Goal: Communication & Community: Answer question/provide support

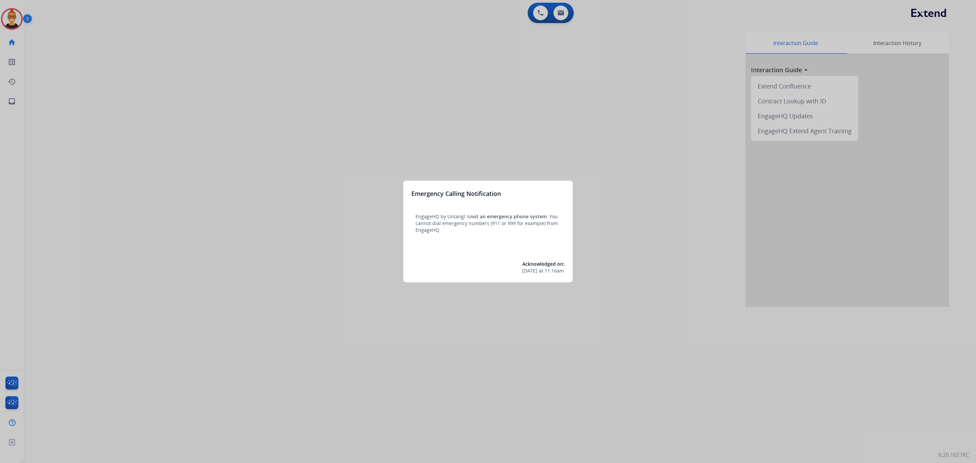
click at [560, 13] on div at bounding box center [488, 231] width 976 height 463
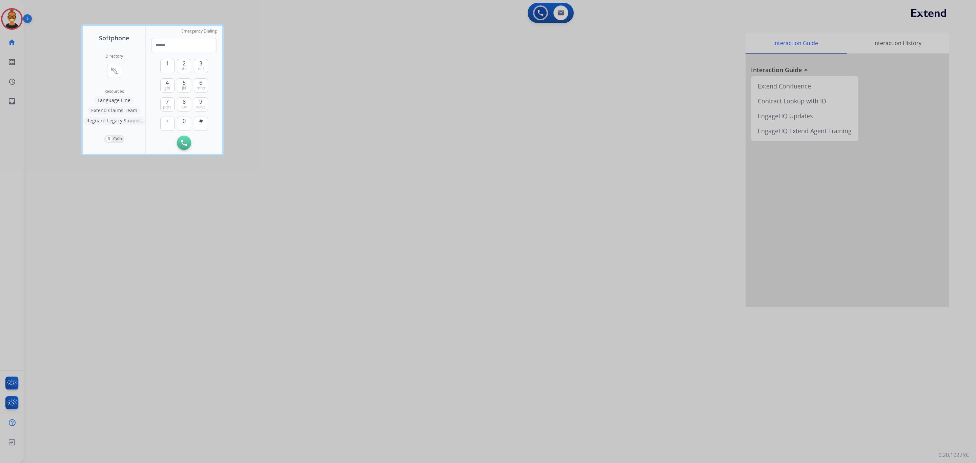
click at [348, 54] on div at bounding box center [488, 231] width 976 height 463
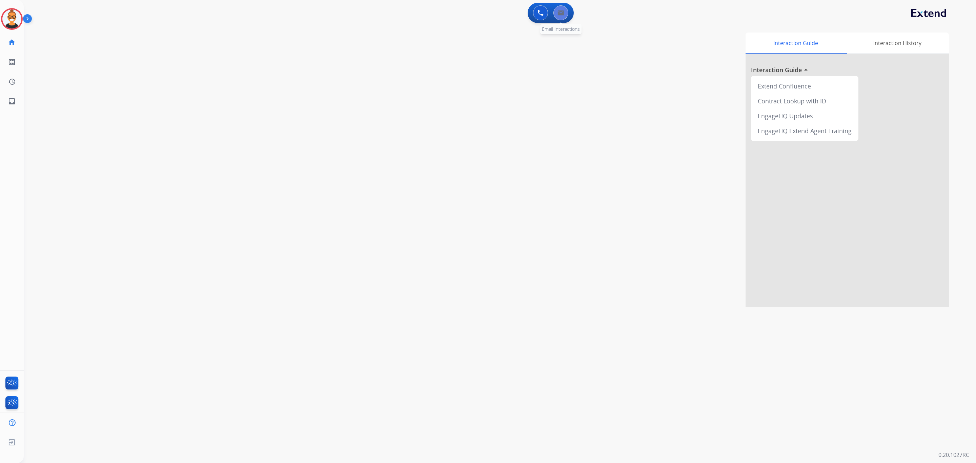
click at [564, 19] on div "0 Email Interactions" at bounding box center [561, 12] width 20 height 15
click at [561, 14] on img at bounding box center [560, 12] width 7 height 5
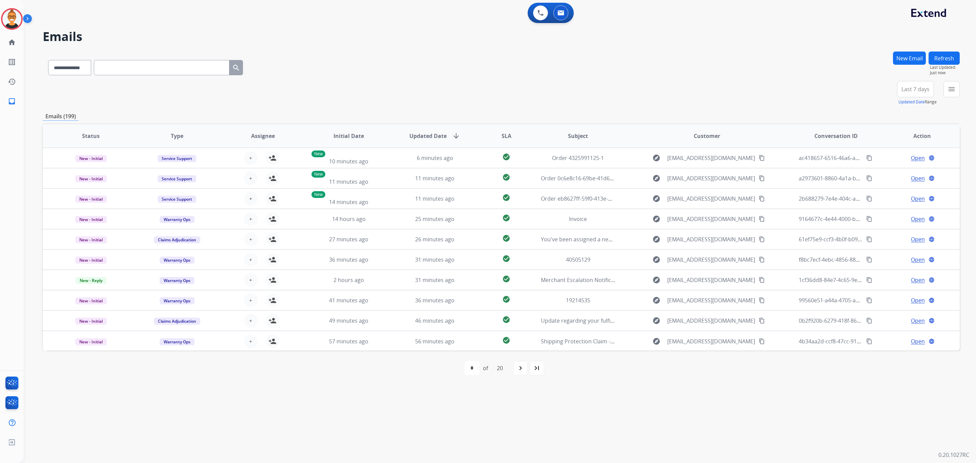
click at [926, 90] on span "Last 7 days" at bounding box center [915, 89] width 28 height 3
click at [901, 176] on div "Last 90 days" at bounding box center [913, 171] width 37 height 10
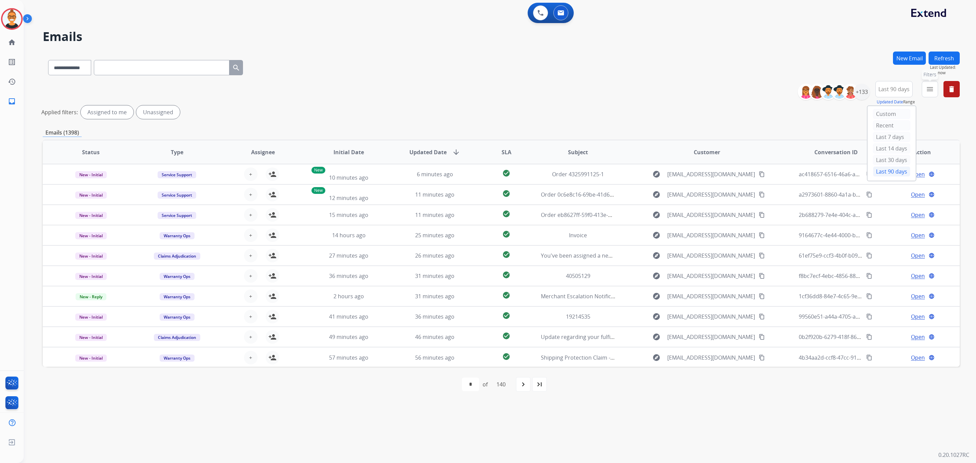
click at [924, 86] on button "menu Filters" at bounding box center [930, 89] width 16 height 16
click at [876, 163] on label "Warranty Ops" at bounding box center [881, 163] width 40 height 6
click at [877, 220] on label "Closed - All" at bounding box center [878, 221] width 34 height 6
click at [877, 232] on button "Apply" at bounding box center [883, 231] width 23 height 12
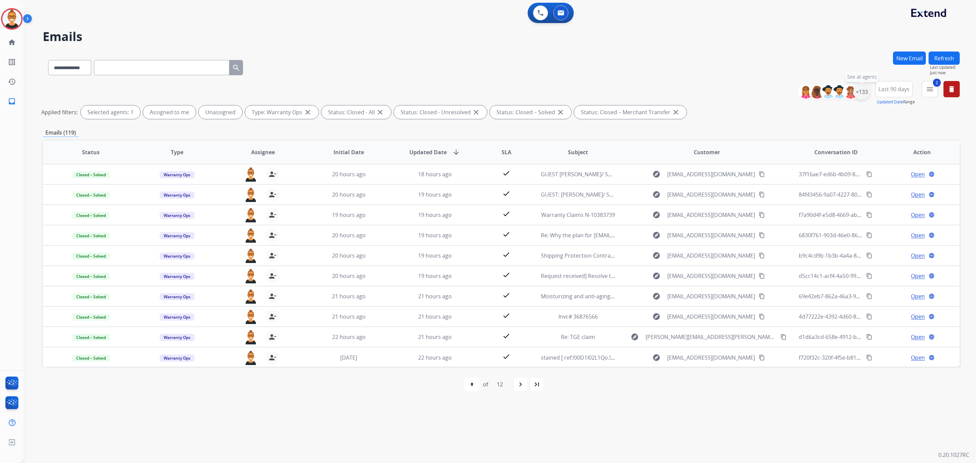
click at [860, 91] on div "+133" at bounding box center [862, 92] width 16 height 16
click at [796, 156] on span "Unassigned" at bounding box center [796, 159] width 22 height 6
click at [821, 226] on button "Apply" at bounding box center [828, 229] width 23 height 12
click at [523, 387] on mat-icon "navigate_next" at bounding box center [518, 384] width 8 height 8
select select "*"
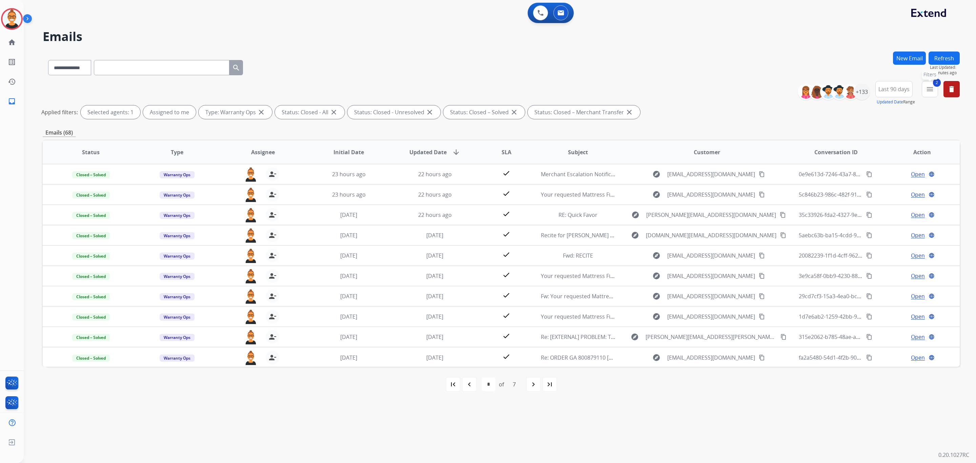
click at [928, 85] on mat-icon "menu" at bounding box center [930, 89] width 8 height 8
click at [881, 229] on button "Apply" at bounding box center [883, 231] width 23 height 12
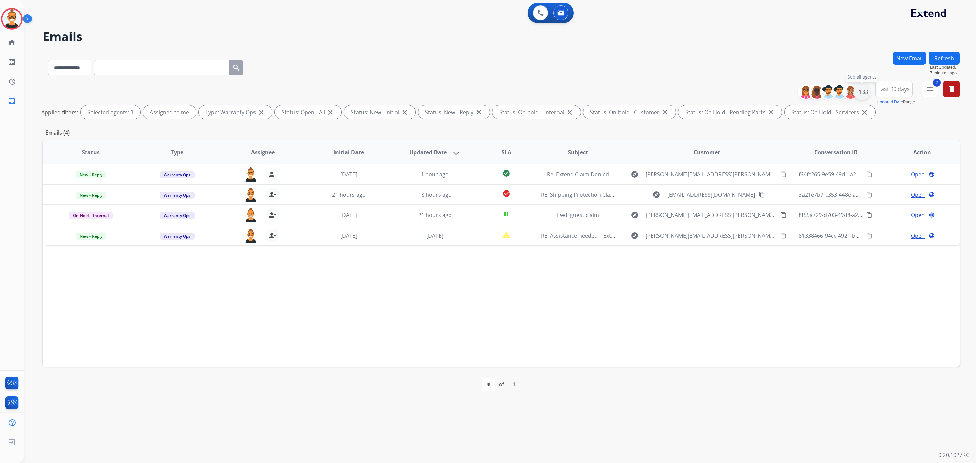
click at [864, 89] on div "+133" at bounding box center [862, 92] width 16 height 16
click at [783, 156] on div "Unassigned" at bounding box center [790, 158] width 33 height 5
click at [821, 223] on button "Apply" at bounding box center [828, 229] width 23 height 12
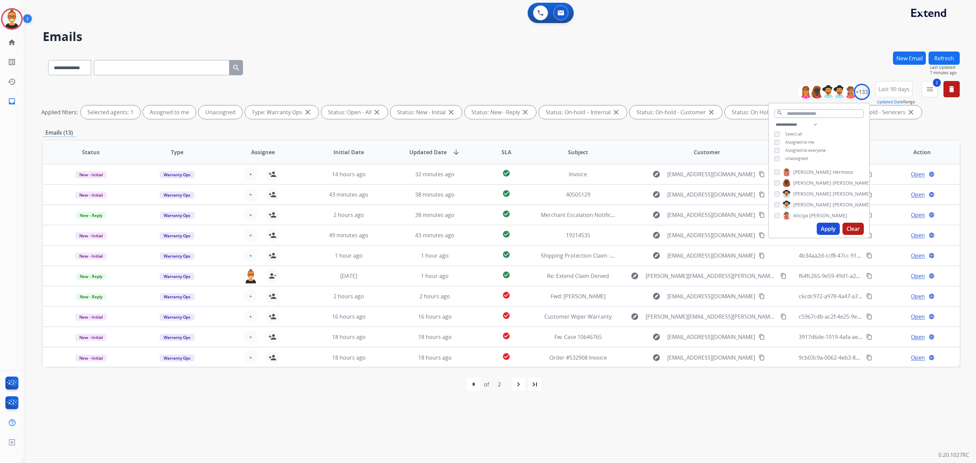
click at [612, 139] on div "**********" at bounding box center [501, 227] width 917 height 350
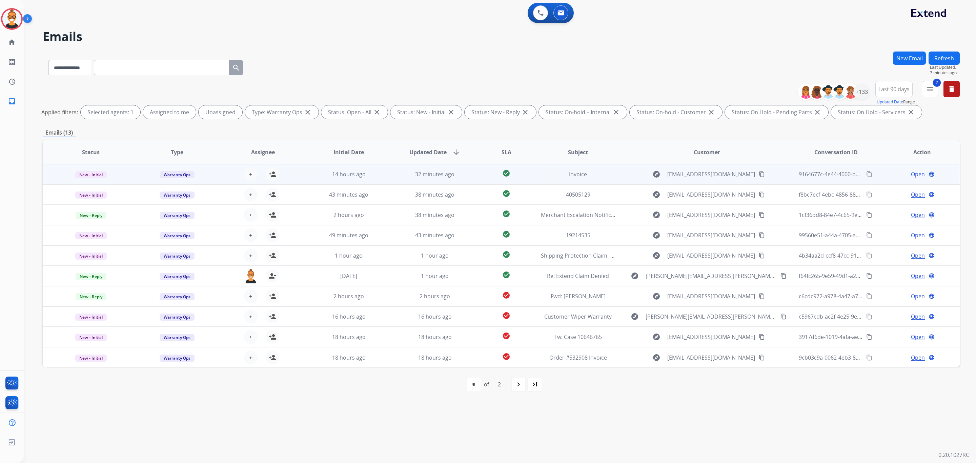
click at [530, 182] on td "Invoice" at bounding box center [573, 174] width 86 height 20
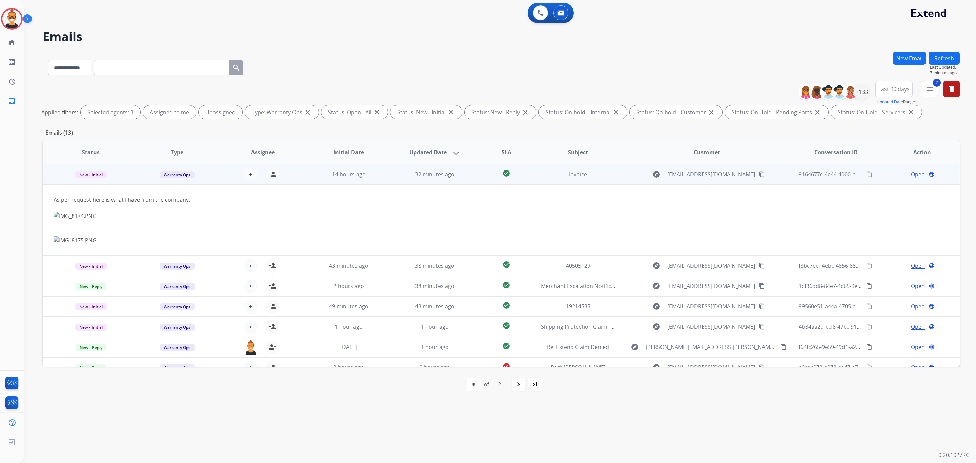
click at [915, 171] on span "Open" at bounding box center [918, 174] width 14 height 8
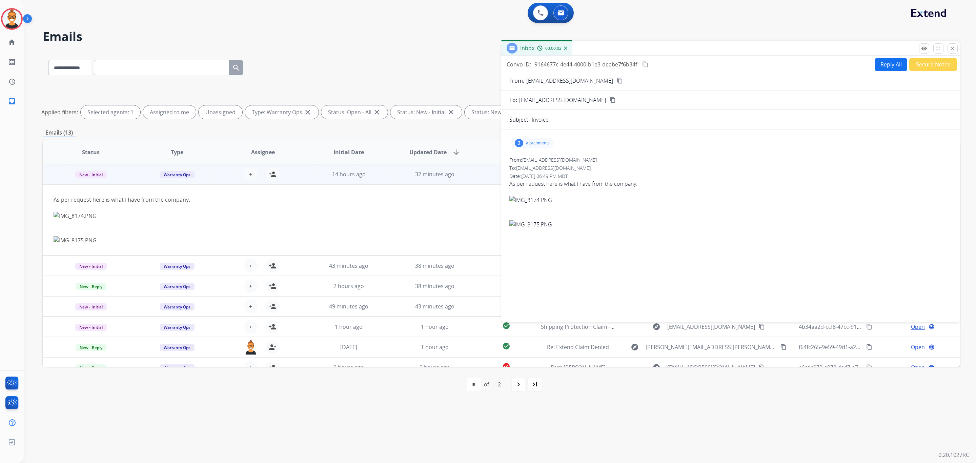
click at [544, 140] on div "2 attachments" at bounding box center [532, 143] width 43 height 11
click at [529, 155] on div at bounding box center [533, 160] width 34 height 24
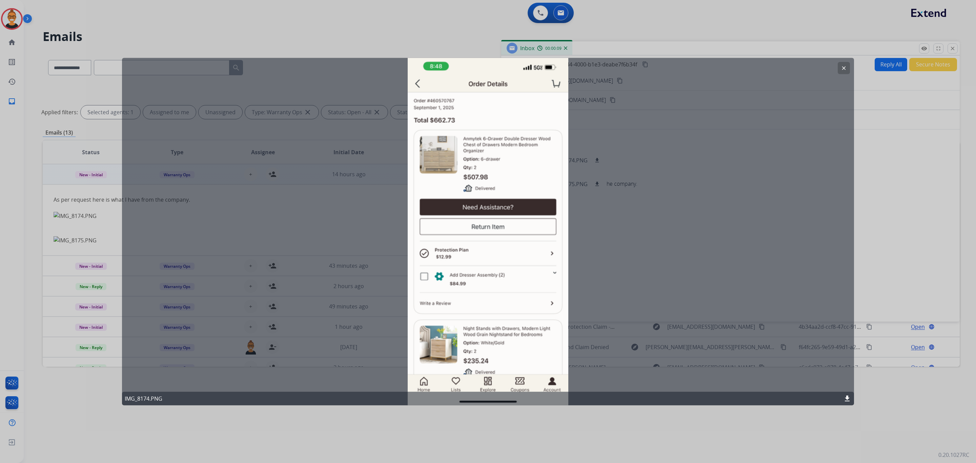
click at [843, 65] on mat-icon "clear" at bounding box center [844, 68] width 6 height 6
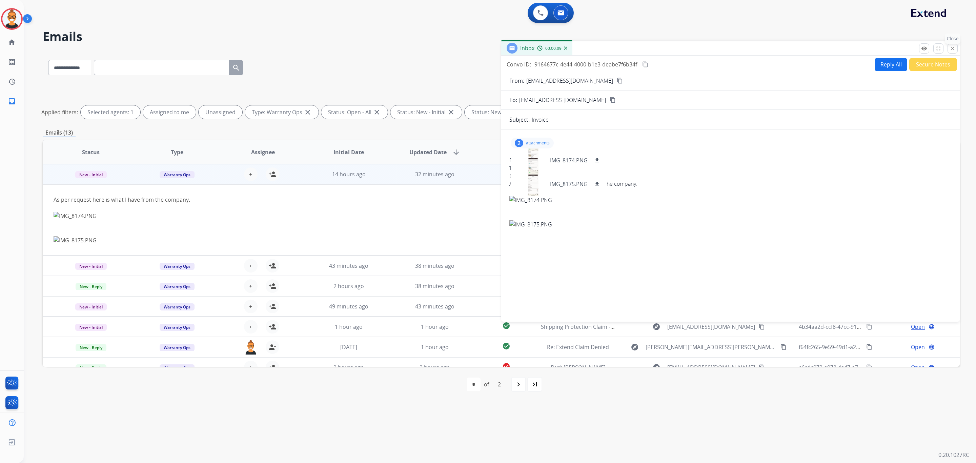
click at [953, 44] on button "close Close" at bounding box center [953, 48] width 10 height 10
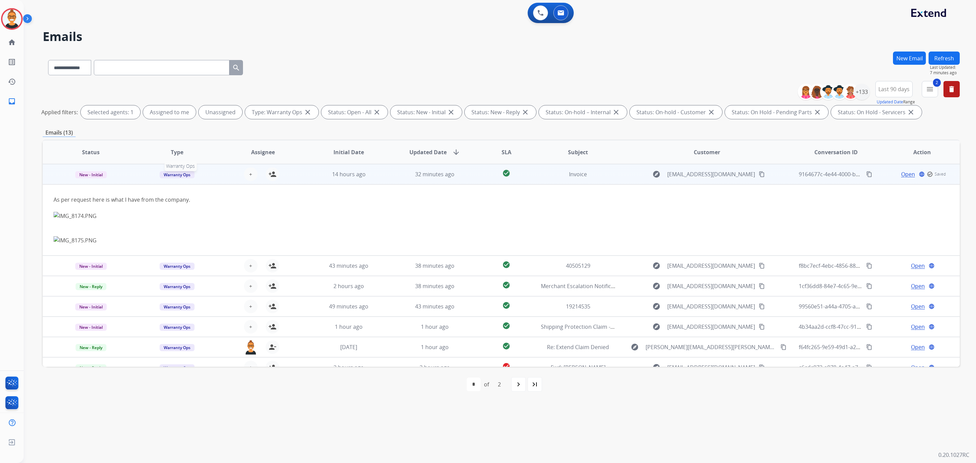
click at [177, 175] on span "Warranty Ops" at bounding box center [177, 174] width 35 height 7
click at [235, 189] on p "Customer Support" at bounding box center [225, 188] width 45 height 9
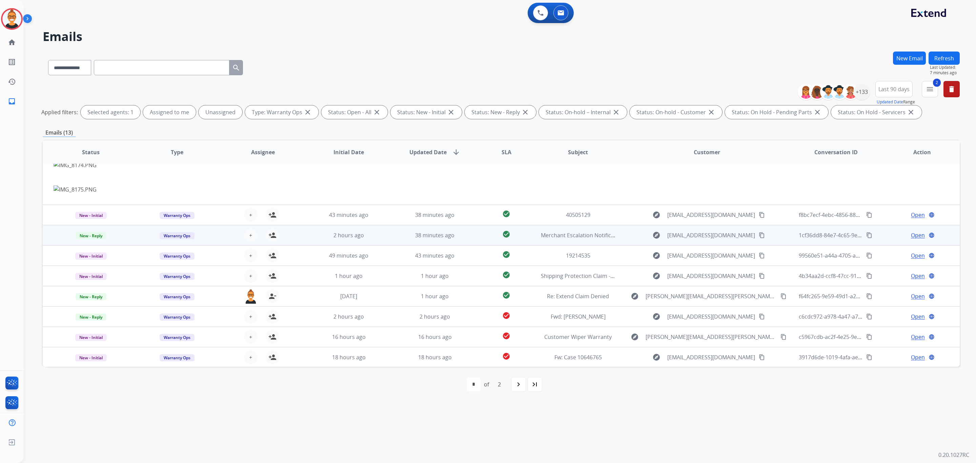
click at [512, 240] on td "check_circle" at bounding box center [500, 235] width 57 height 20
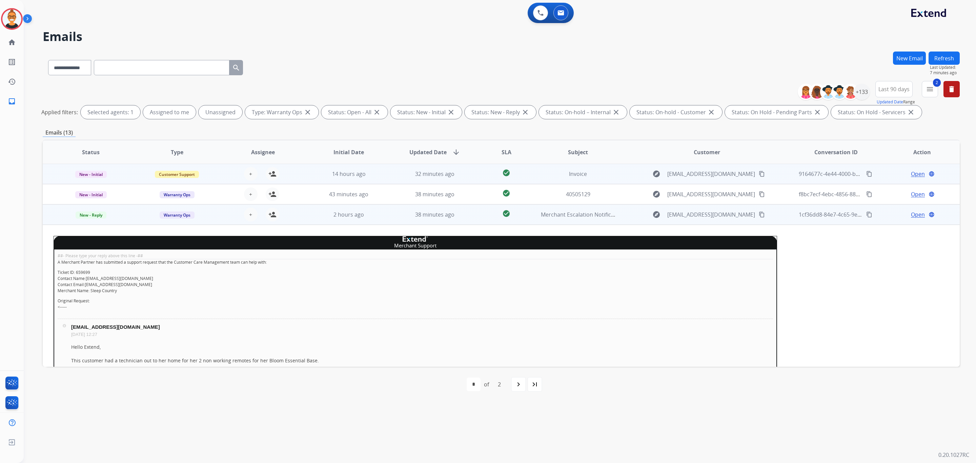
scroll to position [0, 0]
click at [370, 221] on td "2 hours ago" at bounding box center [344, 215] width 86 height 20
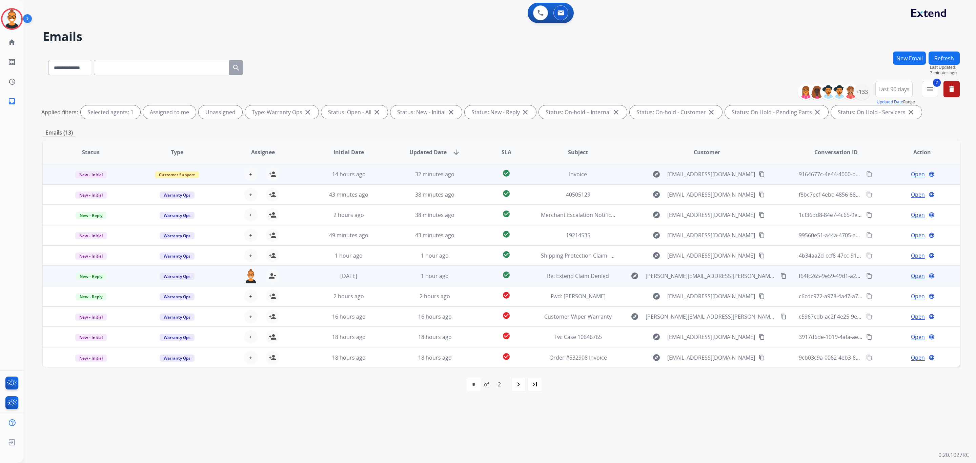
click at [474, 274] on td "check_circle" at bounding box center [500, 276] width 57 height 20
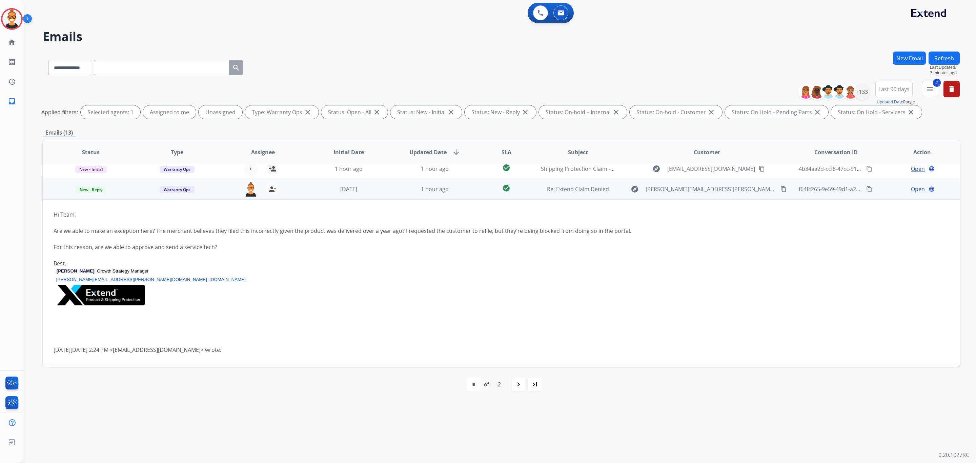
scroll to position [102, 0]
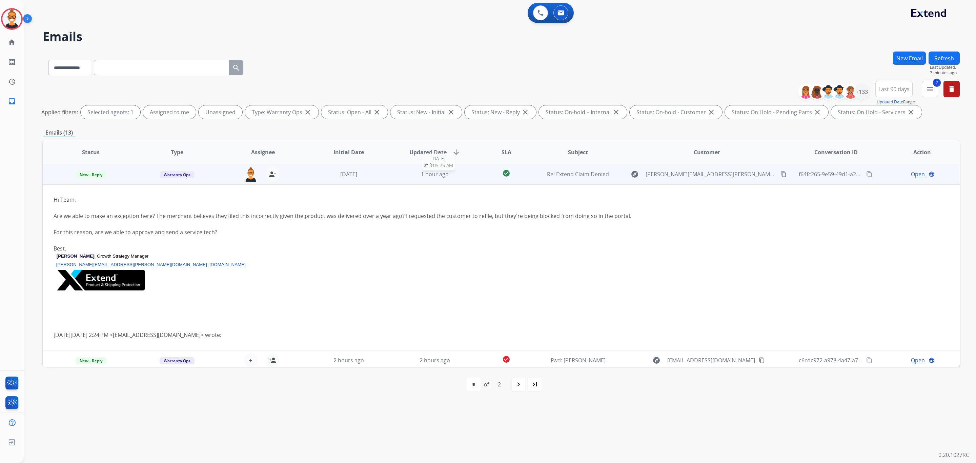
click at [402, 176] on div "1 hour ago" at bounding box center [435, 174] width 75 height 8
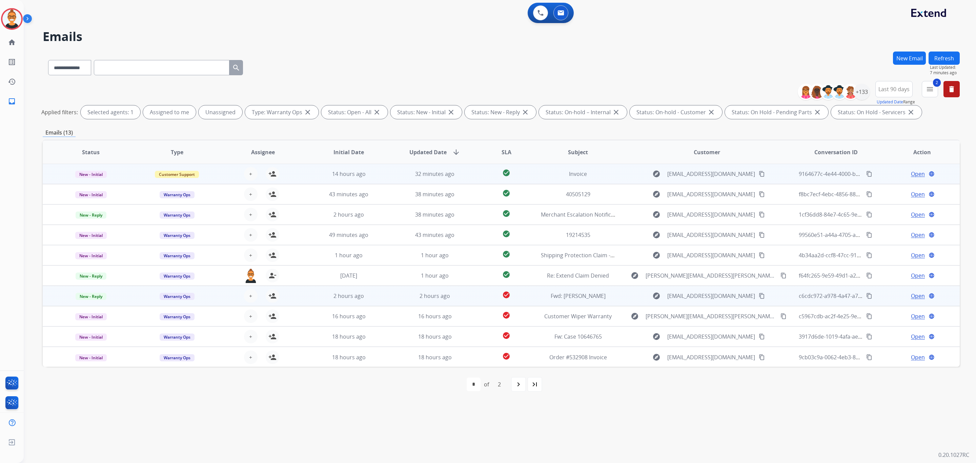
click at [643, 289] on td "explore [EMAIL_ADDRESS][DOMAIN_NAME] content_copy" at bounding box center [702, 296] width 172 height 20
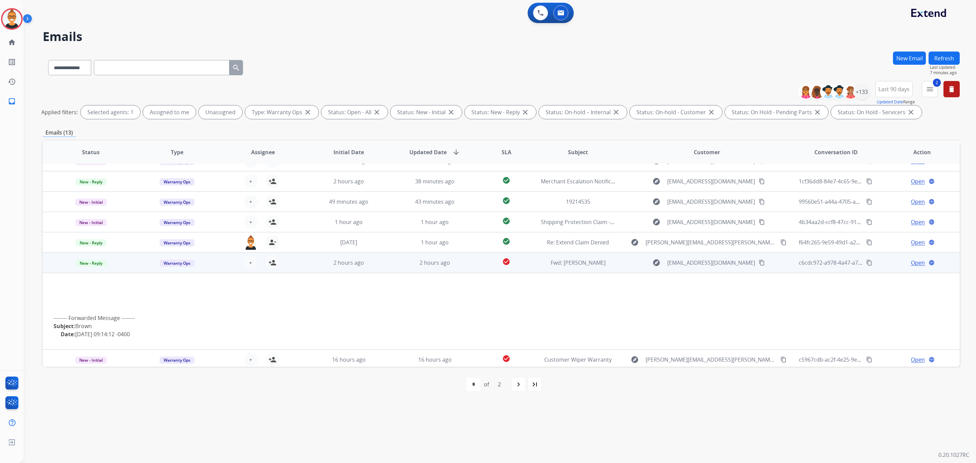
scroll to position [77, 0]
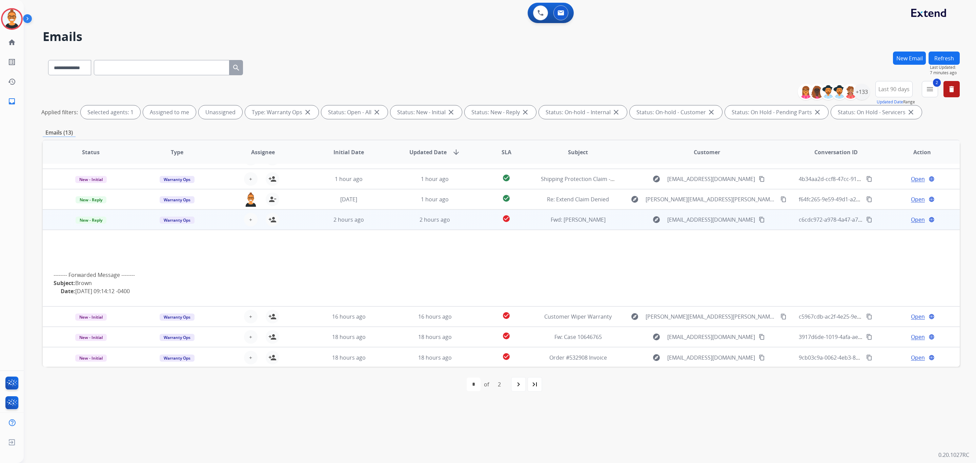
click at [911, 220] on span "Open" at bounding box center [918, 220] width 14 height 8
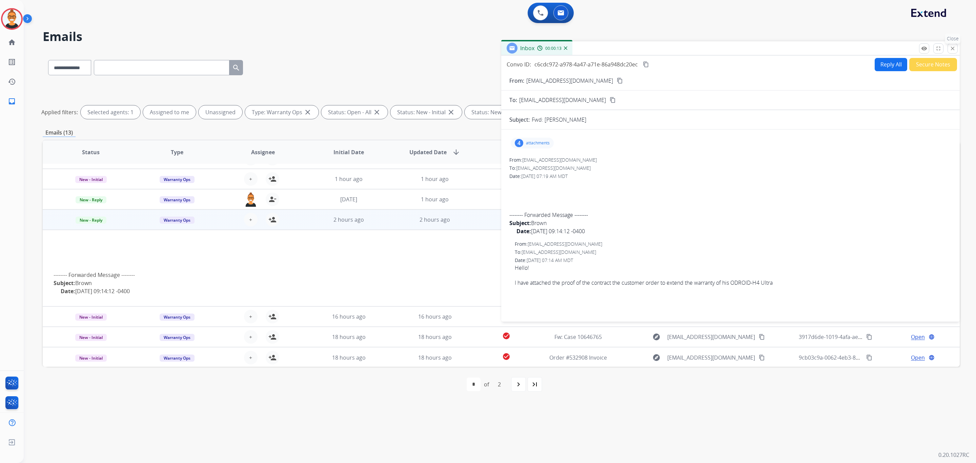
click at [948, 46] on button "close Close" at bounding box center [953, 48] width 10 height 10
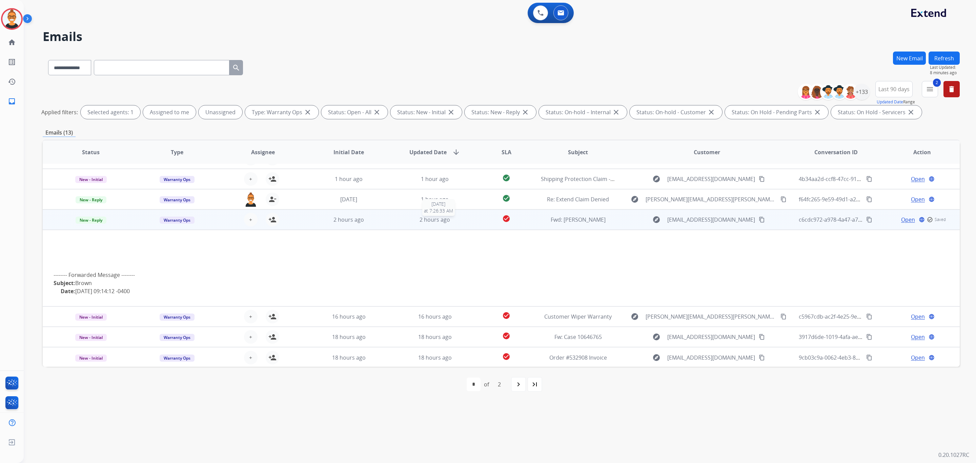
click at [405, 220] on div "2 hours ago" at bounding box center [435, 220] width 75 height 8
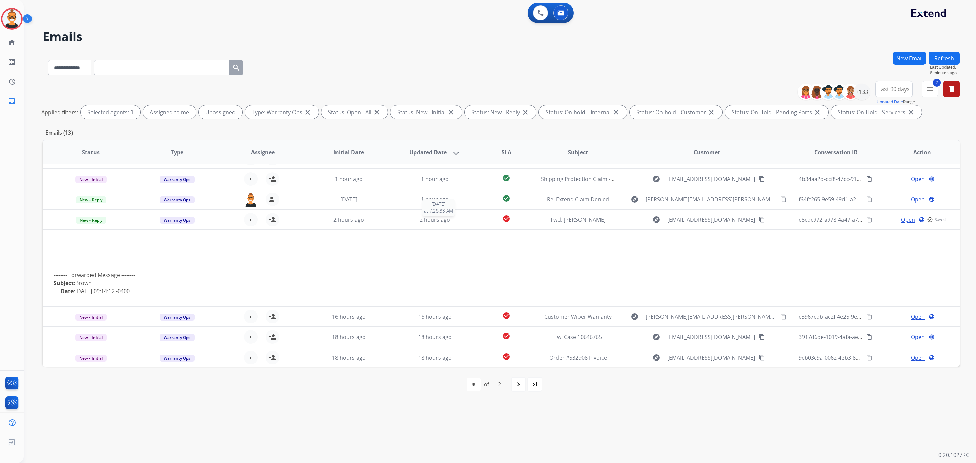
scroll to position [0, 0]
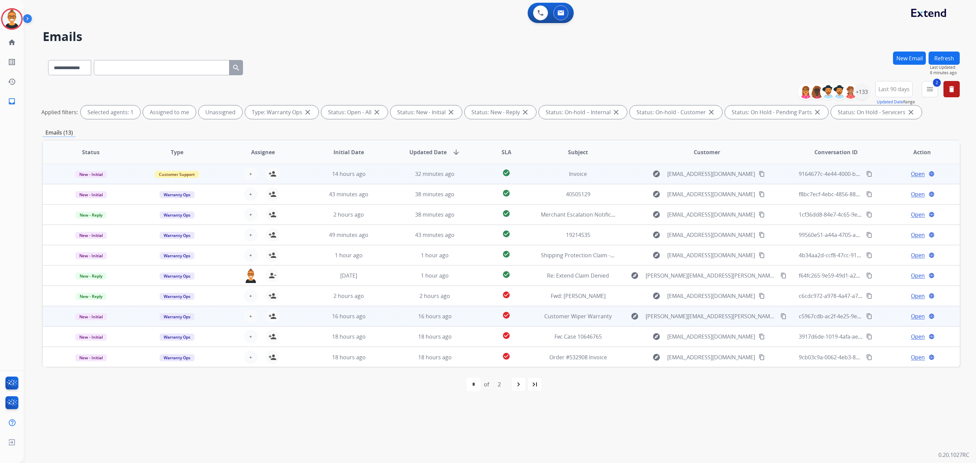
click at [636, 318] on div "explore [PERSON_NAME][EMAIL_ADDRESS][PERSON_NAME][DOMAIN_NAME] content_copy" at bounding box center [707, 316] width 161 height 11
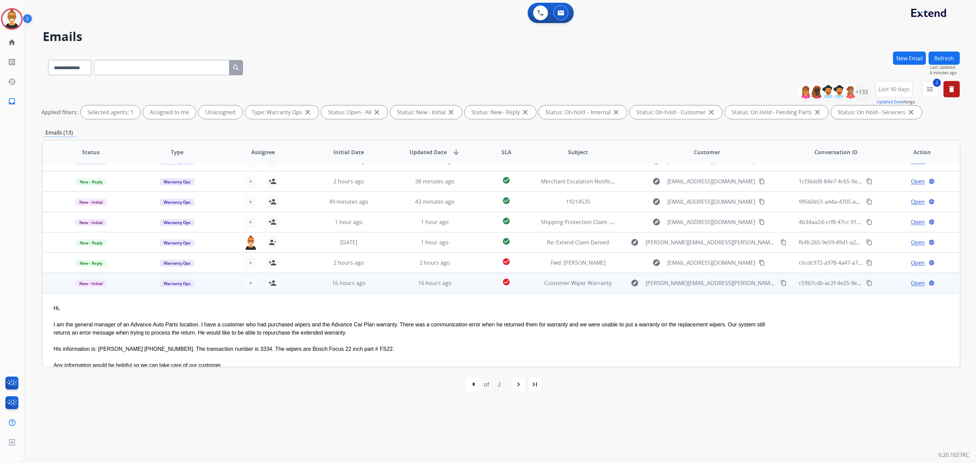
scroll to position [104, 0]
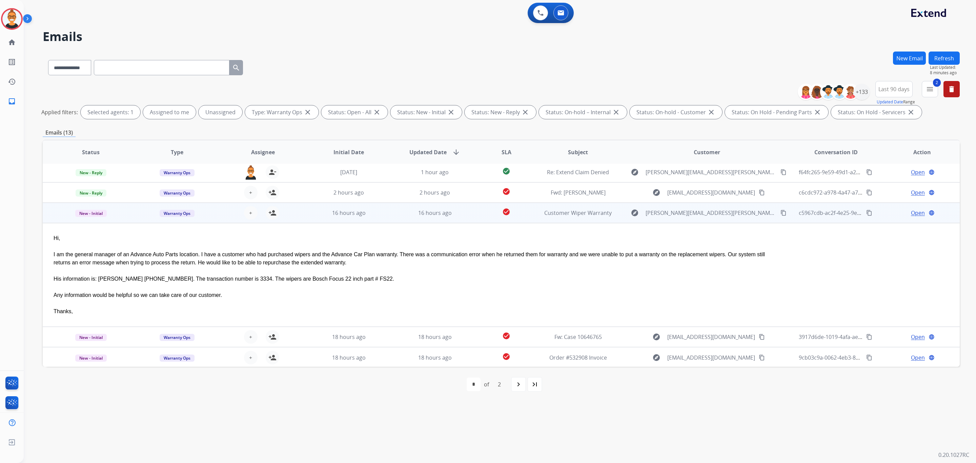
click at [510, 221] on td "check_circle" at bounding box center [500, 213] width 57 height 20
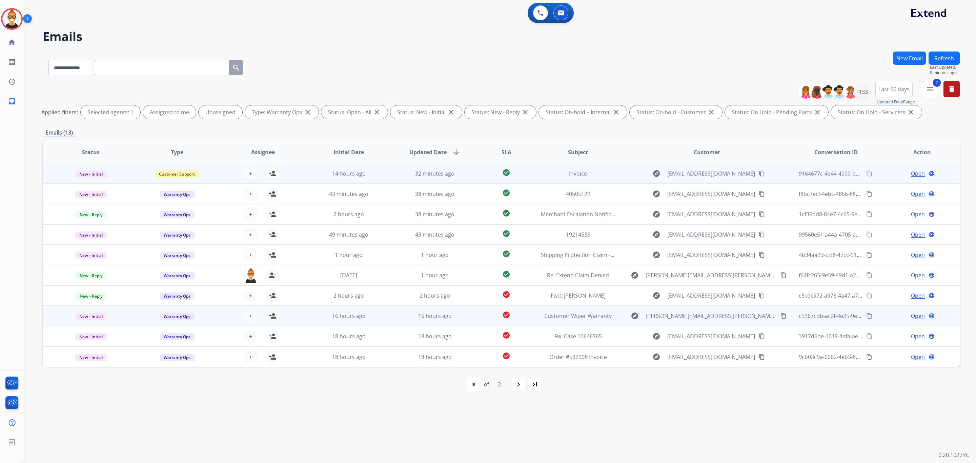
scroll to position [0, 0]
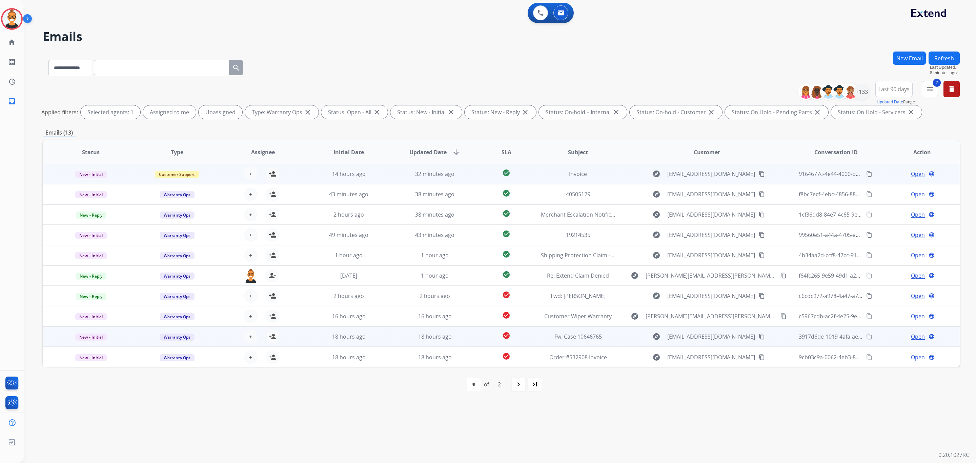
click at [617, 333] on td "explore [EMAIL_ADDRESS][DOMAIN_NAME] content_copy" at bounding box center [702, 336] width 172 height 20
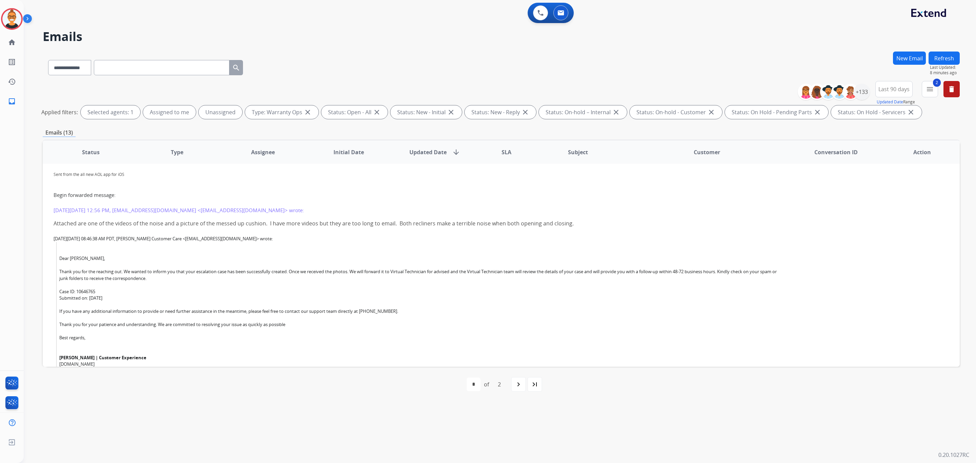
scroll to position [213, 0]
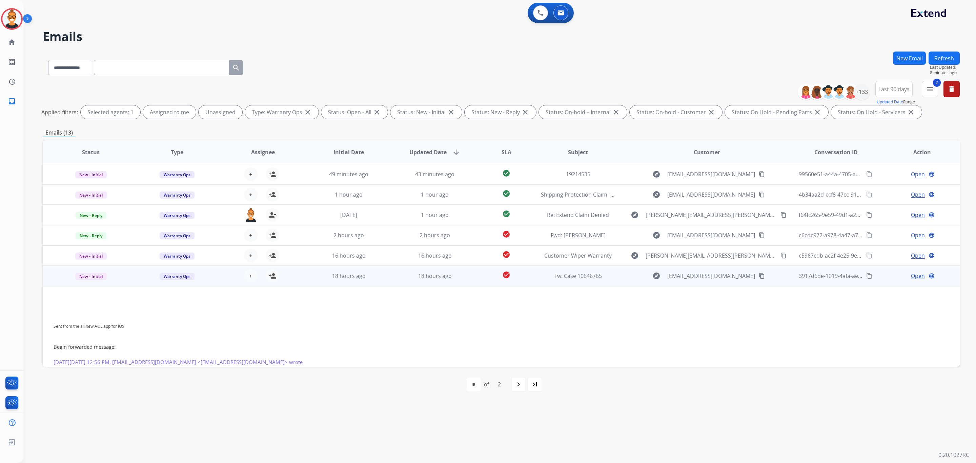
click at [392, 274] on table "Status Type Assignee Initial Date Updated Date arrow_downward SLA Subject Custo…" at bounding box center [501, 336] width 917 height 514
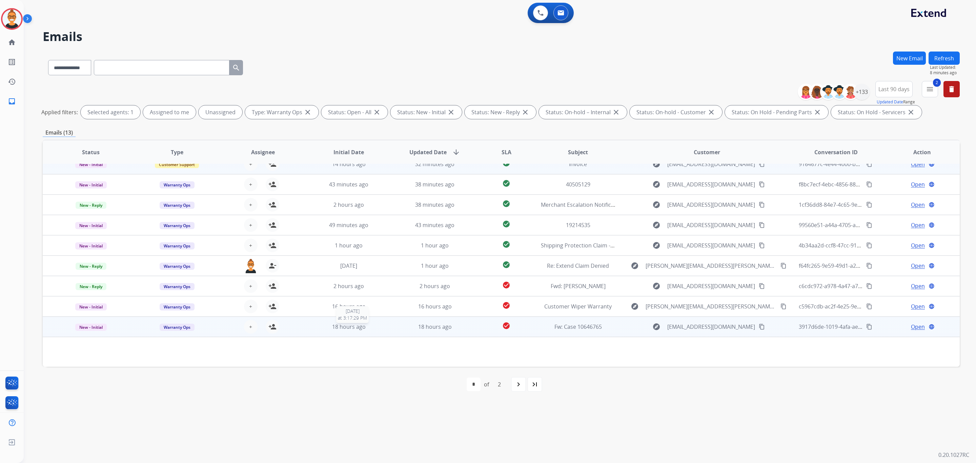
click at [358, 323] on span "18 hours ago" at bounding box center [349, 326] width 34 height 7
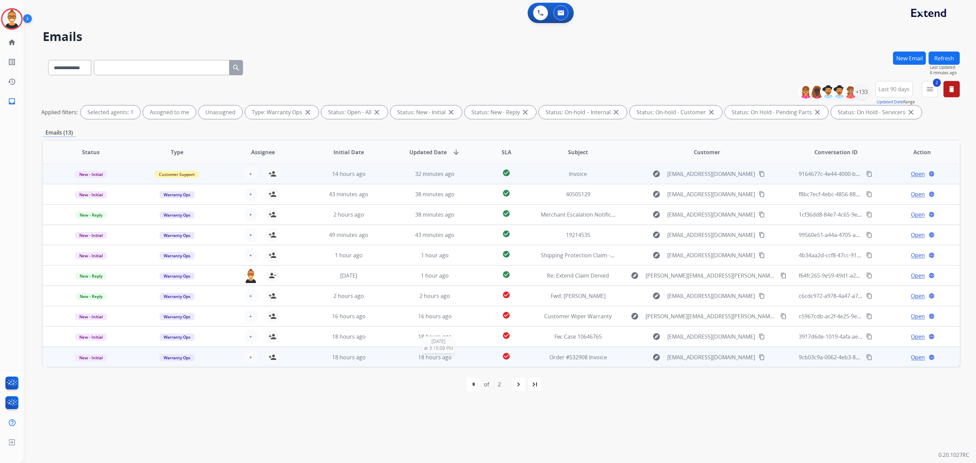
click at [426, 360] on div "18 hours ago" at bounding box center [435, 357] width 75 height 8
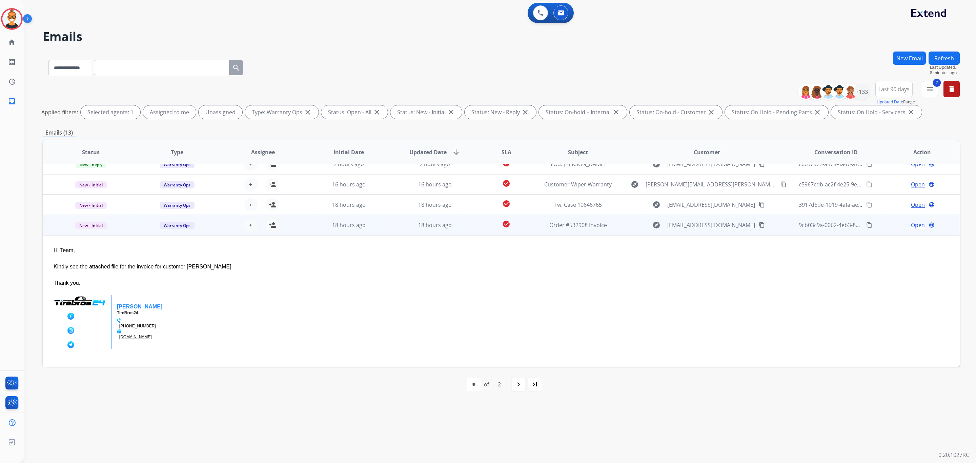
scroll to position [133, 0]
click at [912, 226] on span "Open" at bounding box center [918, 225] width 14 height 8
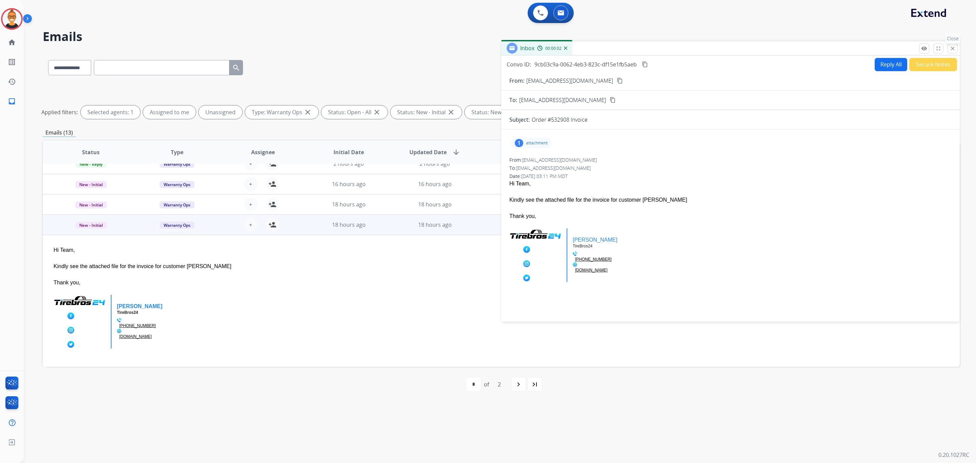
click at [952, 45] on button "close Close" at bounding box center [953, 48] width 10 height 10
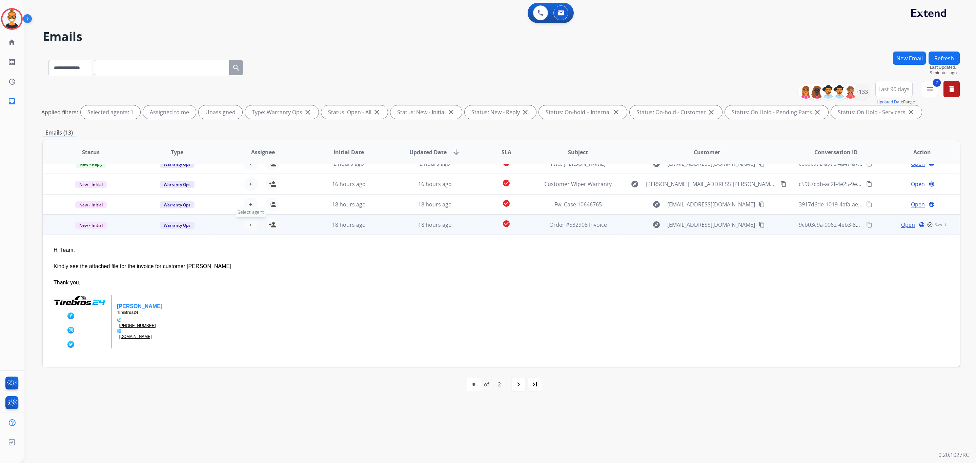
click at [253, 226] on button "+ Select agent" at bounding box center [251, 225] width 14 height 14
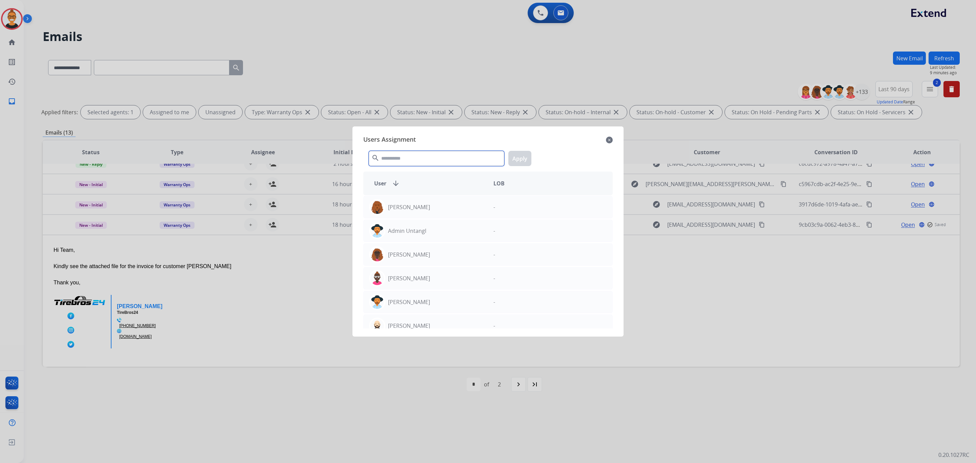
click at [401, 159] on input "text" at bounding box center [437, 158] width 136 height 15
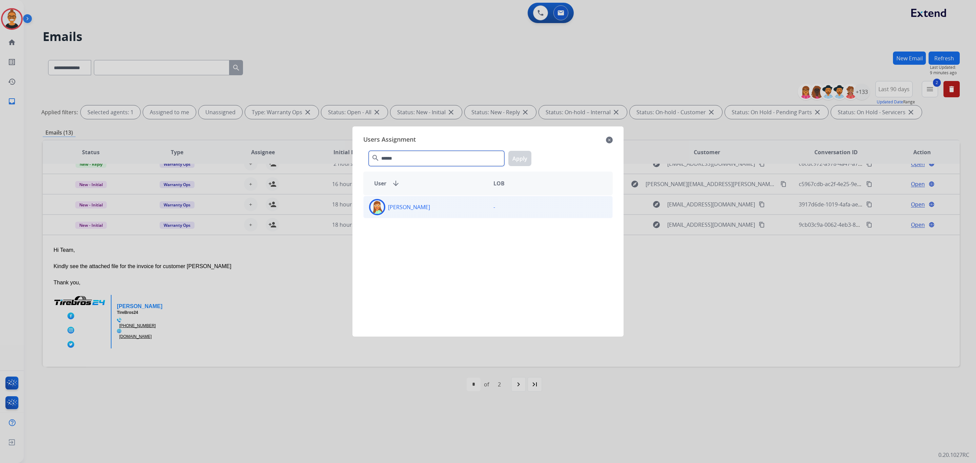
type input "******"
click at [431, 207] on div "[PERSON_NAME]" at bounding box center [426, 207] width 124 height 16
click at [522, 162] on button "Apply" at bounding box center [519, 158] width 23 height 15
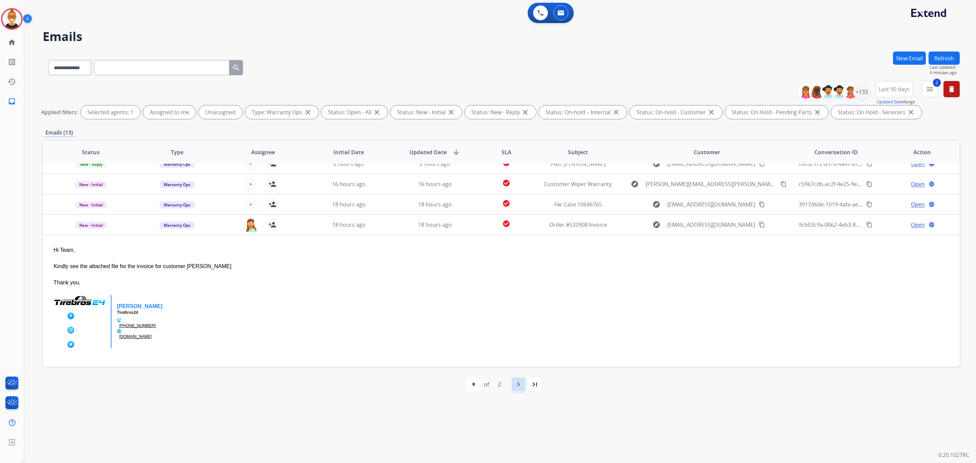
click at [521, 388] on mat-icon "navigate_next" at bounding box center [518, 384] width 8 height 8
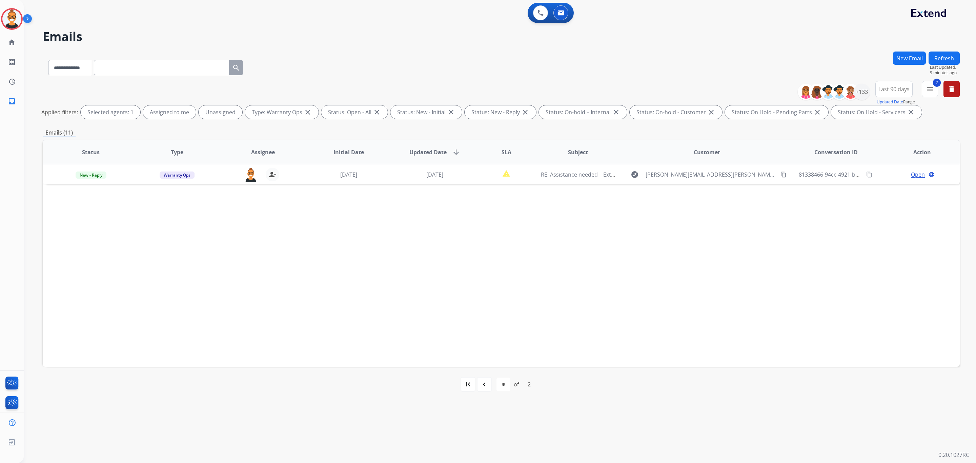
scroll to position [0, 0]
click at [486, 384] on mat-icon "navigate_before" at bounding box center [484, 384] width 8 height 8
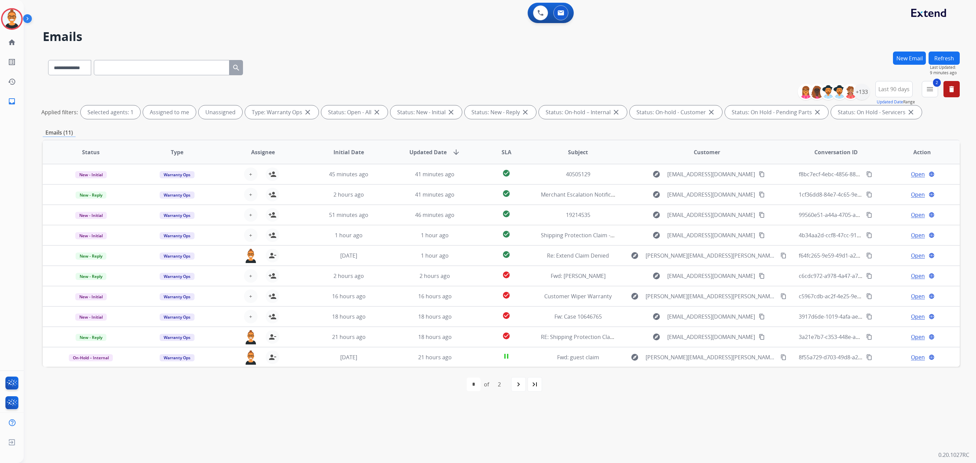
click at [530, 70] on div "**********" at bounding box center [501, 66] width 917 height 29
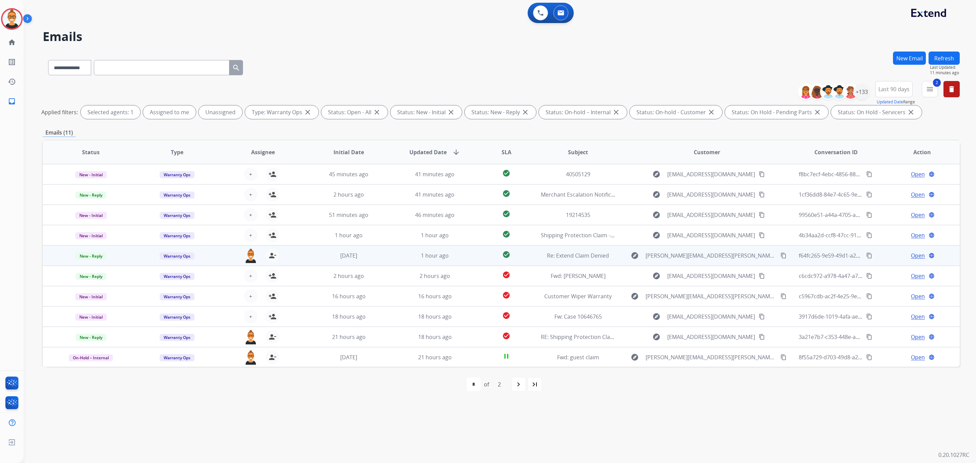
click at [484, 249] on td "check_circle" at bounding box center [500, 255] width 57 height 20
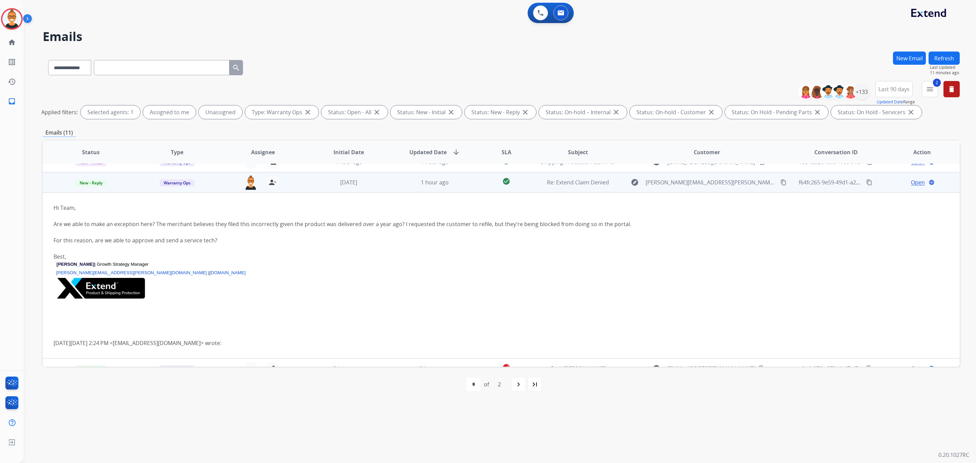
scroll to position [81, 0]
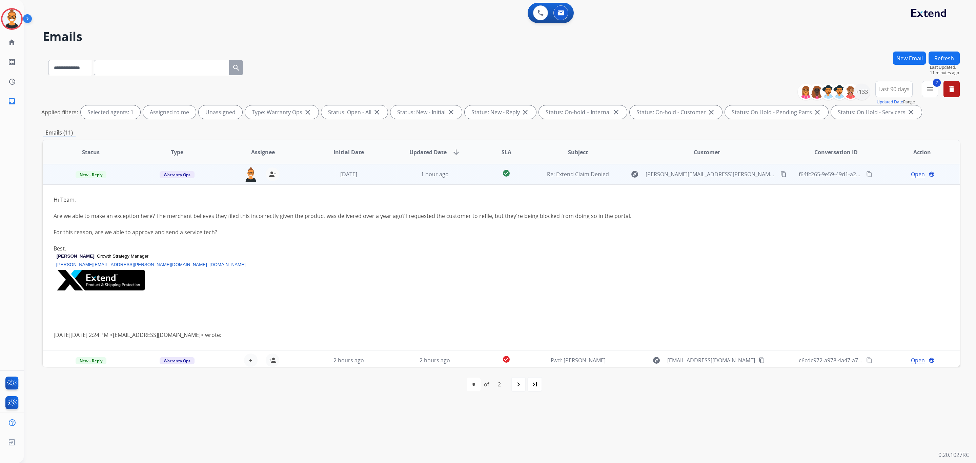
click at [911, 175] on span "Open" at bounding box center [918, 174] width 14 height 8
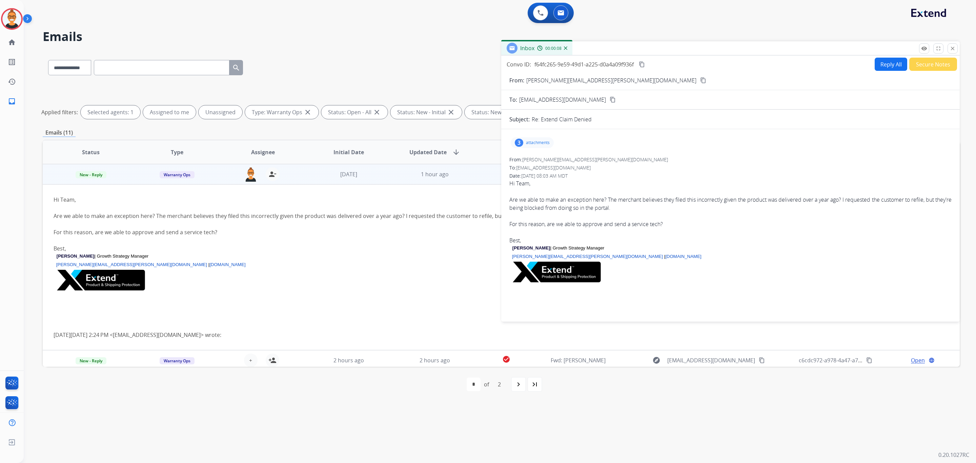
click at [544, 143] on p "attachments" at bounding box center [538, 142] width 24 height 5
click at [531, 161] on div at bounding box center [533, 160] width 34 height 24
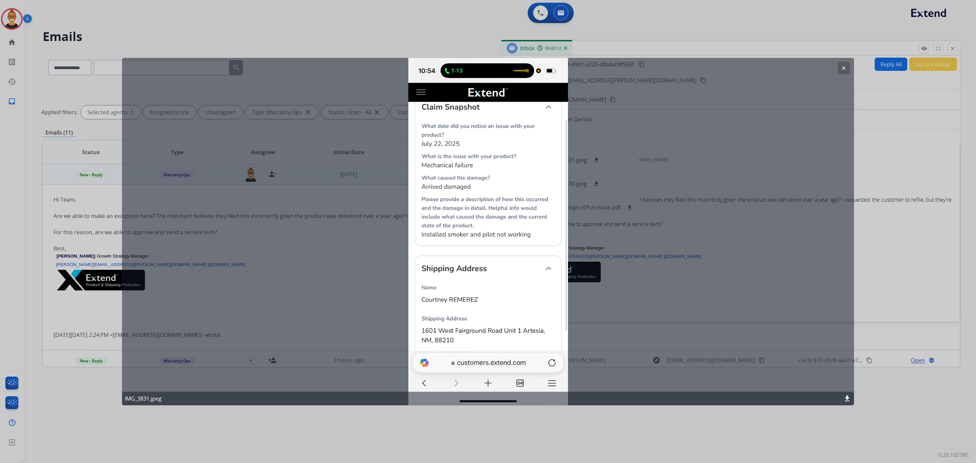
click at [848, 63] on button "clear" at bounding box center [844, 68] width 12 height 12
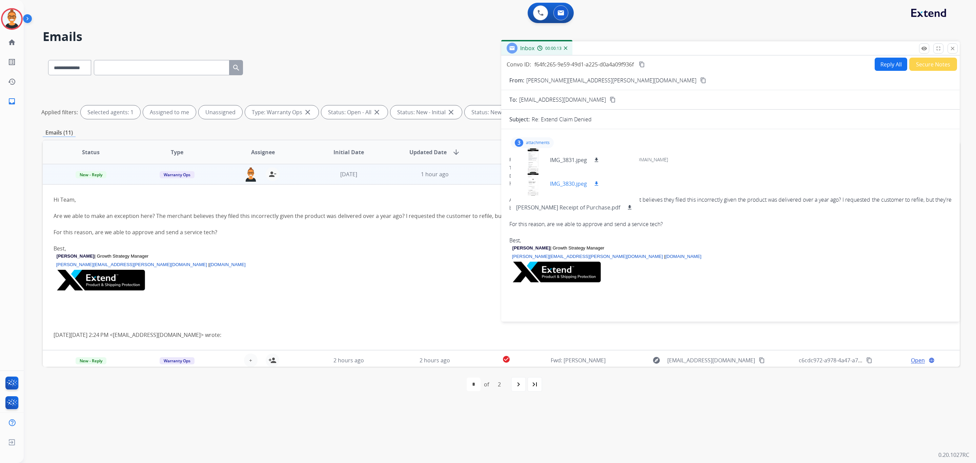
click at [527, 194] on div at bounding box center [533, 184] width 34 height 24
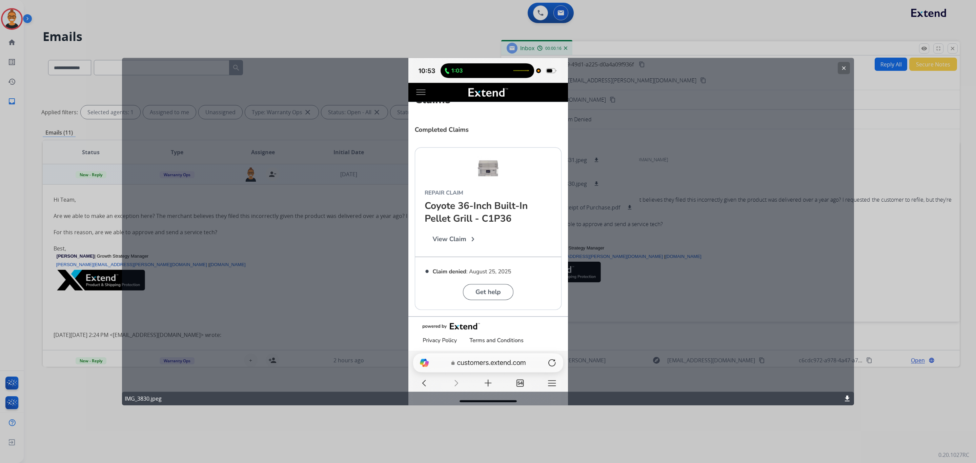
click at [844, 68] on mat-icon "clear" at bounding box center [844, 68] width 6 height 6
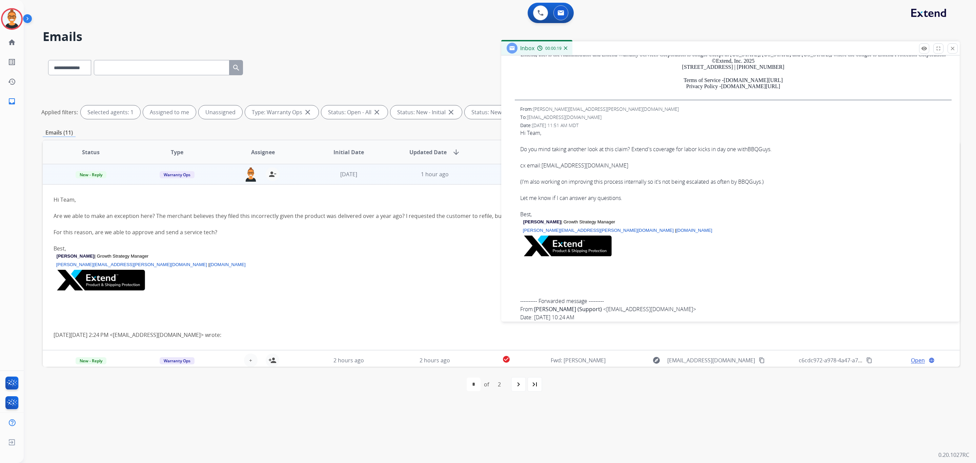
scroll to position [407, 0]
drag, startPoint x: 623, startPoint y: 159, endPoint x: 601, endPoint y: 166, distance: 22.4
click at [601, 166] on div "Do you mind taking another look at this claim? Extend's coverage for labor kick…" at bounding box center [735, 168] width 431 height 65
click at [625, 164] on div "cx email: [EMAIL_ADDRESS][DOMAIN_NAME]" at bounding box center [735, 165] width 431 height 8
drag, startPoint x: 614, startPoint y: 168, endPoint x: 543, endPoint y: 169, distance: 70.8
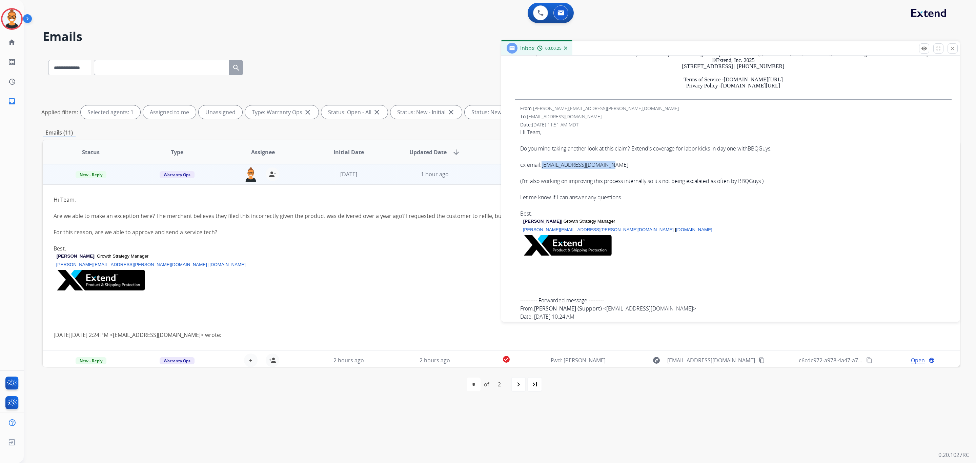
click at [543, 169] on div "cx email: [EMAIL_ADDRESS][DOMAIN_NAME]" at bounding box center [735, 165] width 431 height 8
copy link "[EMAIL_ADDRESS][DOMAIN_NAME]"
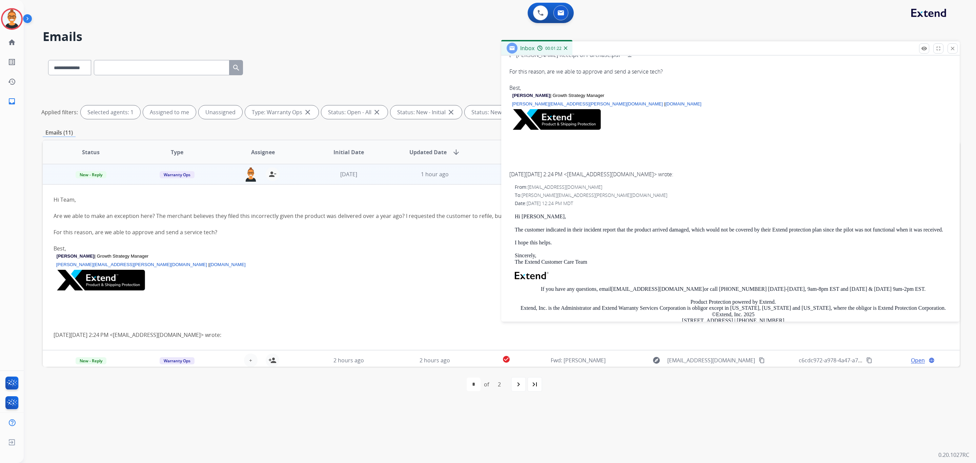
scroll to position [0, 0]
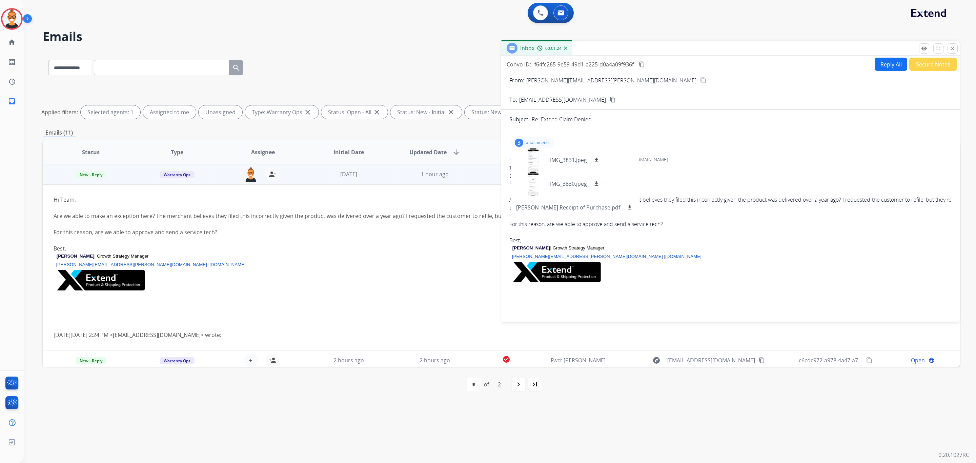
click at [535, 144] on p "attachments" at bounding box center [538, 142] width 24 height 5
click at [750, 171] on div "To: [EMAIL_ADDRESS][DOMAIN_NAME]" at bounding box center [730, 167] width 442 height 7
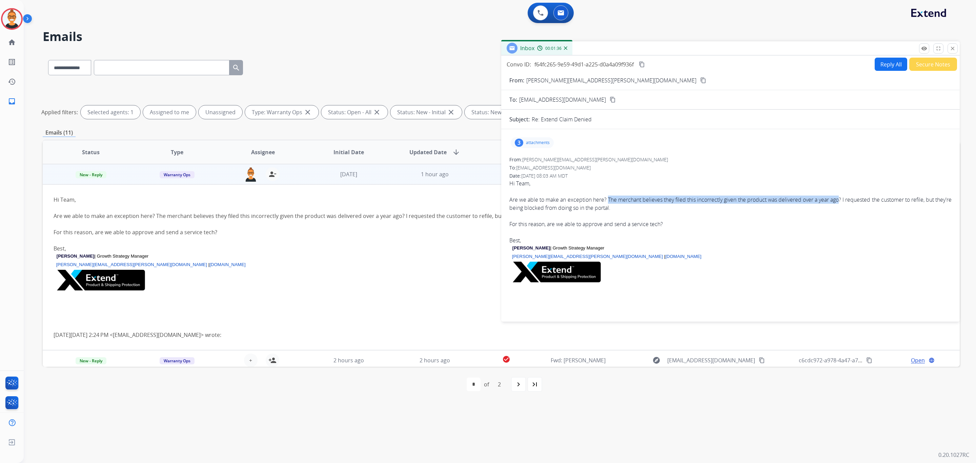
drag, startPoint x: 611, startPoint y: 201, endPoint x: 848, endPoint y: 201, distance: 236.9
click at [848, 201] on div "Are we able to make an exception here? The merchant believes they filed this in…" at bounding box center [730, 204] width 442 height 16
copy div "The merchant believes they filed this incorrectly given the product was deliver…"
click at [639, 64] on button "content_copy" at bounding box center [642, 64] width 8 height 8
click at [894, 59] on button "Reply All" at bounding box center [891, 64] width 33 height 13
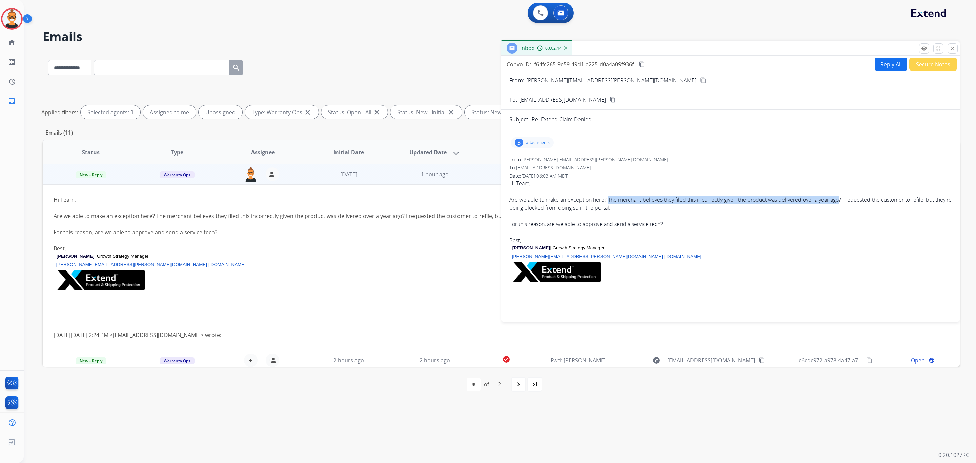
select select "**********"
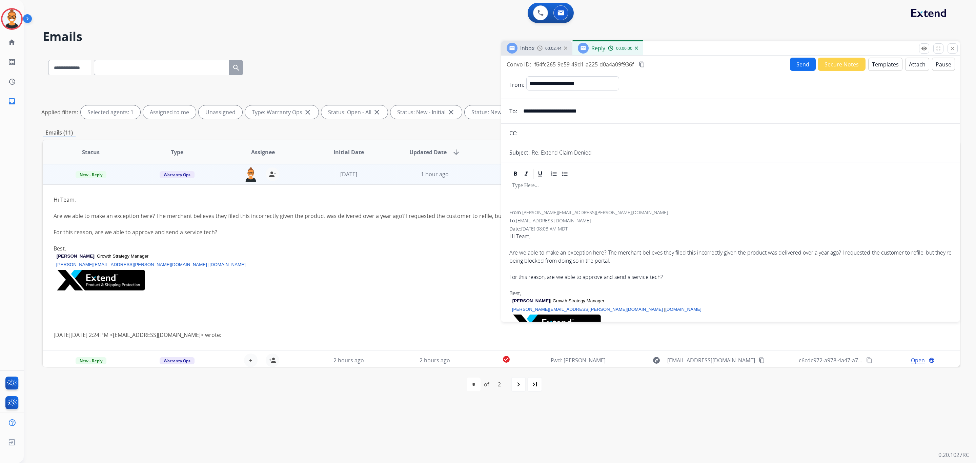
click at [894, 59] on button "Templates" at bounding box center [885, 64] width 34 height 13
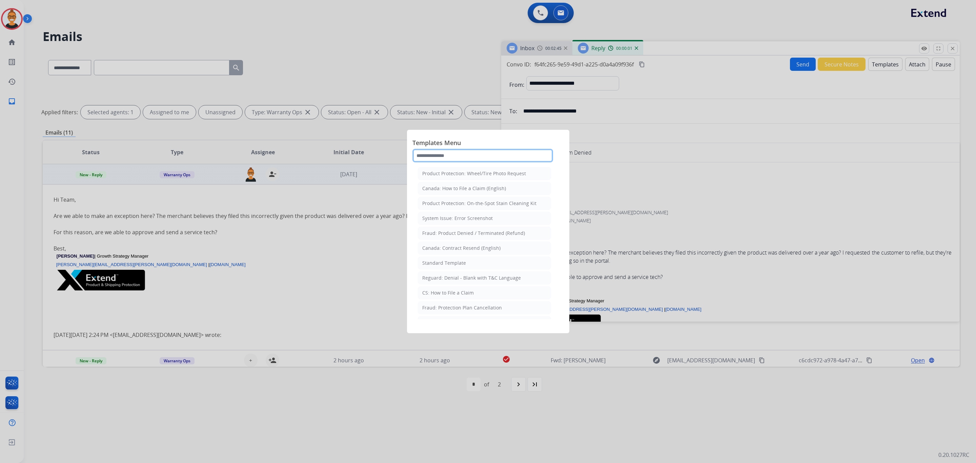
click at [444, 156] on input "text" at bounding box center [482, 156] width 141 height 14
type input "***"
click at [447, 193] on li "Standard Template" at bounding box center [484, 188] width 133 height 13
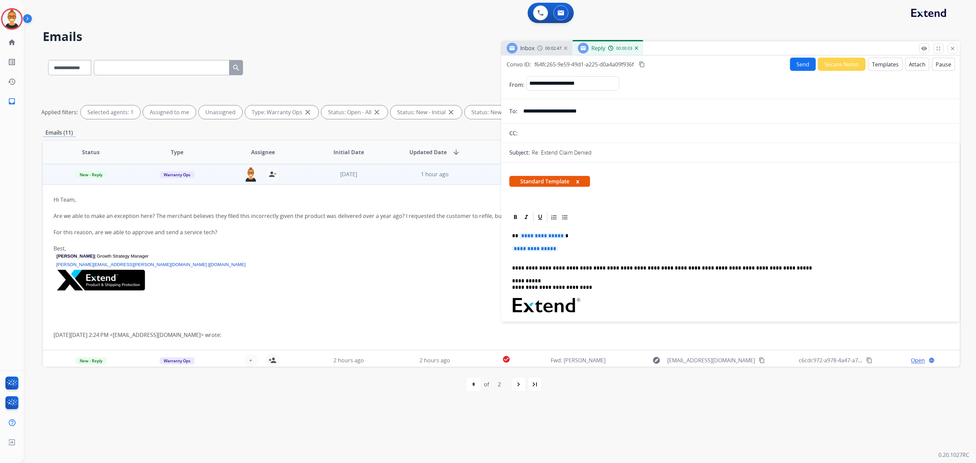
scroll to position [51, 0]
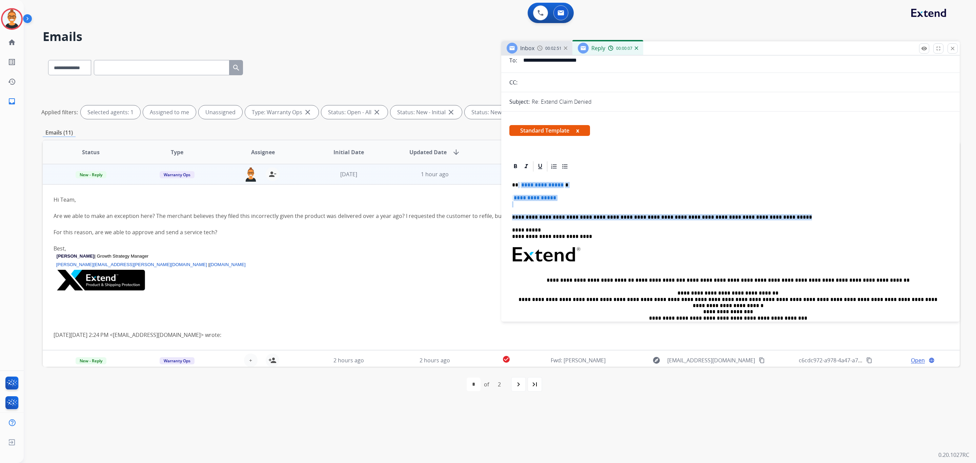
drag, startPoint x: 780, startPoint y: 219, endPoint x: 518, endPoint y: 183, distance: 264.4
click at [518, 183] on div "**********" at bounding box center [730, 263] width 442 height 183
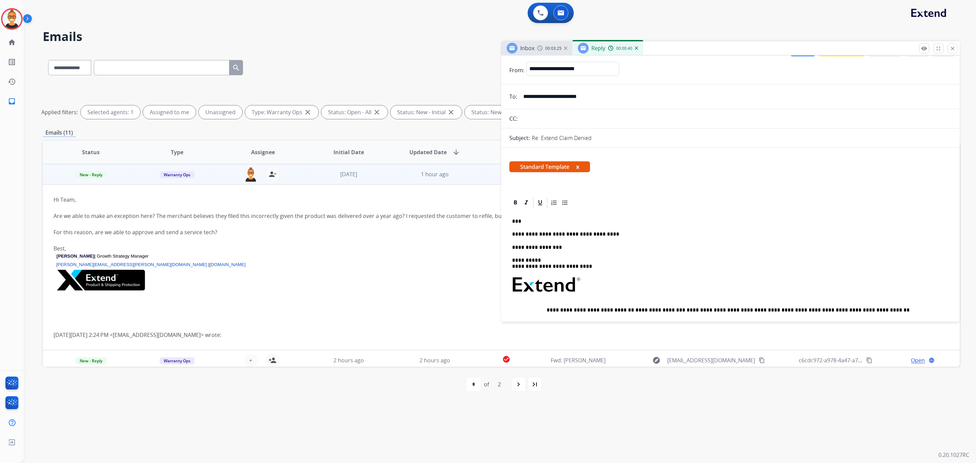
scroll to position [0, 0]
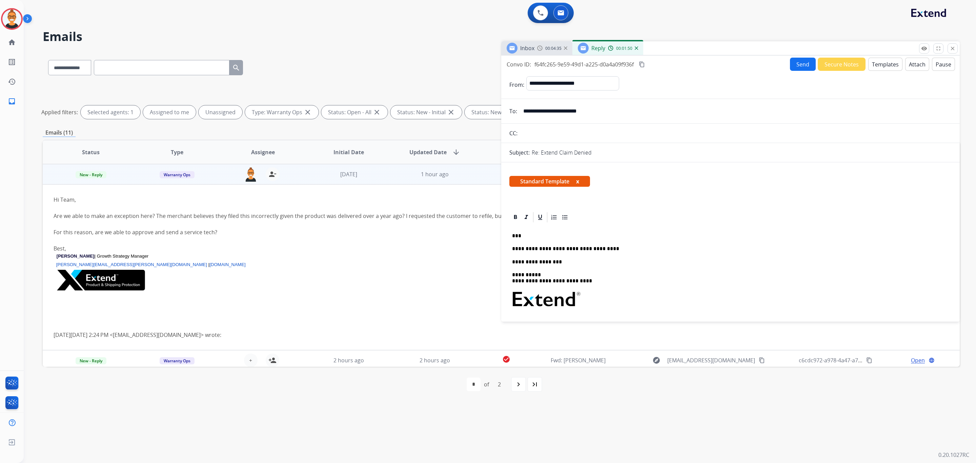
click at [793, 68] on button "Send" at bounding box center [803, 64] width 26 height 13
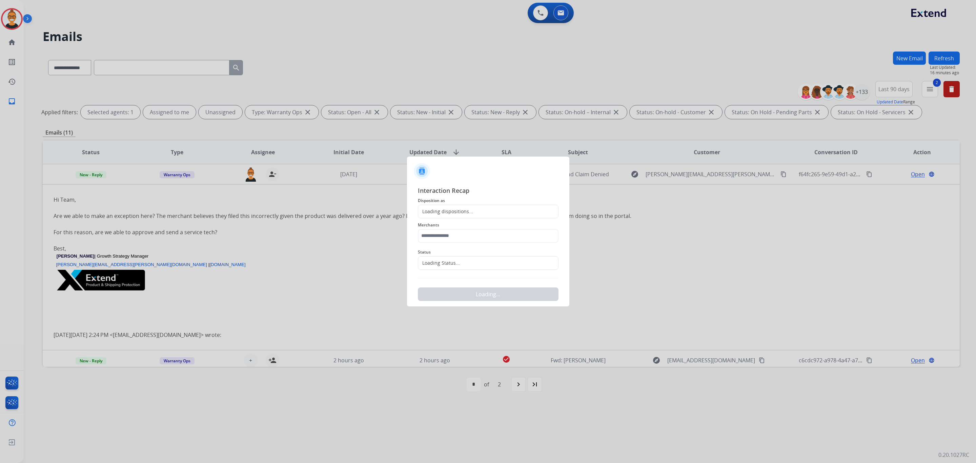
click at [429, 212] on div "Loading dispositions..." at bounding box center [445, 211] width 55 height 7
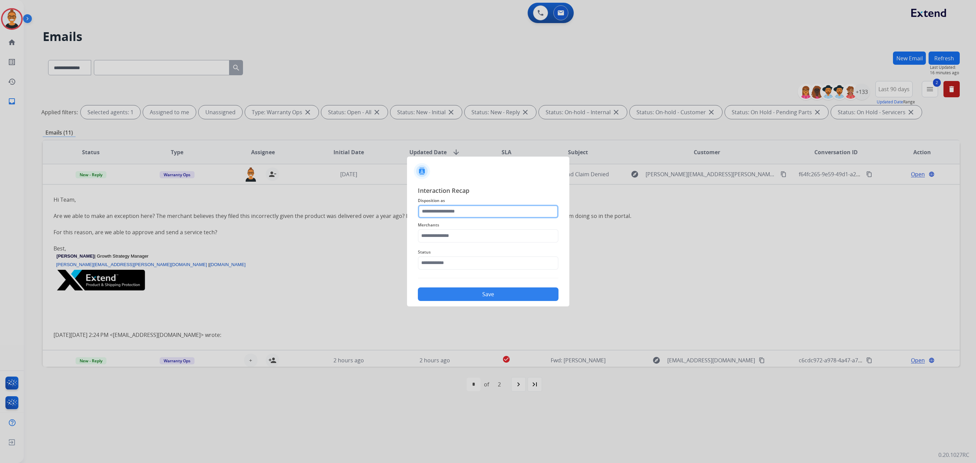
click at [478, 213] on input "text" at bounding box center [488, 212] width 141 height 14
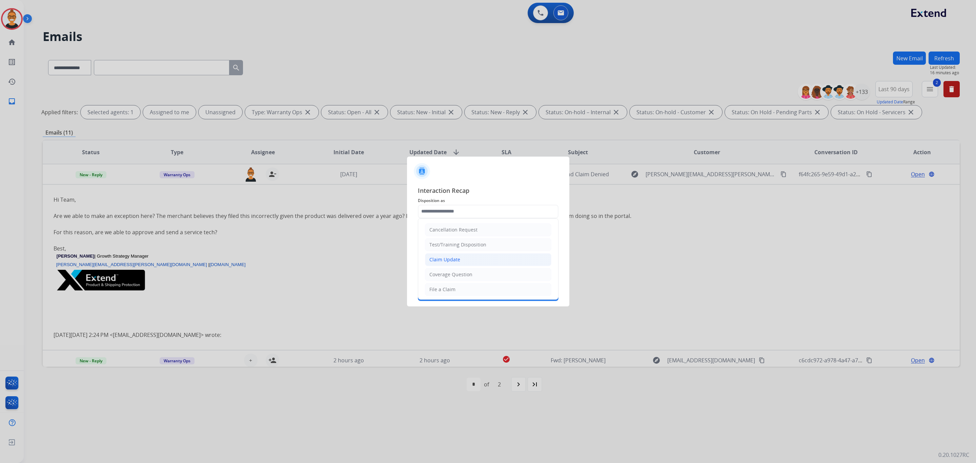
click at [463, 256] on li "Claim Update" at bounding box center [488, 259] width 126 height 13
type input "**********"
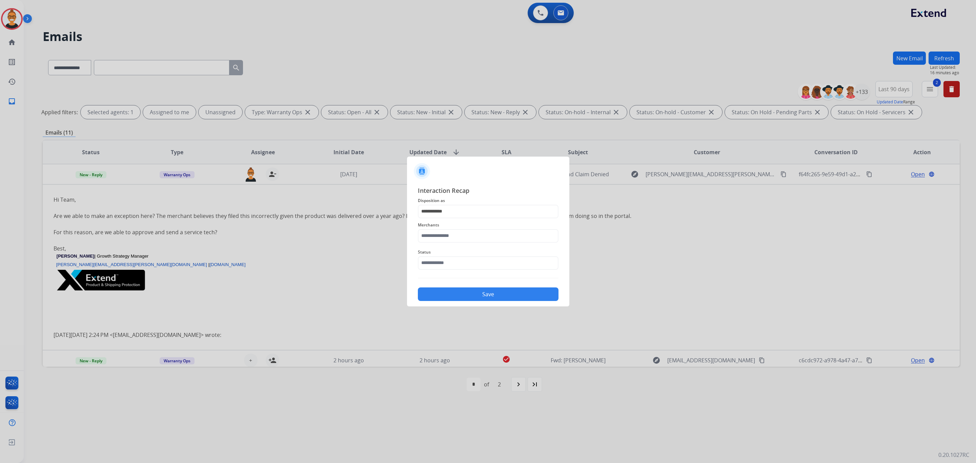
click at [449, 227] on span "Merchants" at bounding box center [488, 225] width 141 height 8
click at [443, 243] on div "Merchants" at bounding box center [488, 231] width 141 height 27
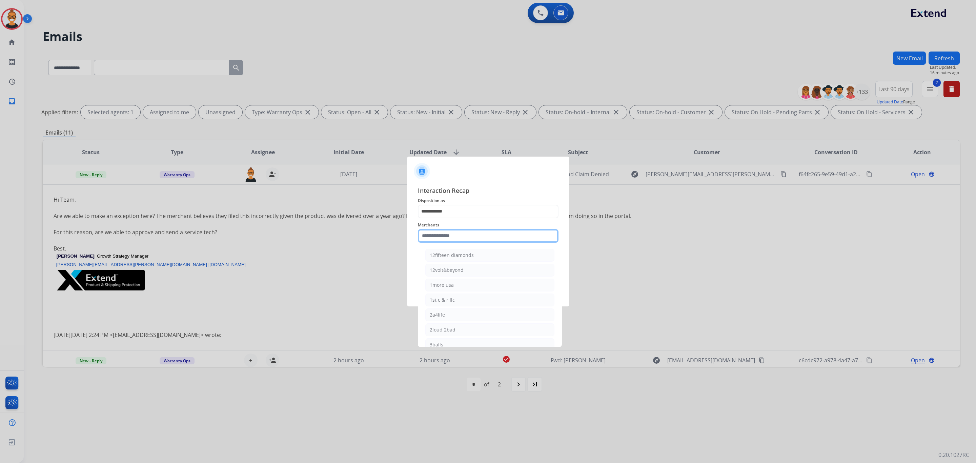
click at [440, 236] on input "text" at bounding box center [488, 236] width 141 height 14
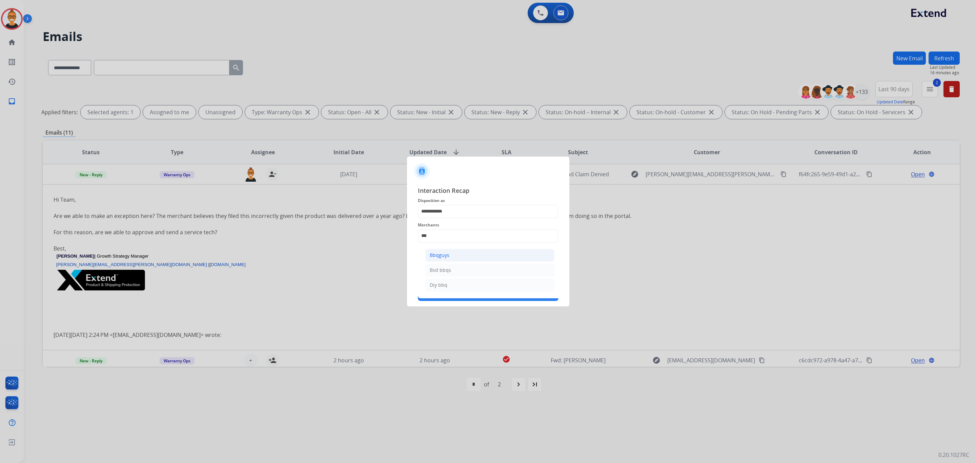
click at [459, 255] on li "Bbqguys" at bounding box center [489, 255] width 129 height 13
type input "*******"
click at [455, 253] on span "Status" at bounding box center [488, 252] width 141 height 8
click at [454, 261] on input "*" at bounding box center [488, 263] width 141 height 14
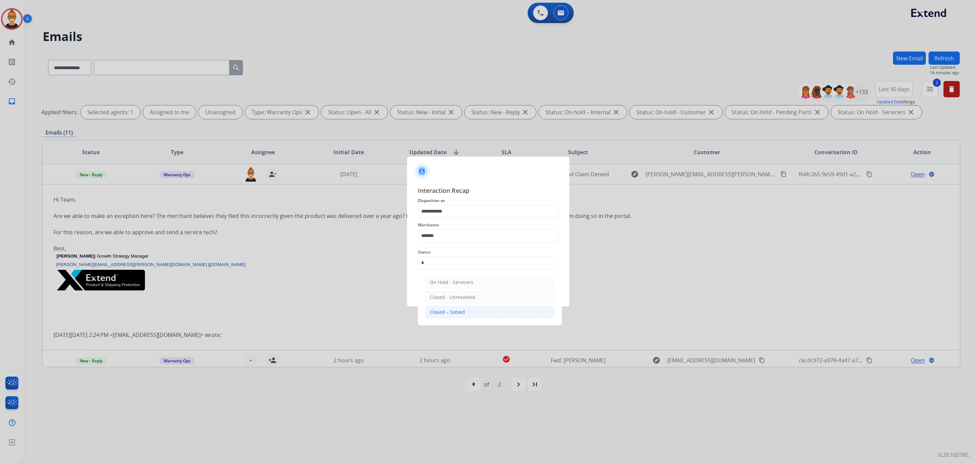
click at [448, 315] on div "Closed – Solved" at bounding box center [447, 312] width 35 height 7
type input "**********"
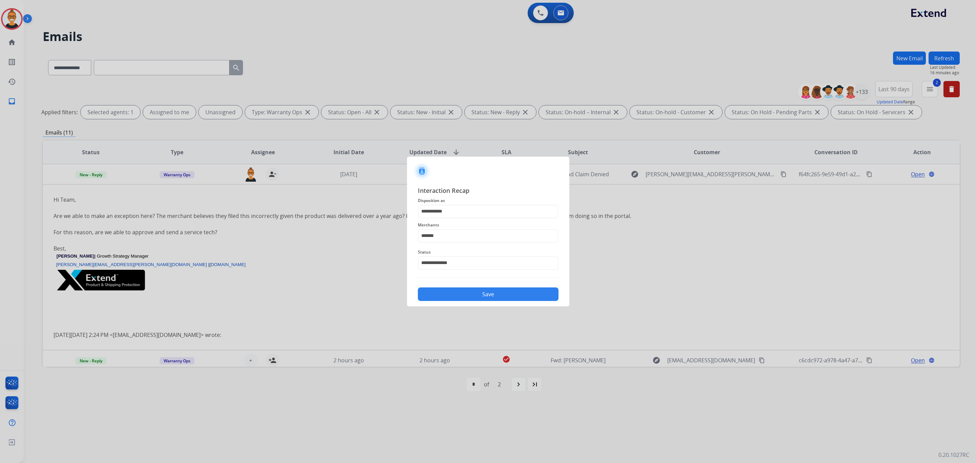
click at [460, 296] on button "Save" at bounding box center [488, 294] width 141 height 14
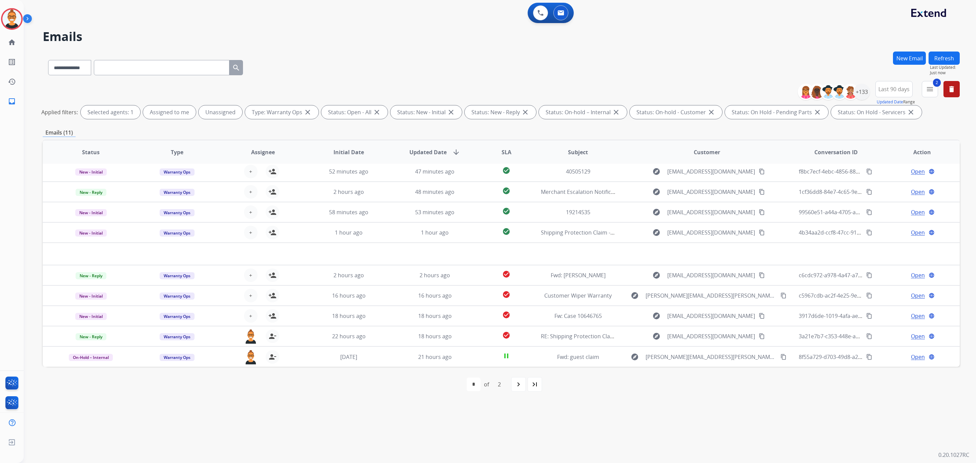
scroll to position [22, 0]
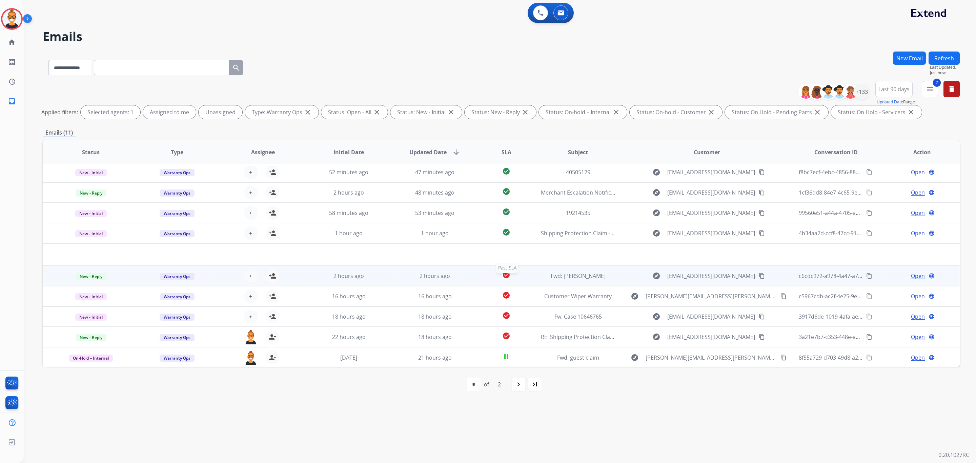
click at [512, 275] on div "check_circle" at bounding box center [506, 276] width 46 height 10
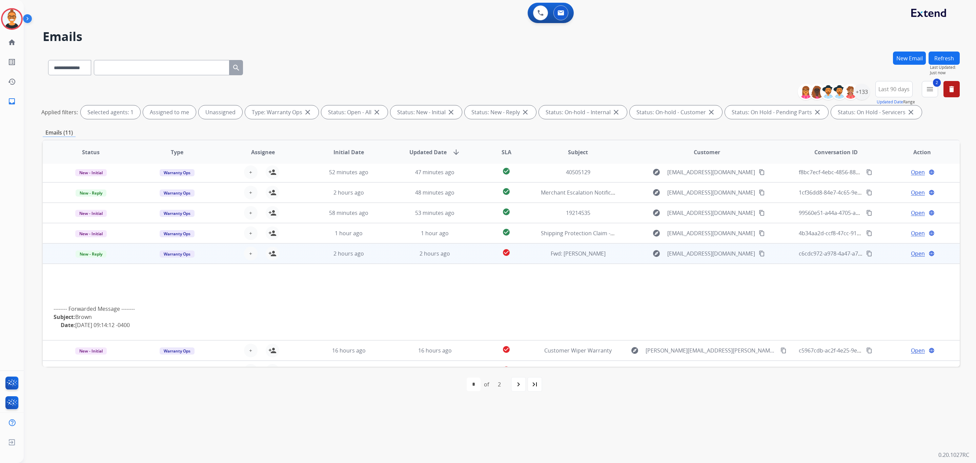
scroll to position [77, 0]
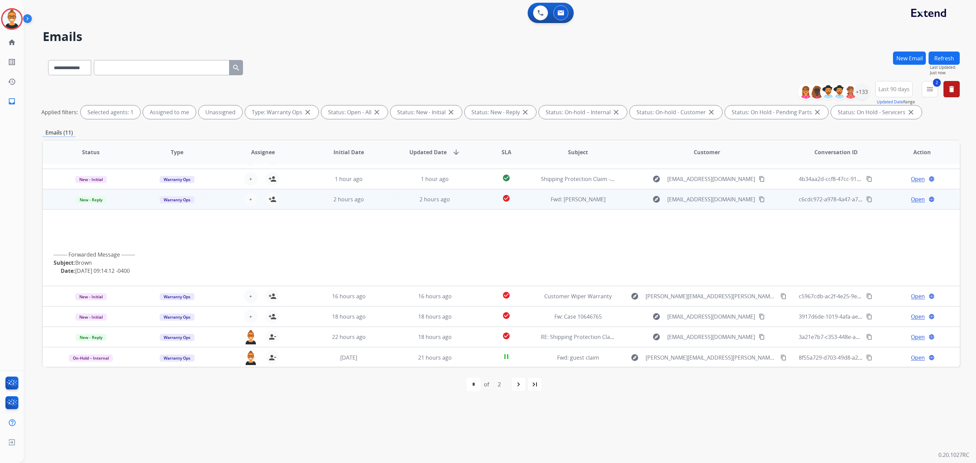
click at [911, 197] on span "Open" at bounding box center [918, 199] width 14 height 8
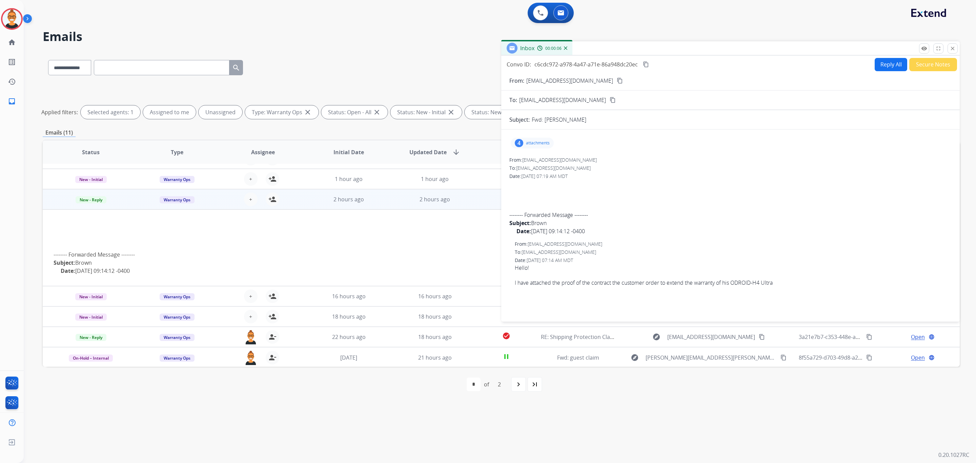
click at [546, 139] on div "4 attachments" at bounding box center [532, 143] width 43 height 11
click at [531, 161] on div at bounding box center [533, 160] width 34 height 24
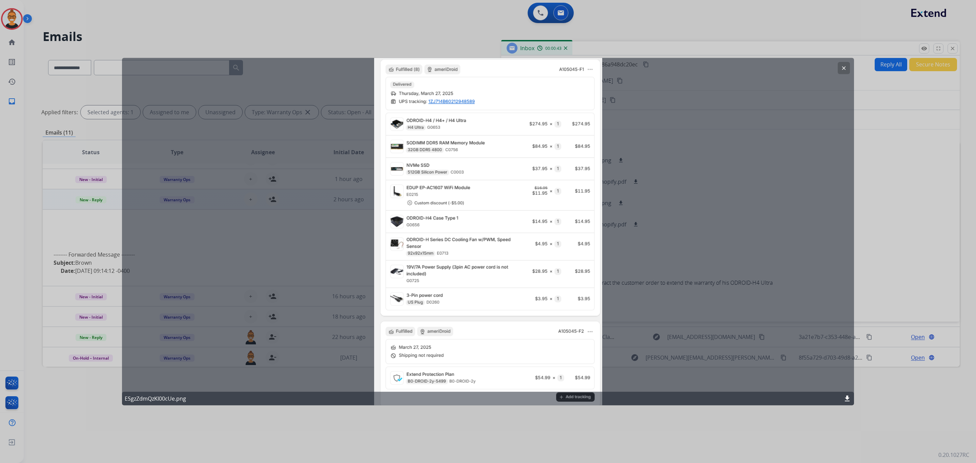
click at [840, 66] on button "clear" at bounding box center [844, 68] width 12 height 12
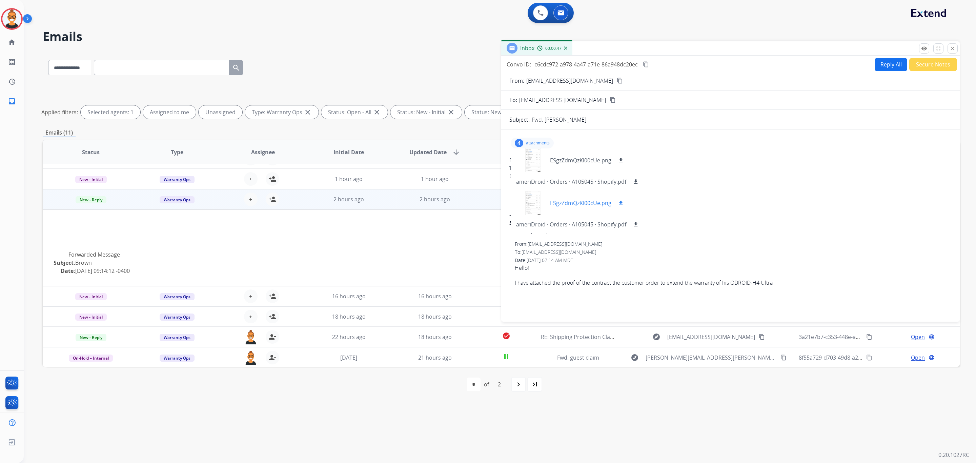
click at [526, 203] on div at bounding box center [533, 203] width 34 height 24
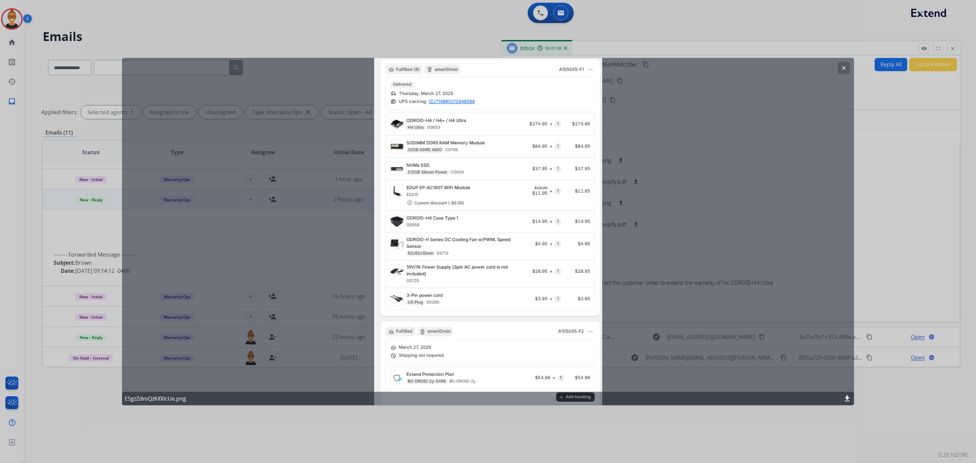
click at [846, 65] on mat-icon "clear" at bounding box center [844, 68] width 6 height 6
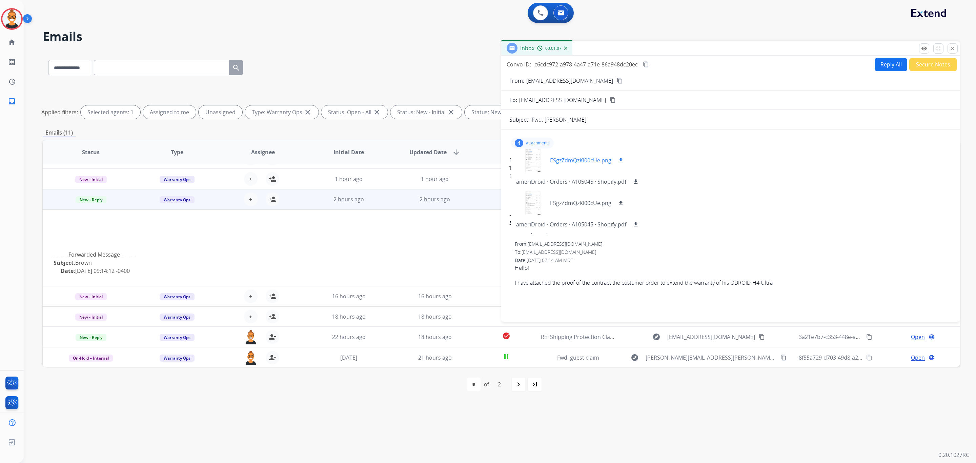
click at [537, 154] on div at bounding box center [533, 160] width 34 height 24
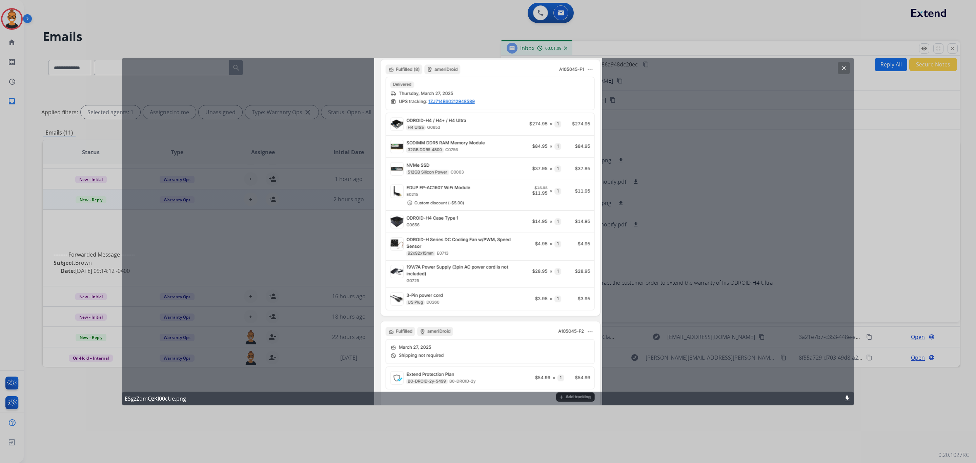
click at [843, 66] on mat-icon "clear" at bounding box center [844, 68] width 6 height 6
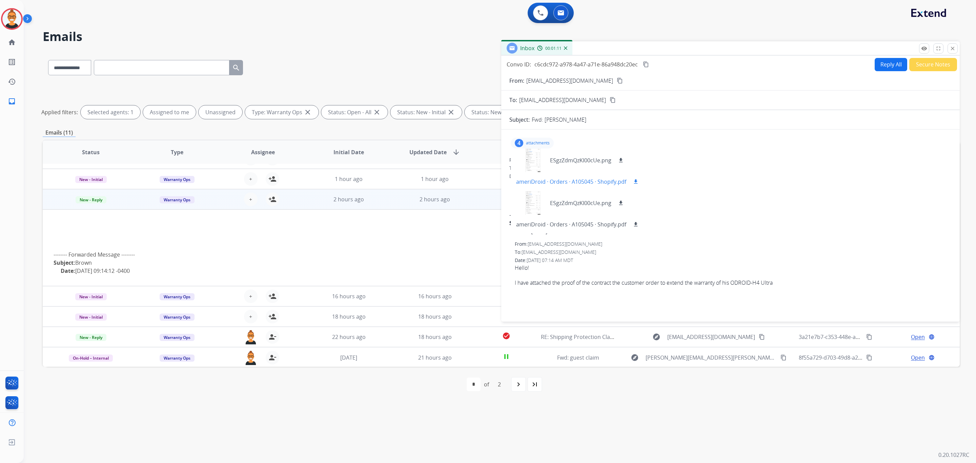
click at [636, 180] on mat-icon "download" at bounding box center [636, 182] width 6 height 6
click at [950, 44] on p "Close" at bounding box center [952, 39] width 15 height 10
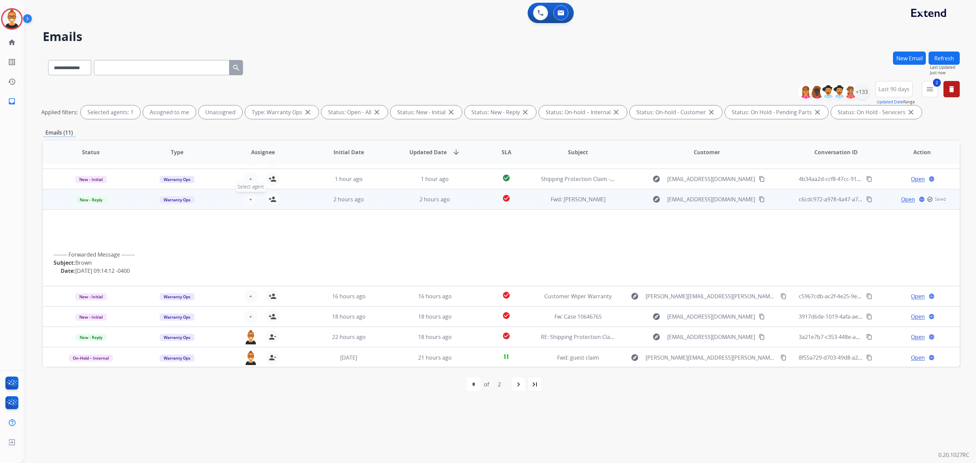
click at [249, 204] on button "+ Select agent" at bounding box center [251, 199] width 14 height 14
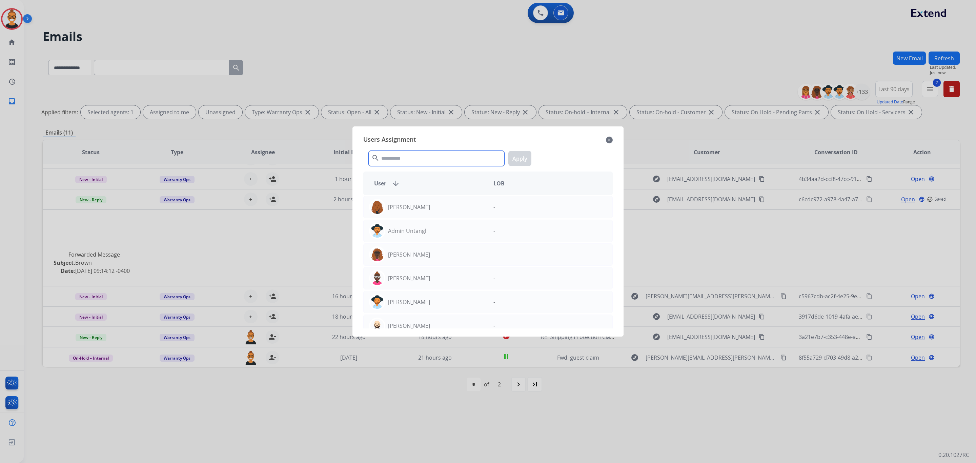
click at [415, 160] on input "text" at bounding box center [437, 158] width 136 height 15
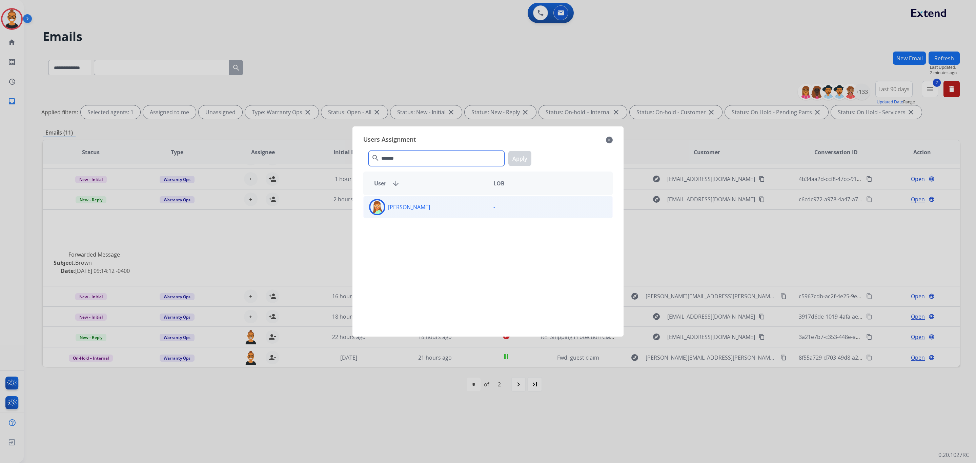
type input "******"
click at [449, 200] on div "[PERSON_NAME]" at bounding box center [426, 207] width 124 height 16
click at [516, 157] on button "Apply" at bounding box center [519, 158] width 23 height 15
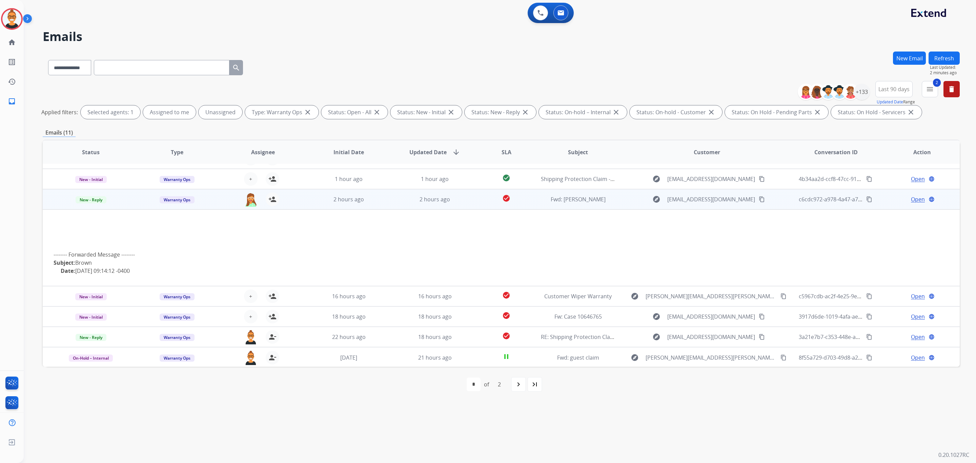
click at [389, 197] on td "2 hours ago" at bounding box center [430, 199] width 86 height 20
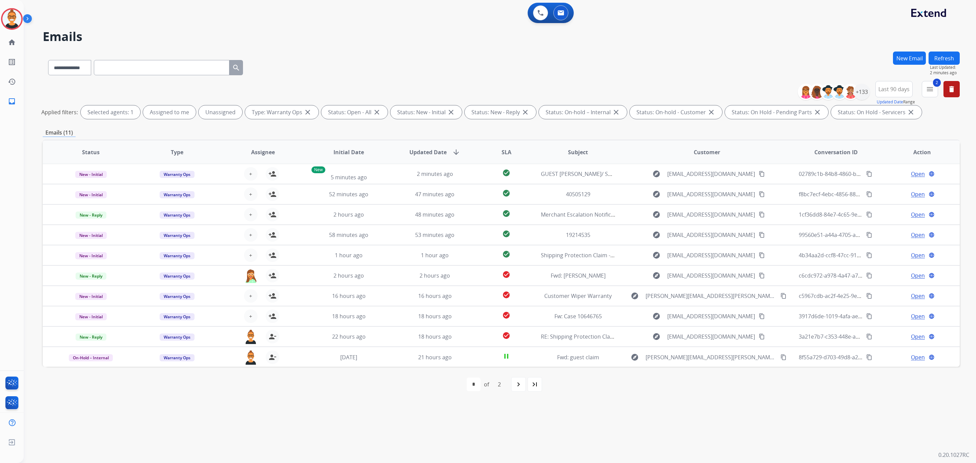
click at [937, 55] on button "Refresh" at bounding box center [944, 58] width 31 height 13
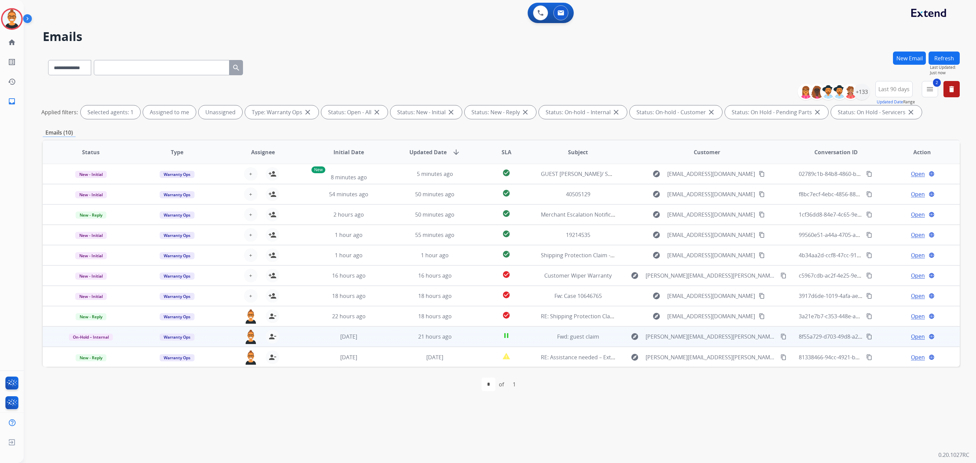
click at [618, 343] on td "explore [PERSON_NAME][EMAIL_ADDRESS][PERSON_NAME][DOMAIN_NAME] content_copy" at bounding box center [702, 336] width 172 height 20
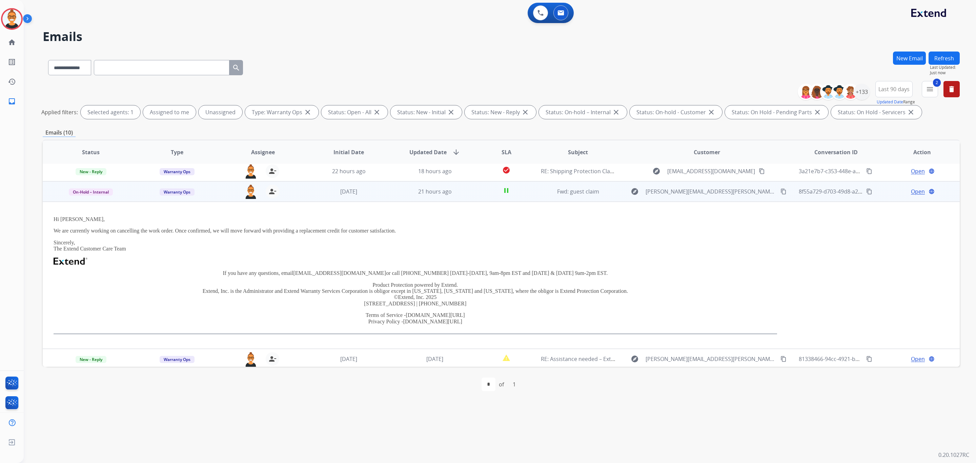
scroll to position [147, 0]
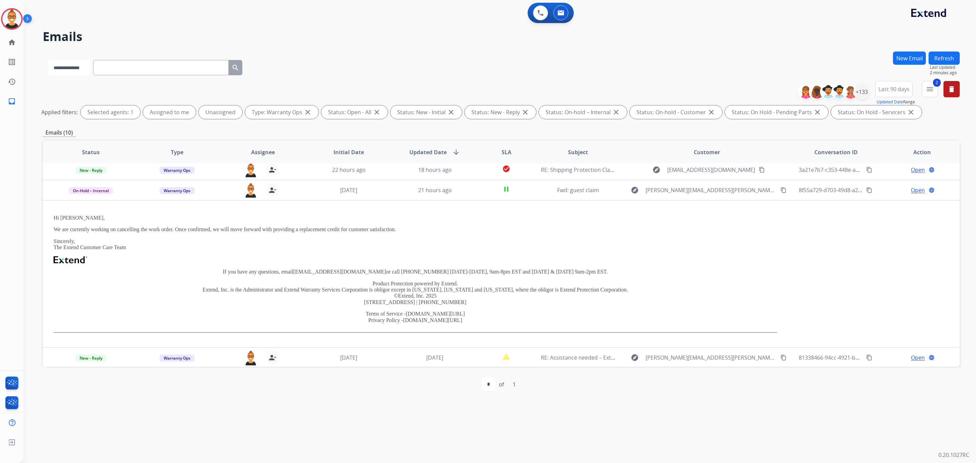
click at [76, 69] on select "**********" at bounding box center [69, 67] width 42 height 15
select select "**********"
click at [48, 60] on select "**********" at bounding box center [69, 67] width 42 height 15
click at [122, 68] on input "text" at bounding box center [162, 67] width 136 height 15
paste input "**********"
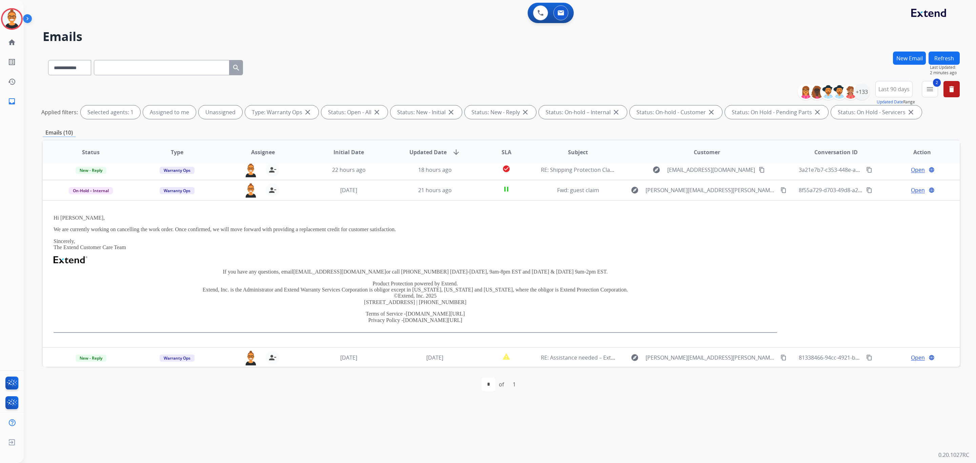
type input "**********"
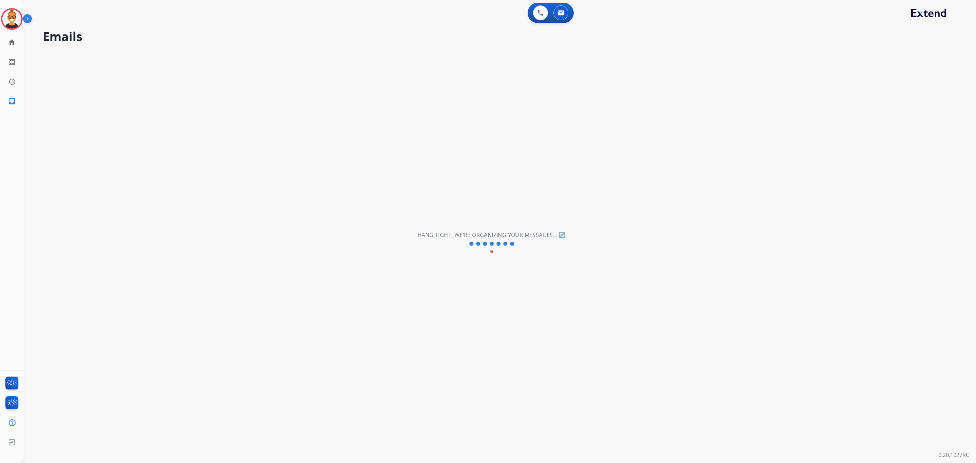
scroll to position [0, 0]
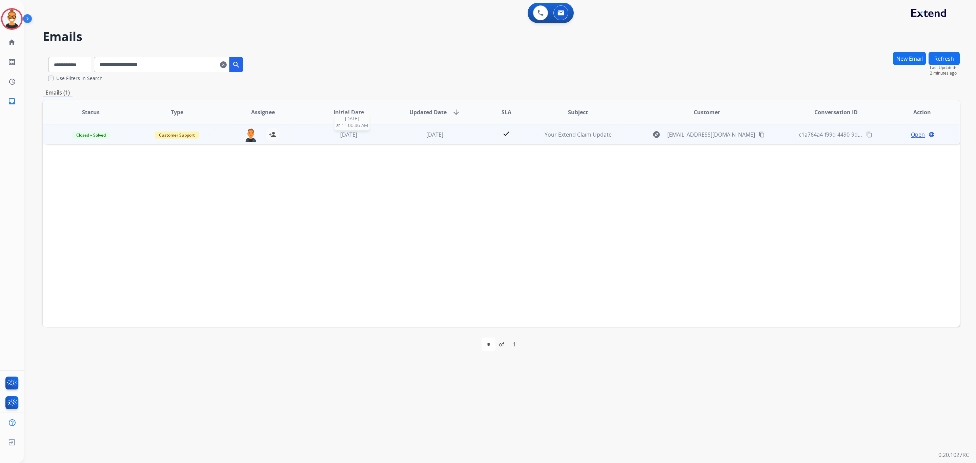
click at [357, 138] on div "[DATE]" at bounding box center [348, 134] width 75 height 8
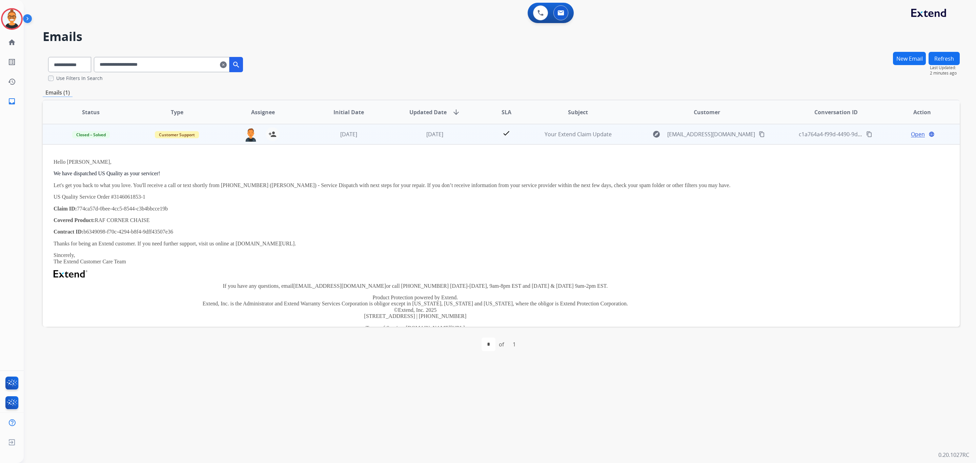
click at [905, 137] on div "Open language" at bounding box center [921, 134] width 75 height 8
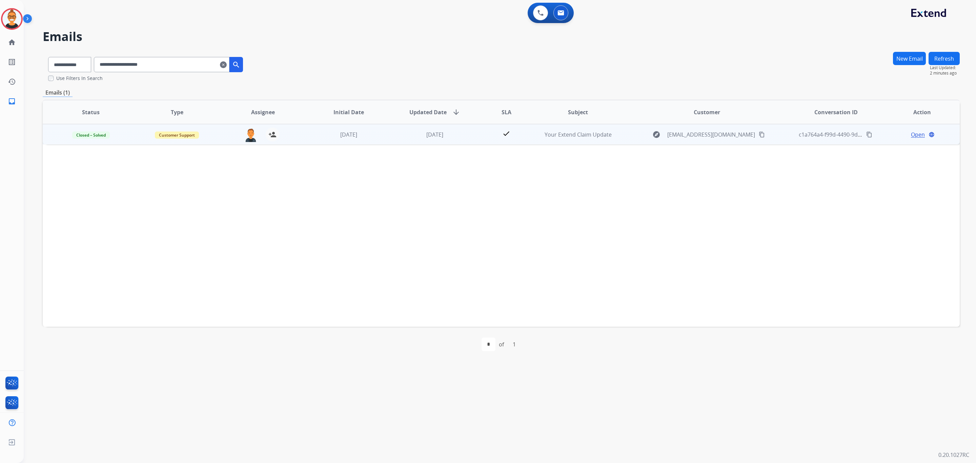
click at [911, 134] on span "Open" at bounding box center [918, 134] width 14 height 8
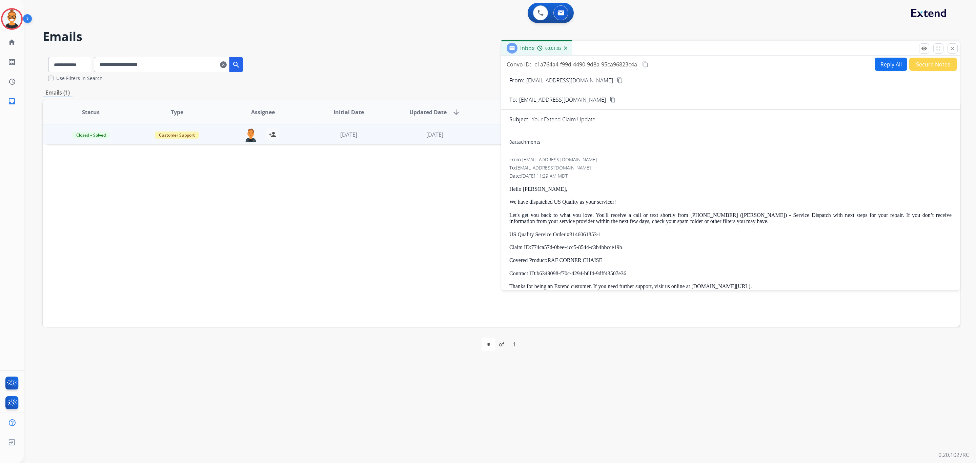
click at [886, 66] on button "Reply All" at bounding box center [891, 64] width 33 height 13
select select "**********"
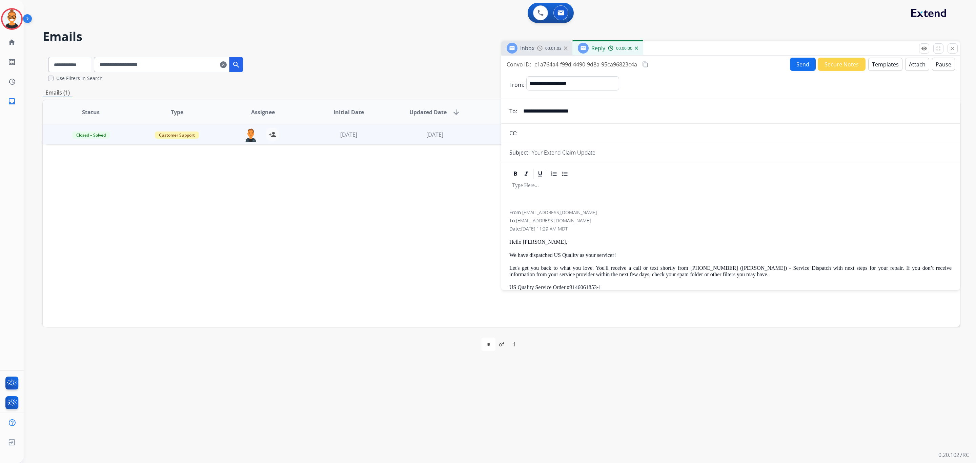
click at [886, 66] on button "Templates" at bounding box center [885, 64] width 34 height 13
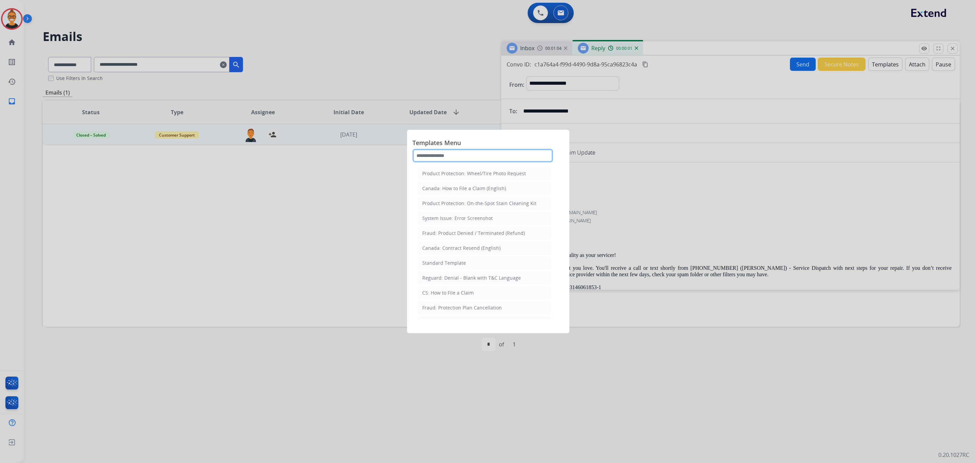
click at [436, 155] on input "text" at bounding box center [482, 156] width 141 height 14
type input "***"
click at [437, 191] on div "Standard Template" at bounding box center [444, 188] width 44 height 7
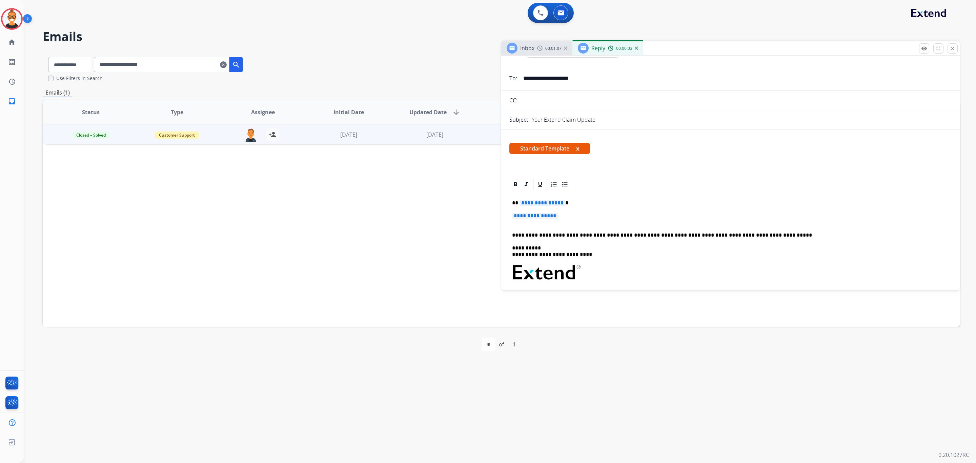
scroll to position [51, 0]
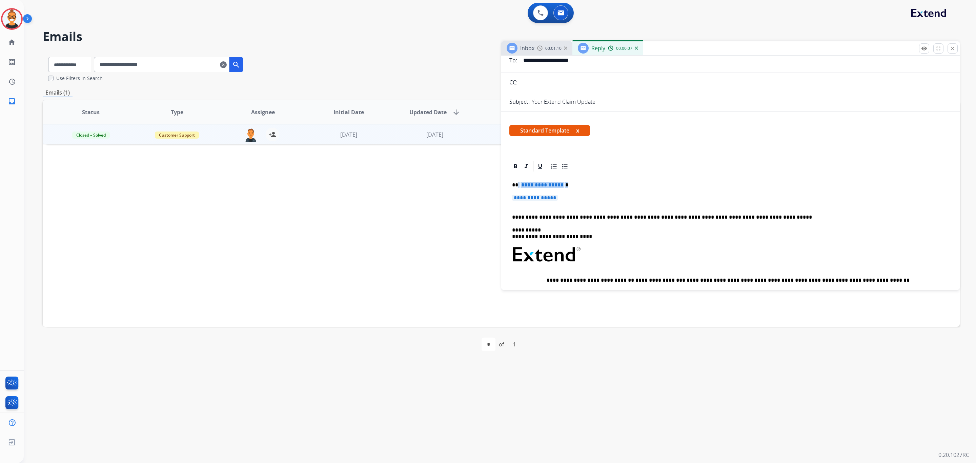
drag, startPoint x: 572, startPoint y: 201, endPoint x: 517, endPoint y: 184, distance: 57.6
click at [517, 184] on div "**********" at bounding box center [730, 263] width 442 height 183
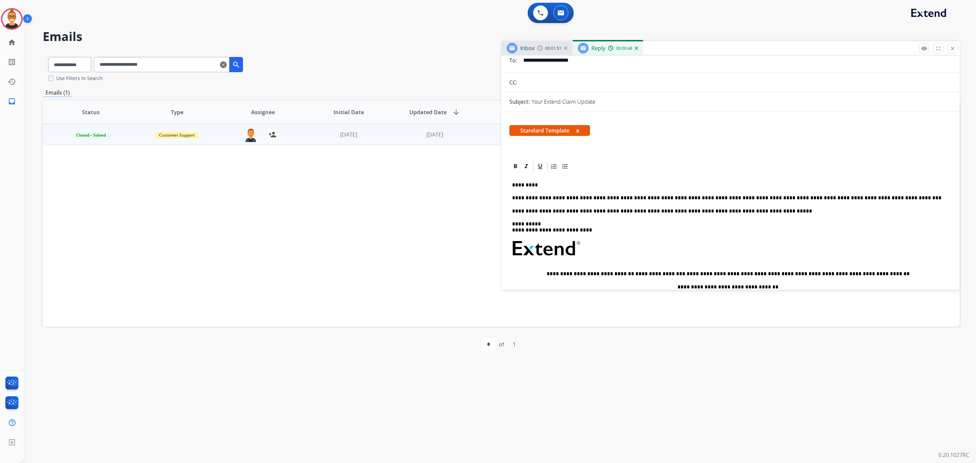
click at [880, 194] on div "**********" at bounding box center [730, 260] width 442 height 177
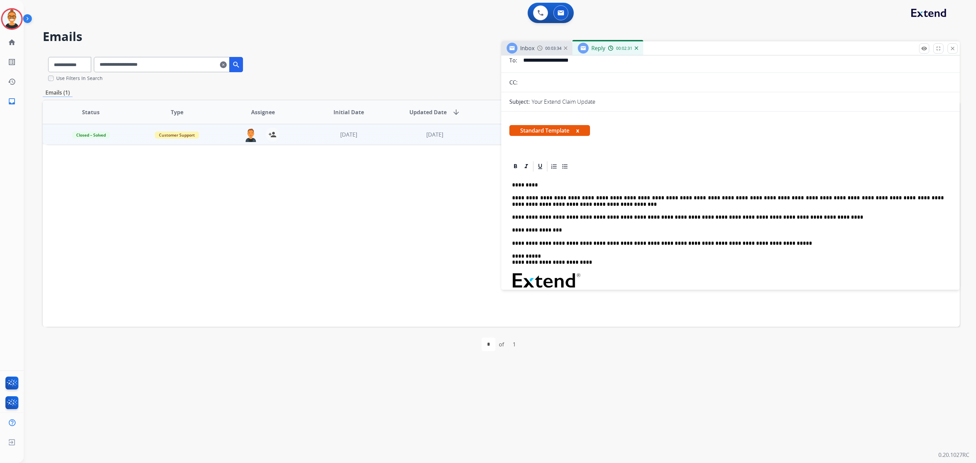
click at [618, 204] on p "**********" at bounding box center [728, 201] width 432 height 13
click at [775, 203] on p "**********" at bounding box center [728, 201] width 432 height 13
click at [846, 198] on p "**********" at bounding box center [728, 201] width 432 height 13
click at [842, 216] on p "**********" at bounding box center [728, 217] width 432 height 6
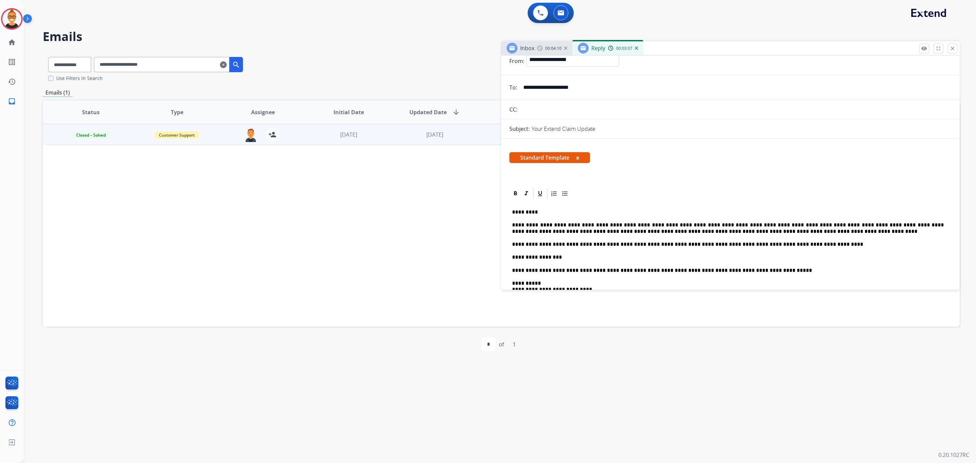
scroll to position [0, 0]
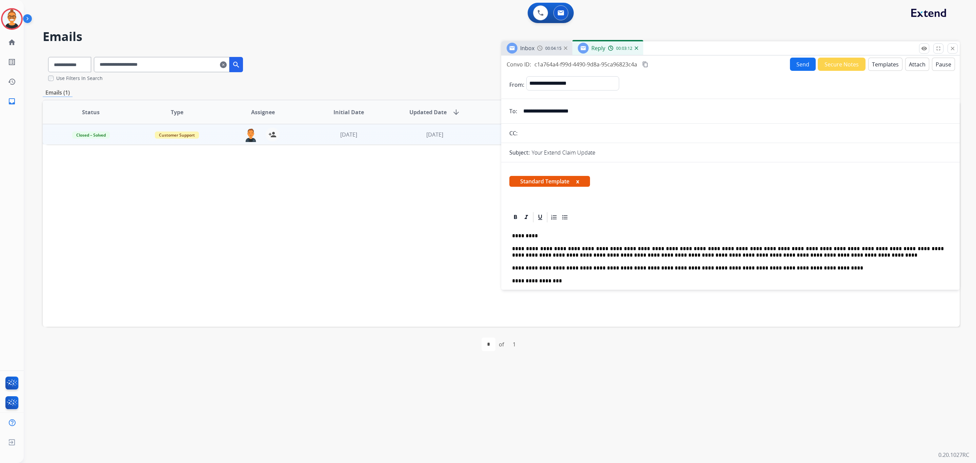
click at [796, 64] on button "Send" at bounding box center [803, 64] width 26 height 13
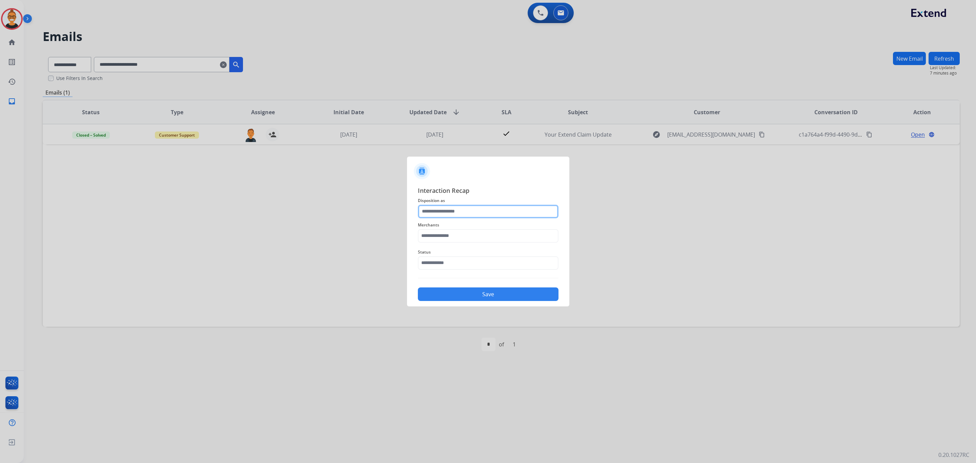
click at [467, 208] on input "text" at bounding box center [488, 212] width 141 height 14
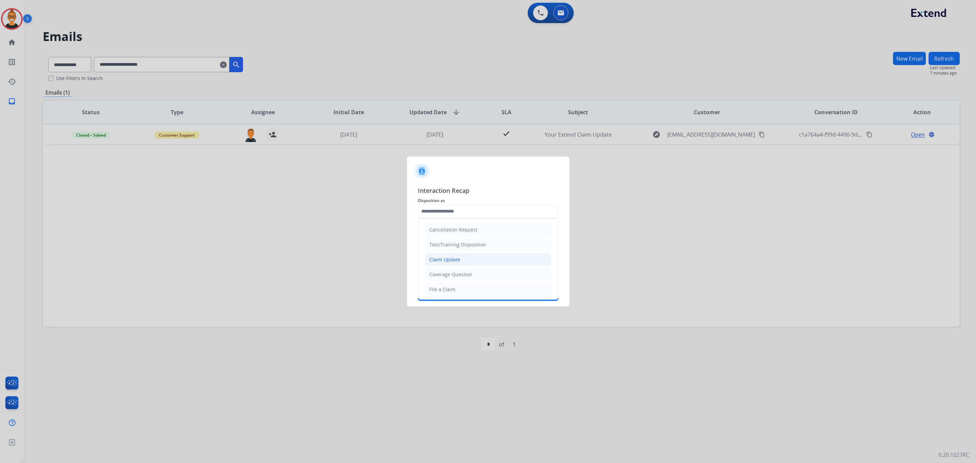
click at [453, 260] on div "Claim Update" at bounding box center [444, 259] width 31 height 7
type input "**********"
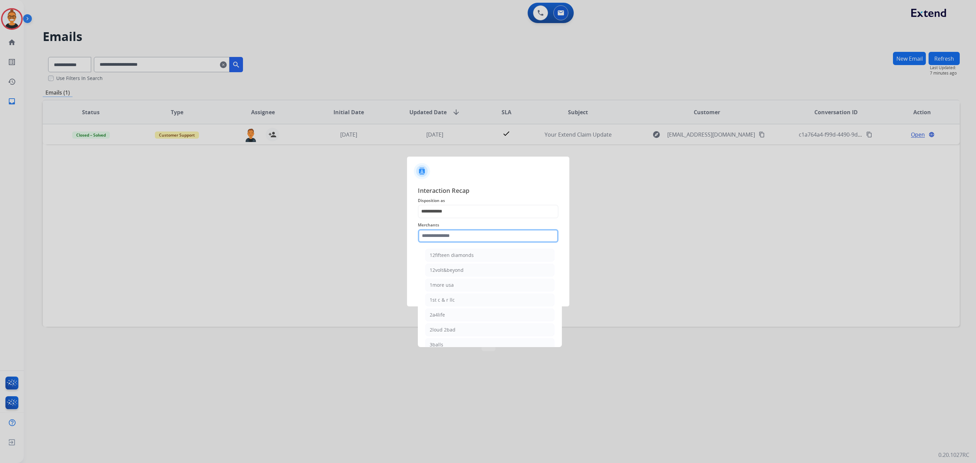
click at [450, 229] on input "text" at bounding box center [488, 236] width 141 height 14
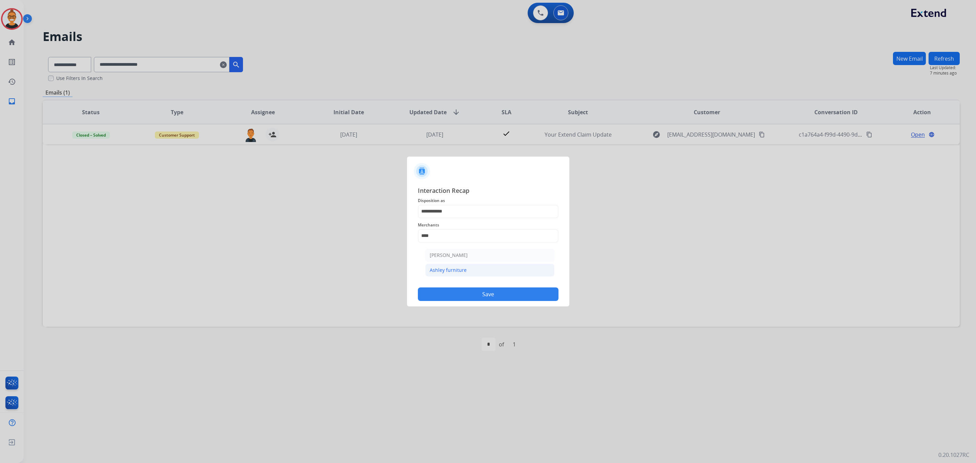
click at [455, 269] on div "Ashley furniture" at bounding box center [448, 270] width 37 height 7
type input "**********"
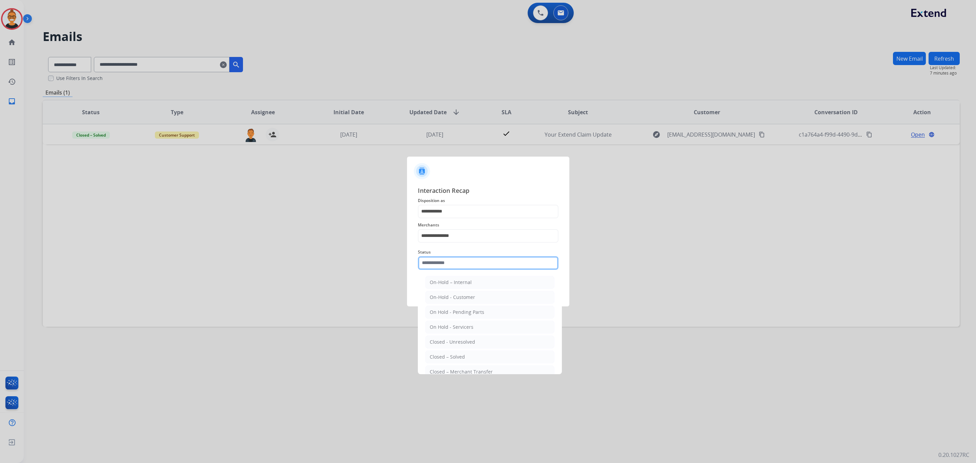
click at [454, 262] on input "text" at bounding box center [488, 263] width 141 height 14
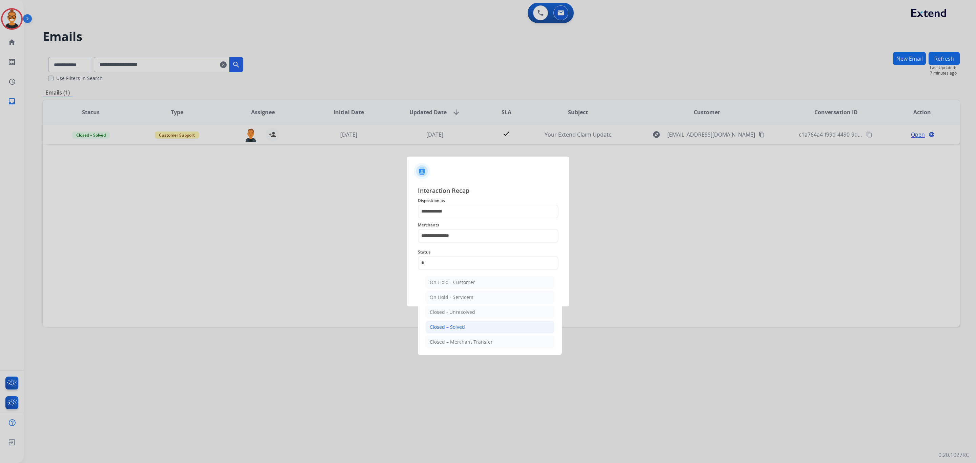
click at [459, 322] on li "Closed – Solved" at bounding box center [489, 327] width 129 height 13
type input "**********"
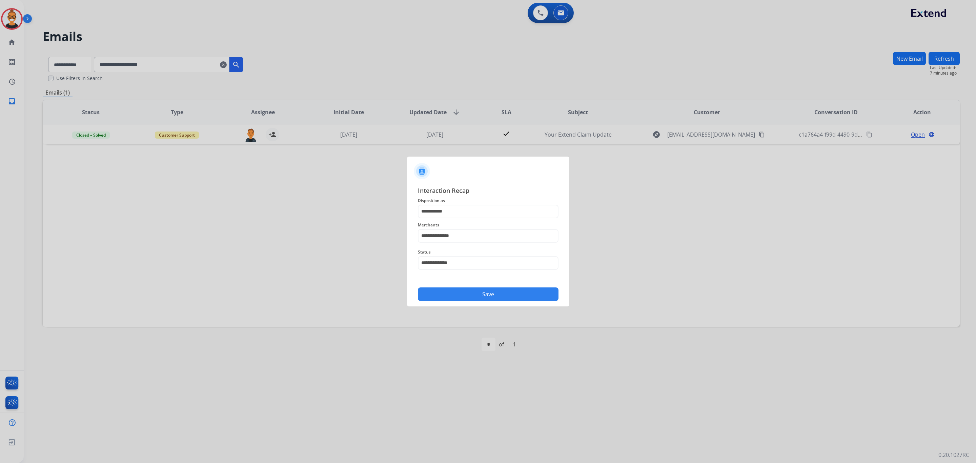
click at [462, 296] on button "Save" at bounding box center [488, 294] width 141 height 14
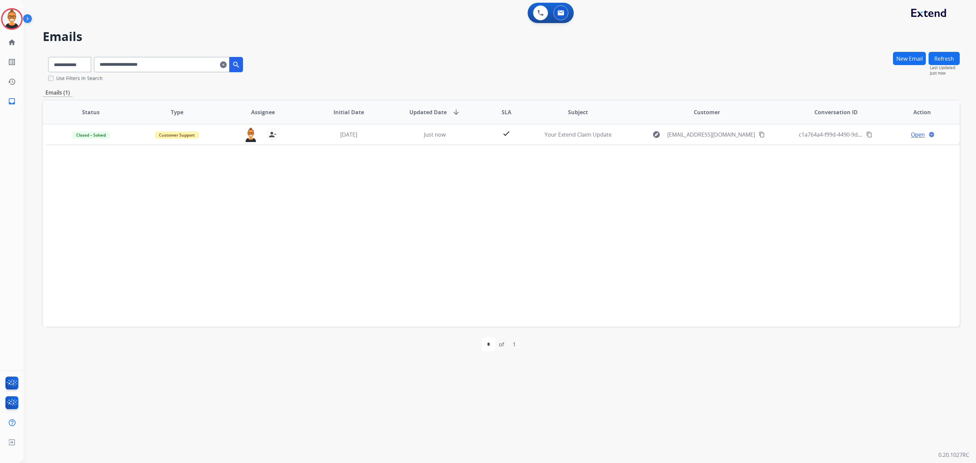
click at [227, 61] on mat-icon "clear" at bounding box center [223, 65] width 7 height 8
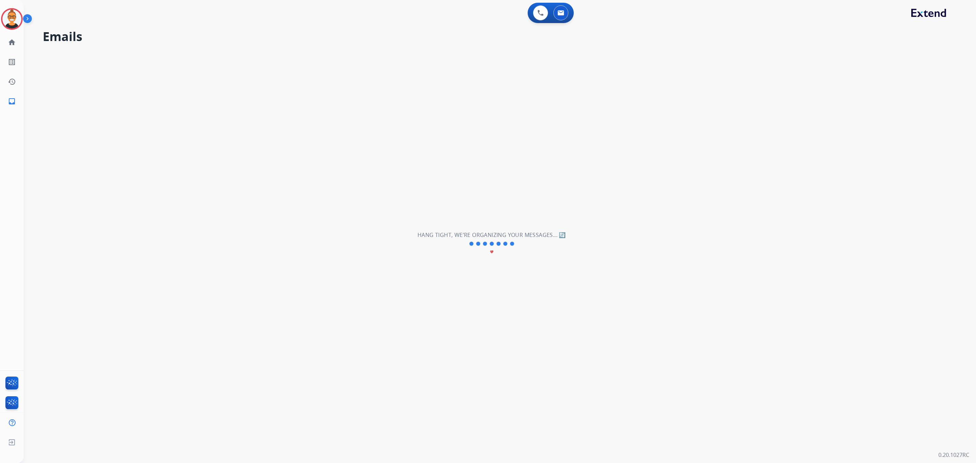
select select "**********"
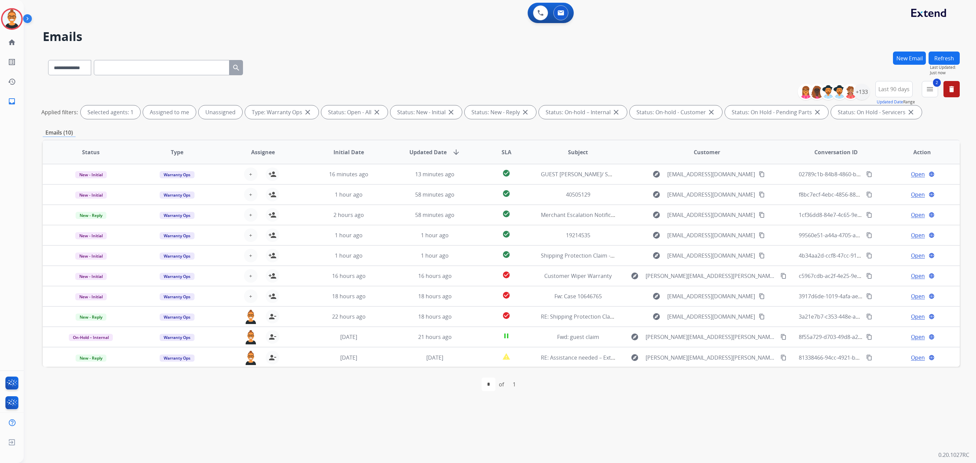
click at [466, 78] on div "**********" at bounding box center [501, 66] width 917 height 29
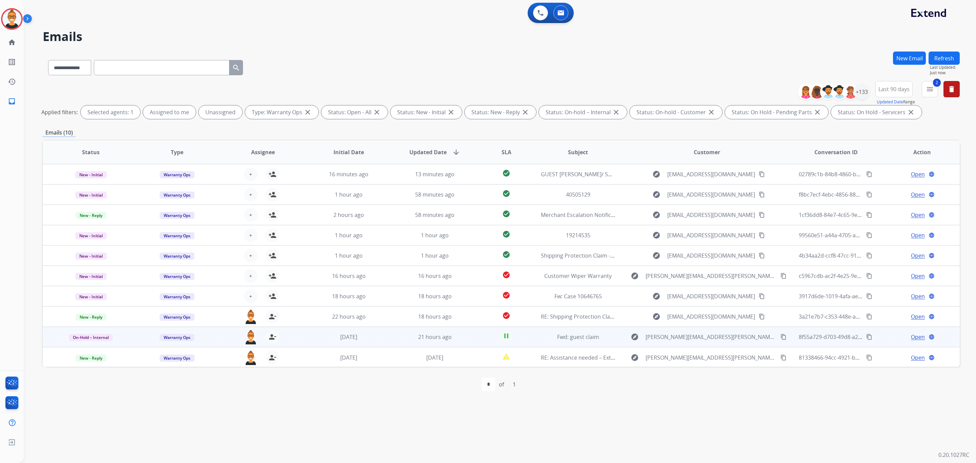
click at [472, 335] on td "pause" at bounding box center [500, 337] width 57 height 20
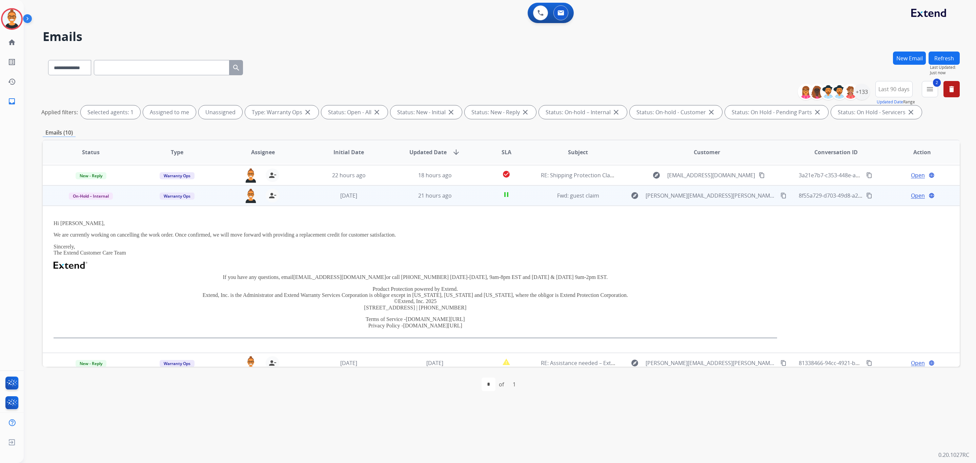
scroll to position [147, 0]
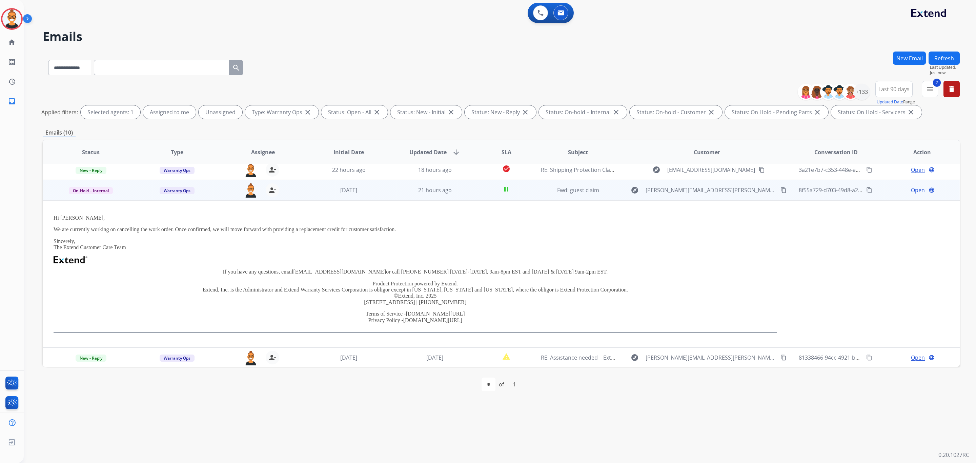
click at [911, 194] on span "Open" at bounding box center [918, 190] width 14 height 8
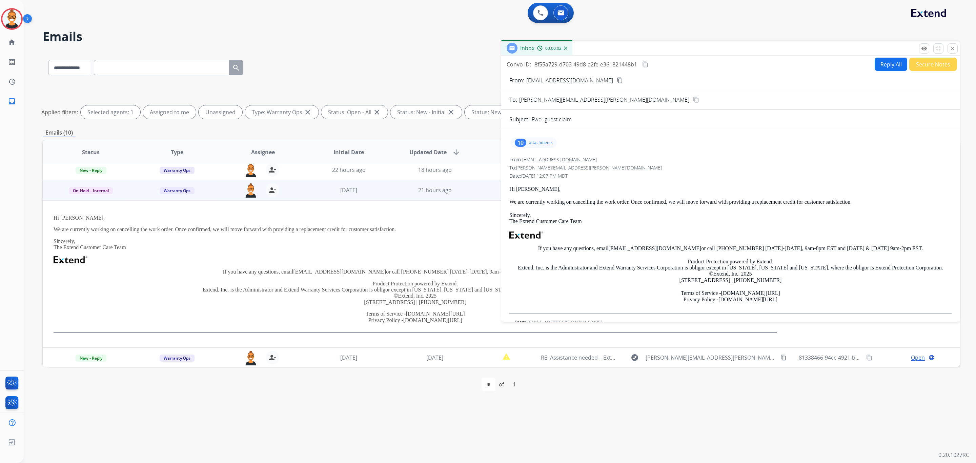
click at [875, 64] on button "Reply All" at bounding box center [891, 64] width 33 height 13
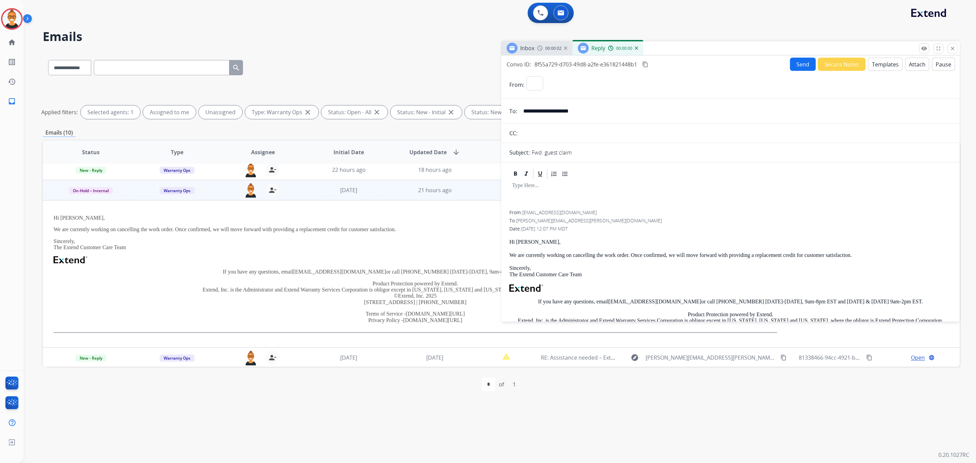
select select "**********"
click at [875, 64] on button "Templates" at bounding box center [885, 64] width 34 height 13
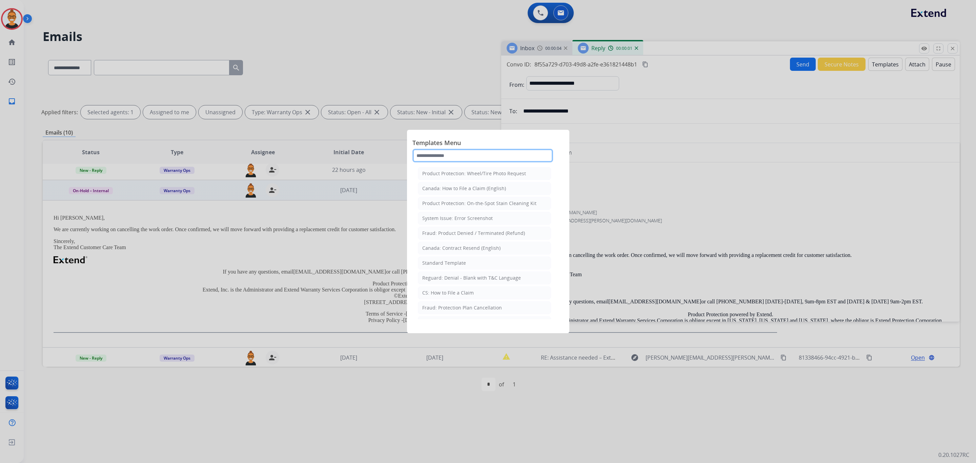
click at [447, 149] on input "text" at bounding box center [482, 156] width 141 height 14
type input "***"
click at [436, 191] on div "Standard Template" at bounding box center [444, 188] width 44 height 7
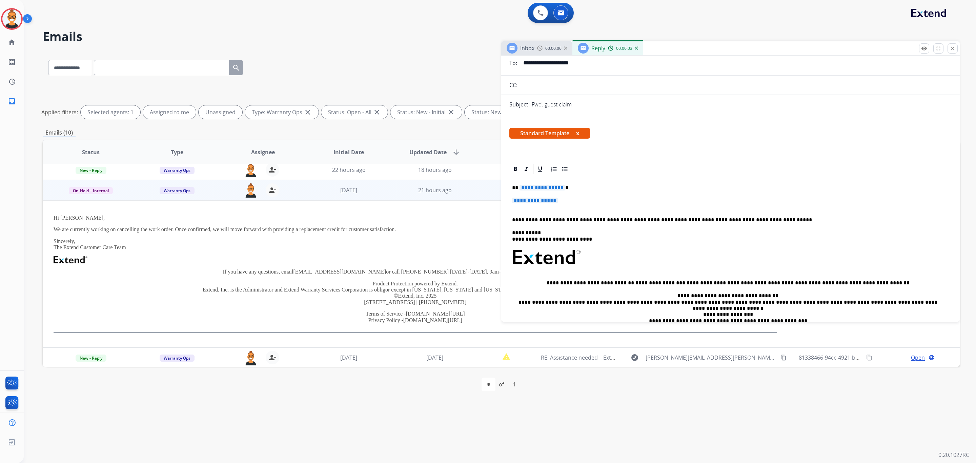
scroll to position [51, 0]
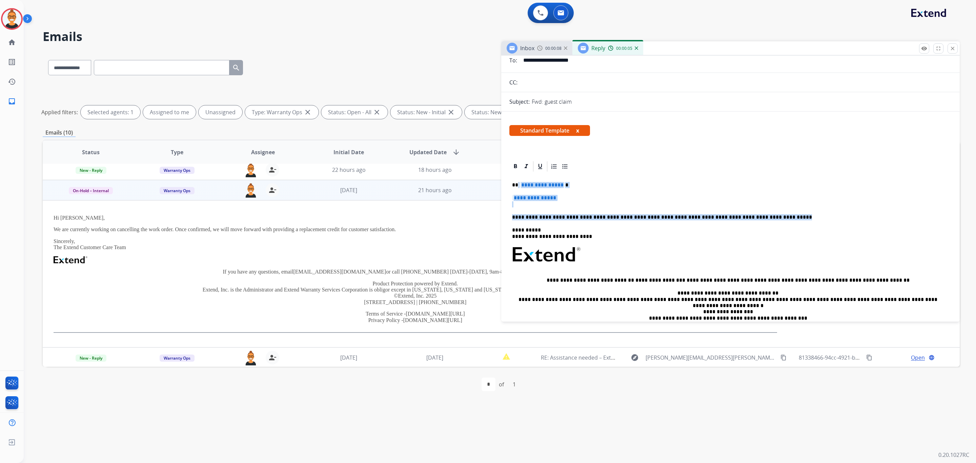
drag, startPoint x: 764, startPoint y: 217, endPoint x: 517, endPoint y: 182, distance: 248.8
click at [517, 182] on div "**********" at bounding box center [730, 263] width 442 height 183
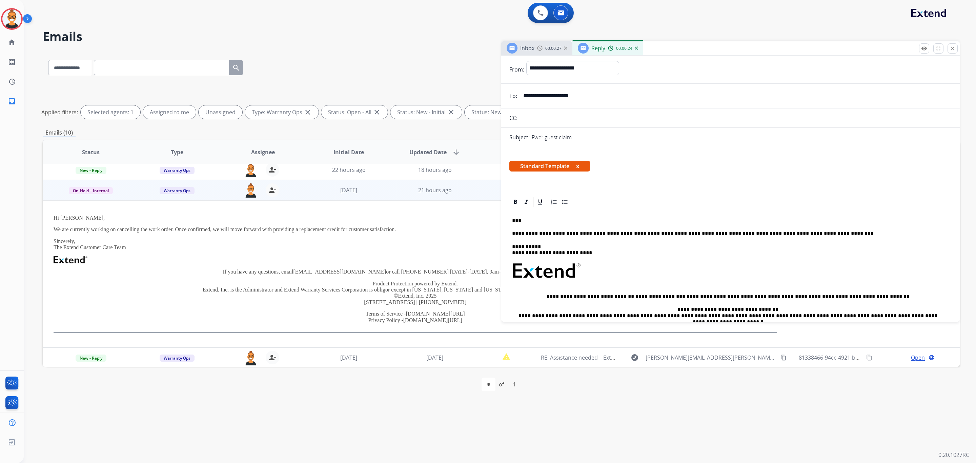
scroll to position [0, 0]
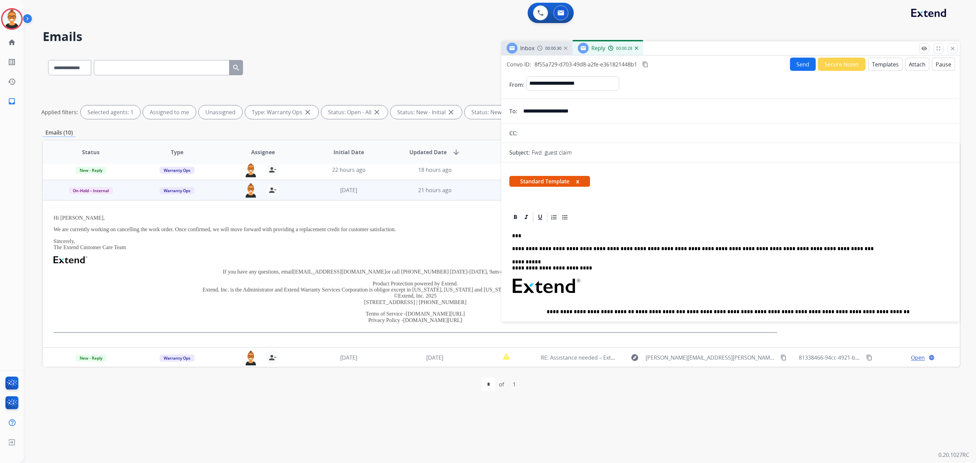
click at [794, 59] on button "Send" at bounding box center [803, 64] width 26 height 13
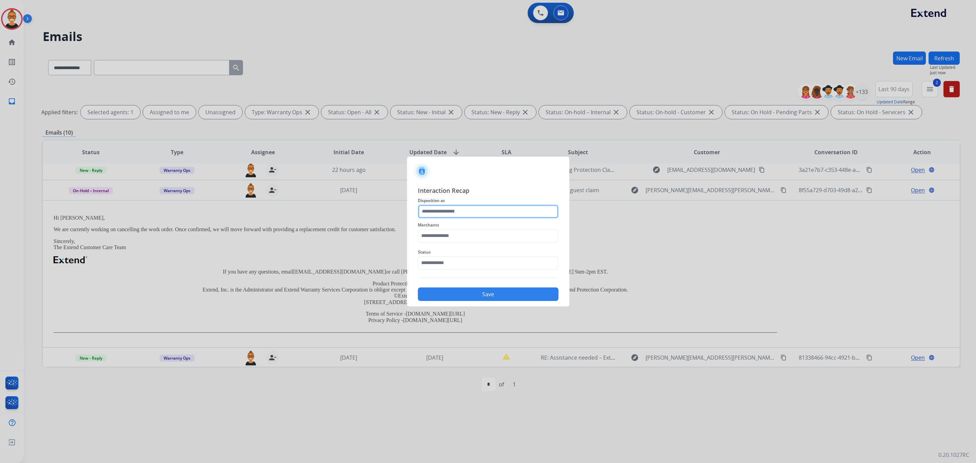
click at [443, 213] on input "text" at bounding box center [488, 212] width 141 height 14
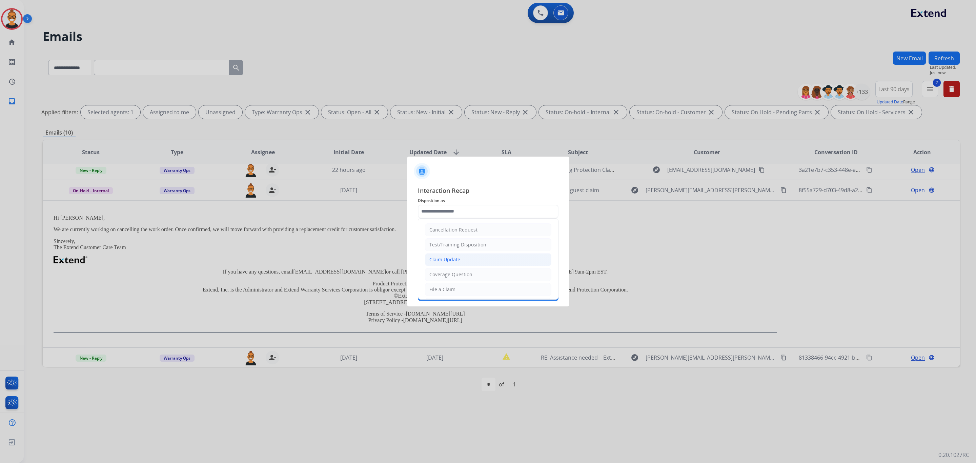
click at [447, 261] on div "Claim Update" at bounding box center [444, 259] width 31 height 7
type input "**********"
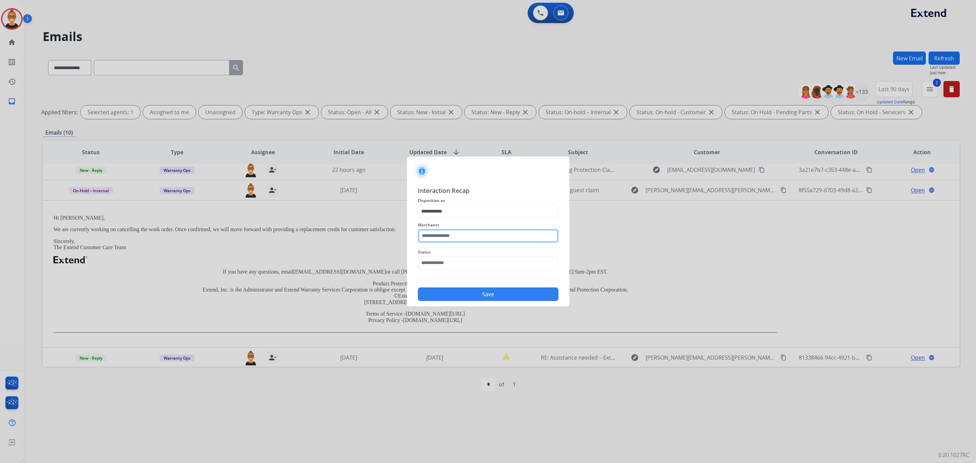
click at [445, 236] on input "text" at bounding box center [488, 236] width 141 height 14
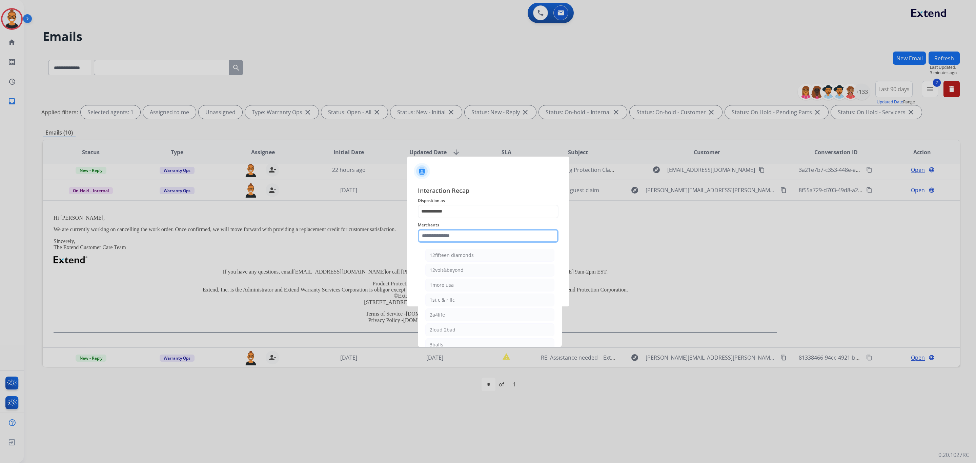
click at [464, 230] on input "text" at bounding box center [488, 236] width 141 height 14
click at [453, 270] on div "Ashley furniture" at bounding box center [448, 270] width 37 height 7
type input "**********"
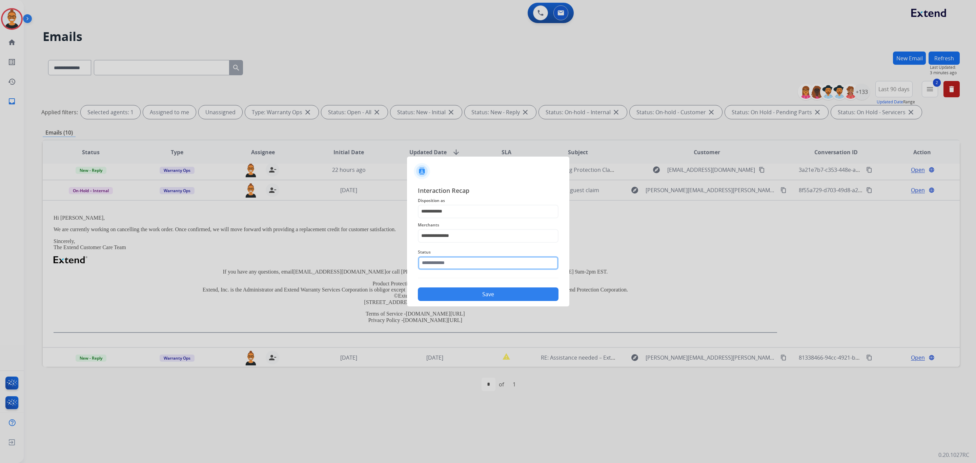
click at [448, 260] on input "text" at bounding box center [488, 263] width 141 height 14
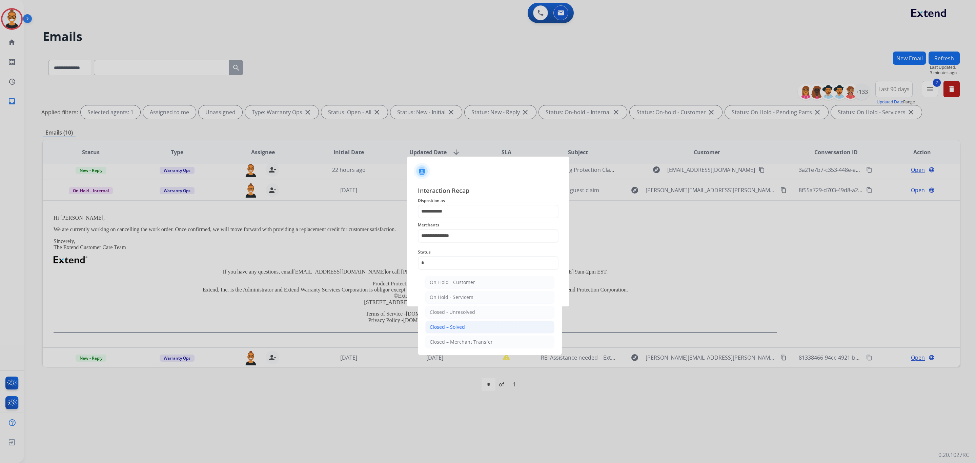
click at [449, 330] on div "Closed – Solved" at bounding box center [447, 327] width 35 height 7
type input "**********"
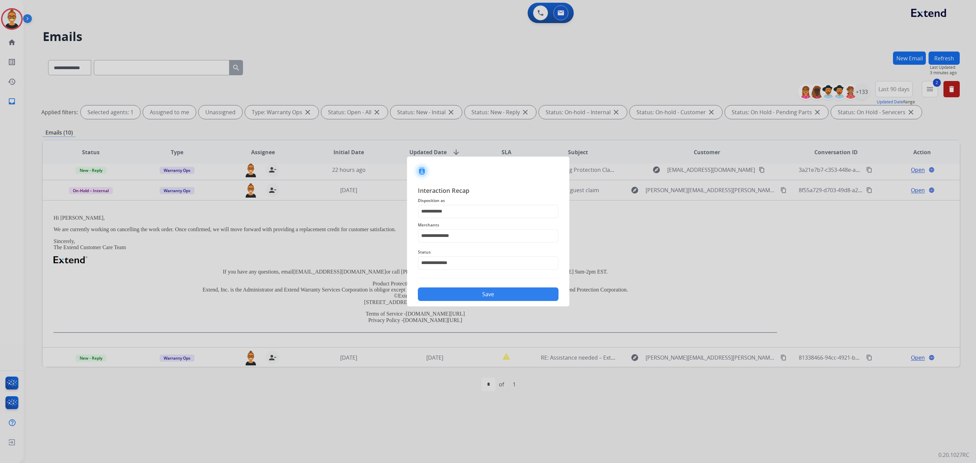
click at [452, 291] on button "Save" at bounding box center [488, 294] width 141 height 14
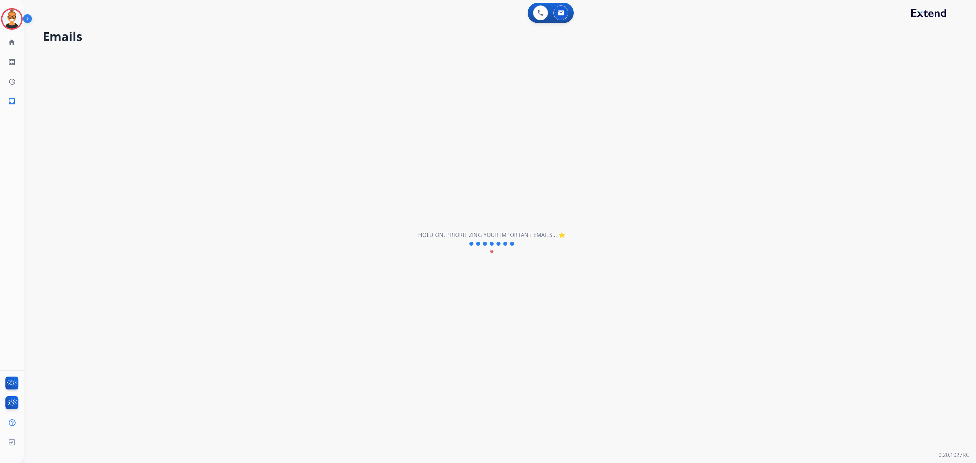
scroll to position [2, 0]
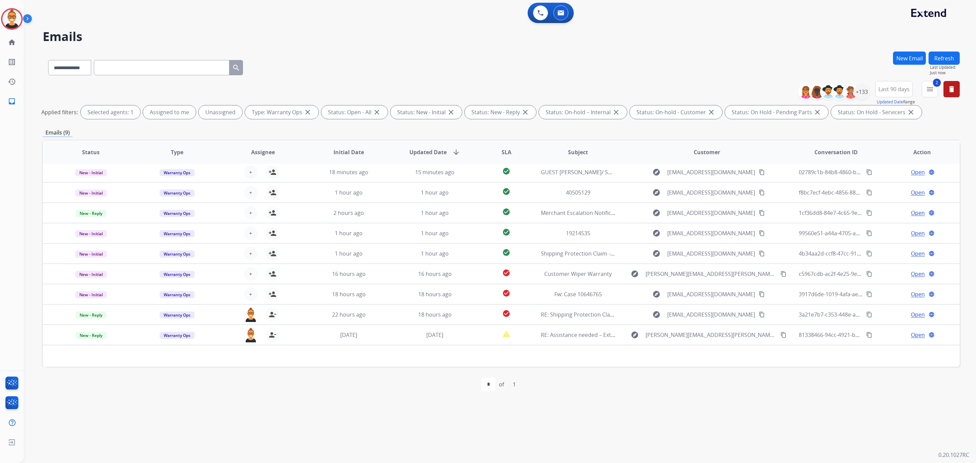
click at [297, 431] on div "**********" at bounding box center [492, 243] width 936 height 439
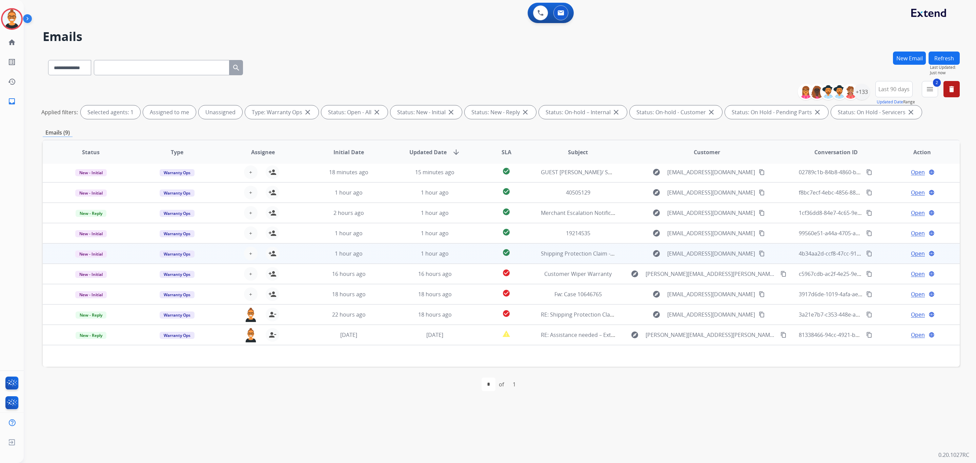
click at [472, 257] on td "check_circle" at bounding box center [500, 253] width 57 height 20
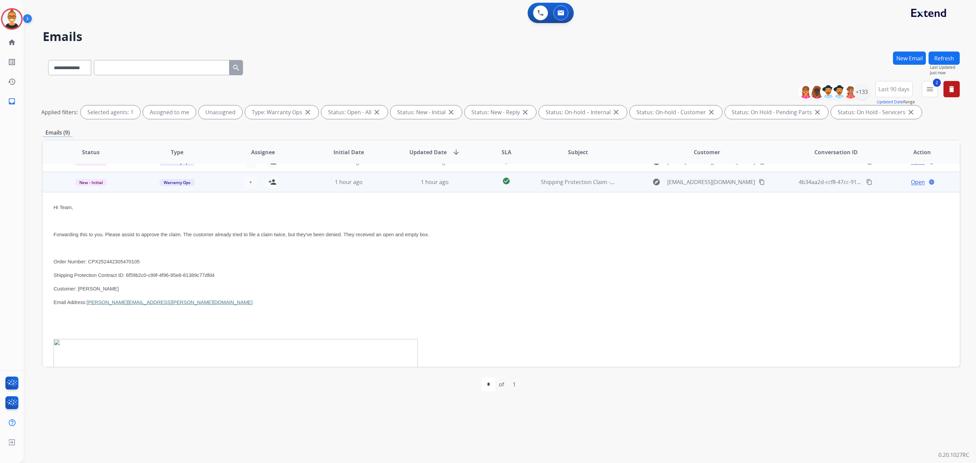
scroll to position [81, 0]
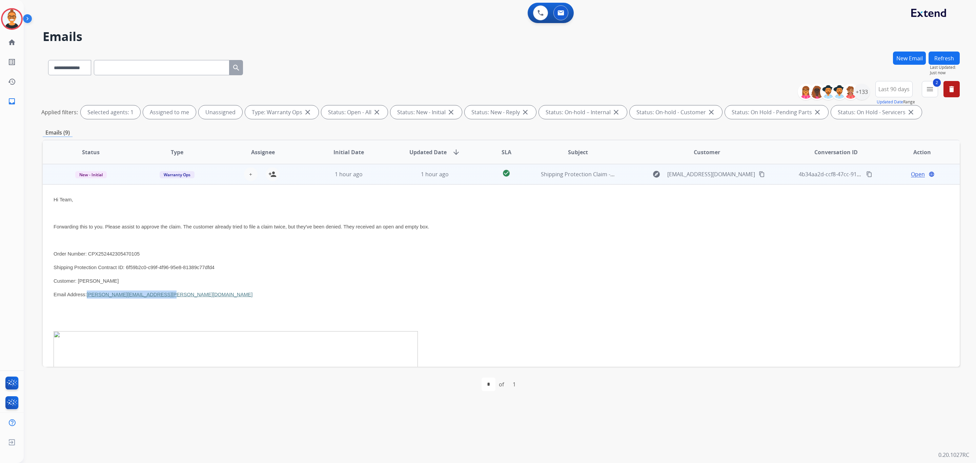
drag, startPoint x: 161, startPoint y: 300, endPoint x: 87, endPoint y: 297, distance: 74.3
click at [87, 297] on p "Email Address: [PERSON_NAME][EMAIL_ADDRESS][DOMAIN_NAME]" at bounding box center [416, 294] width 724 height 8
copy link "[PERSON_NAME][EMAIL_ADDRESS][PERSON_NAME][DOMAIN_NAME]"
click at [915, 177] on span "Open" at bounding box center [918, 174] width 14 height 8
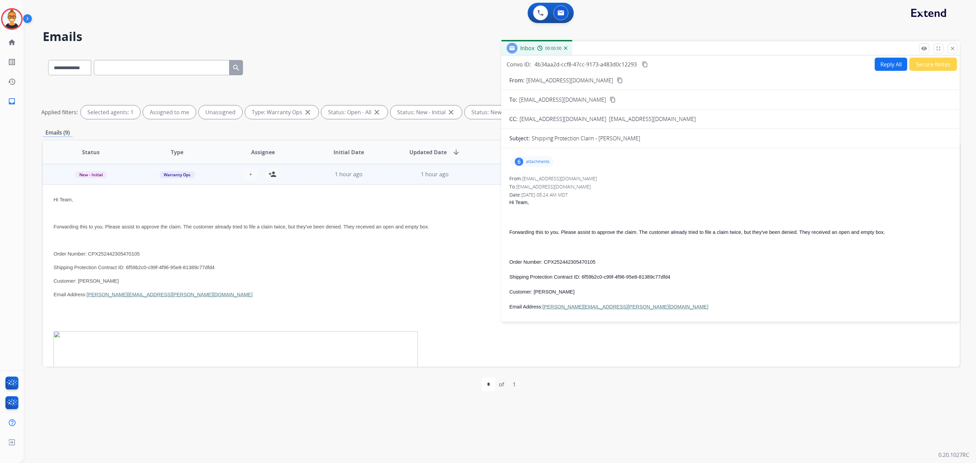
click at [892, 64] on button "Reply All" at bounding box center [891, 64] width 33 height 13
select select "**********"
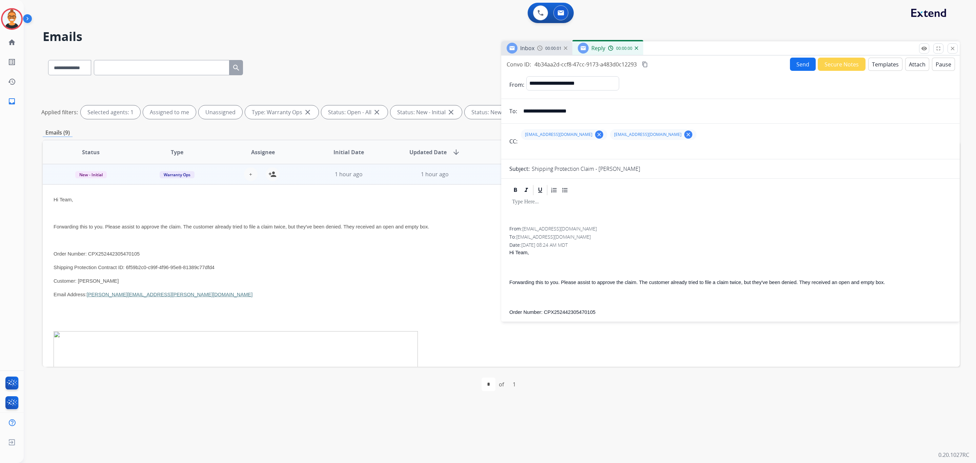
click at [892, 64] on button "Templates" at bounding box center [885, 64] width 34 height 13
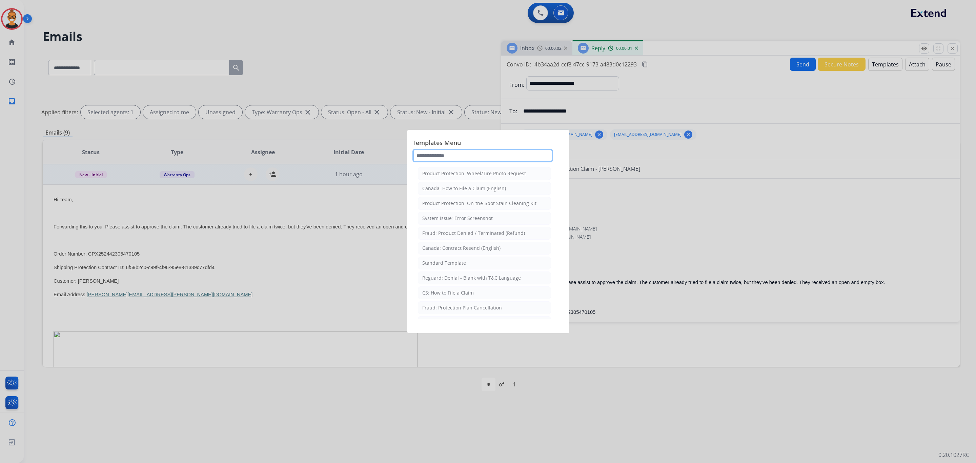
click at [444, 156] on input "text" at bounding box center [482, 156] width 141 height 14
type input "***"
click at [442, 190] on div "Standard Template" at bounding box center [444, 188] width 44 height 7
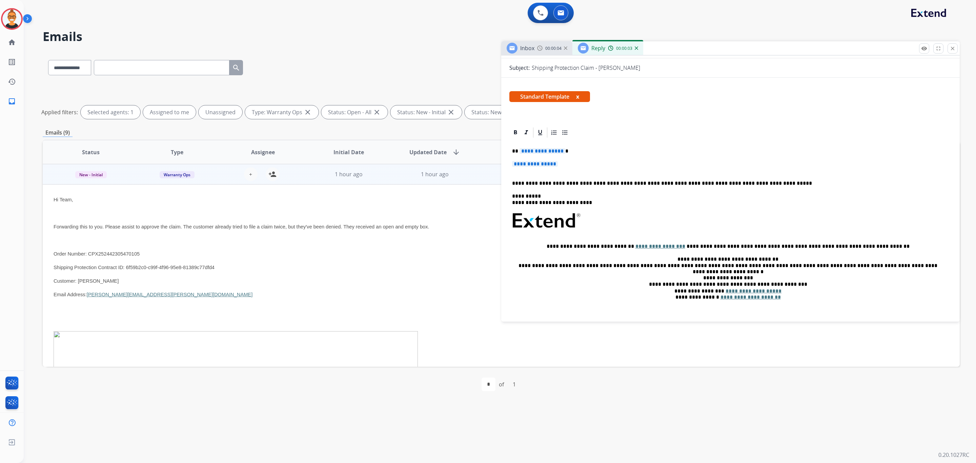
scroll to position [102, 0]
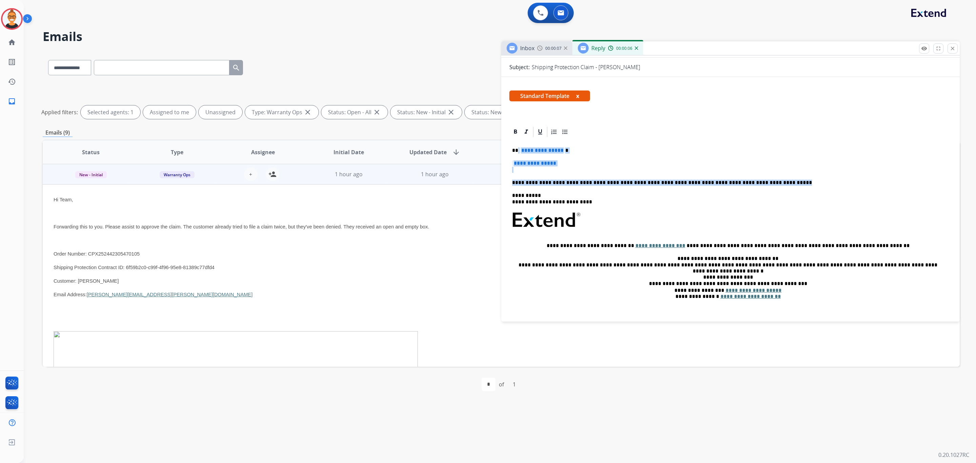
drag, startPoint x: 761, startPoint y: 184, endPoint x: 517, endPoint y: 147, distance: 246.7
click at [517, 147] on div "**********" at bounding box center [730, 229] width 442 height 183
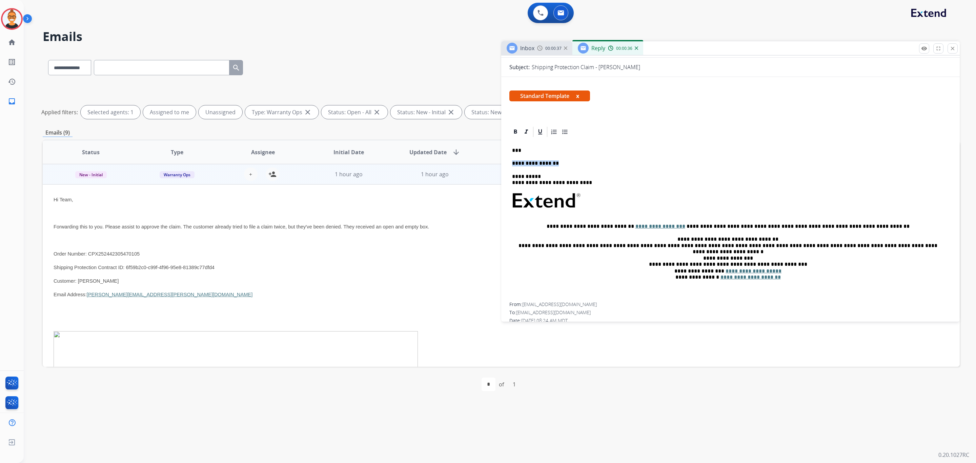
drag, startPoint x: 549, startPoint y: 165, endPoint x: 506, endPoint y: 164, distance: 42.7
click at [506, 164] on div "**********" at bounding box center [730, 432] width 459 height 612
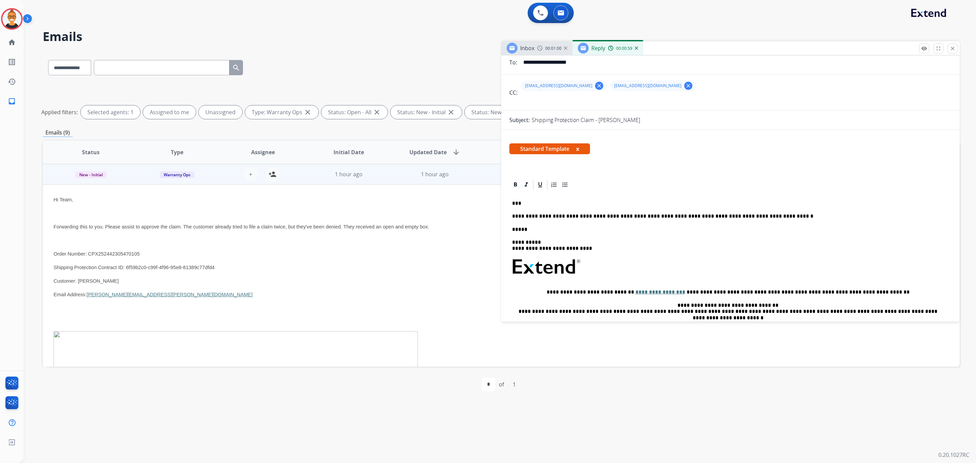
scroll to position [0, 0]
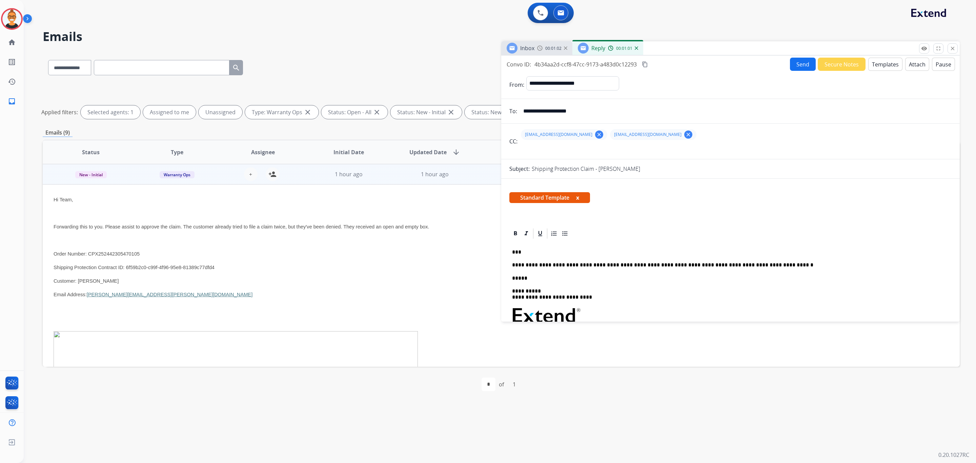
click at [792, 64] on button "Send" at bounding box center [803, 64] width 26 height 13
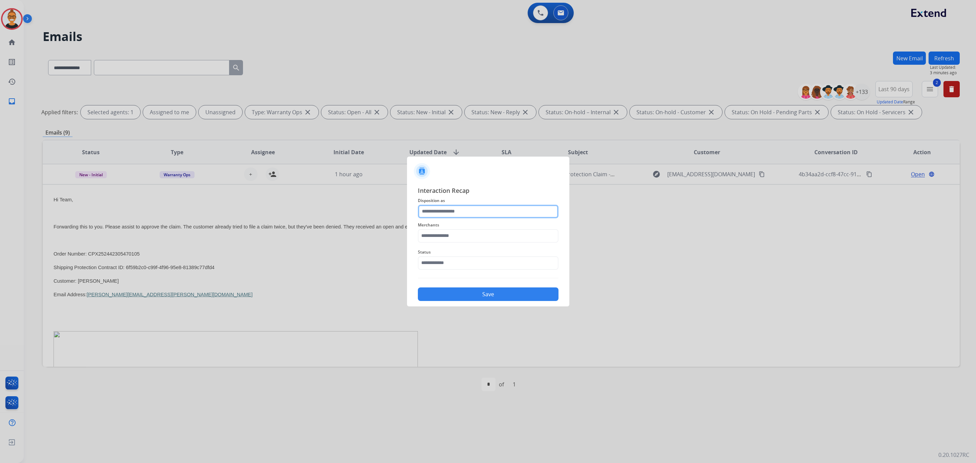
click at [420, 208] on input "text" at bounding box center [488, 212] width 141 height 14
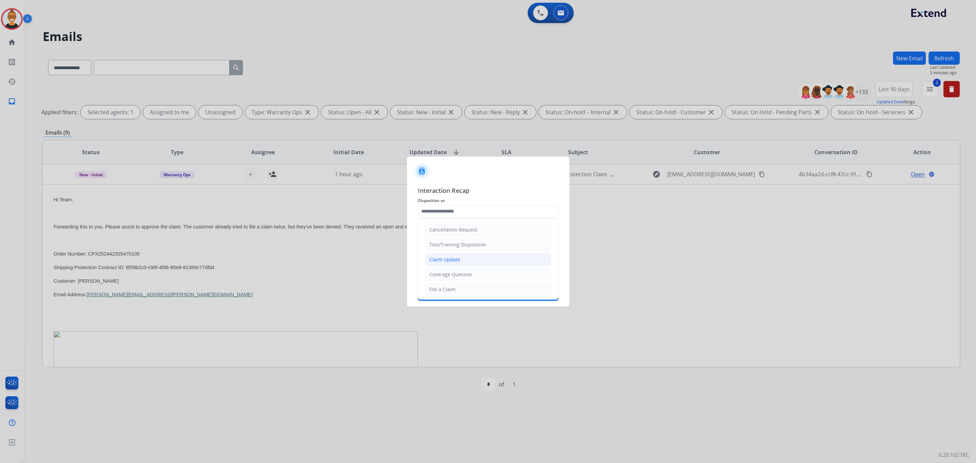
click at [449, 258] on div "Claim Update" at bounding box center [444, 259] width 31 height 7
type input "**********"
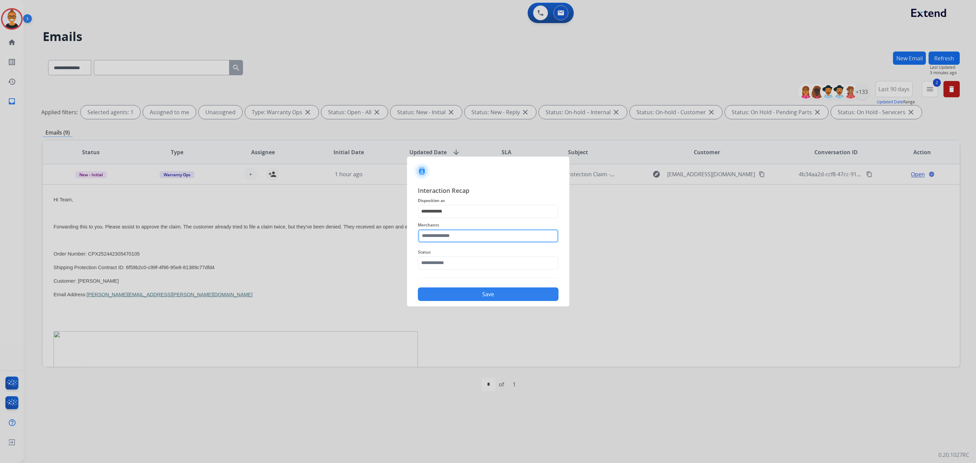
click at [442, 235] on input "text" at bounding box center [488, 236] width 141 height 14
click at [462, 256] on li "[DOMAIN_NAME]" at bounding box center [489, 255] width 129 height 13
type input "**********"
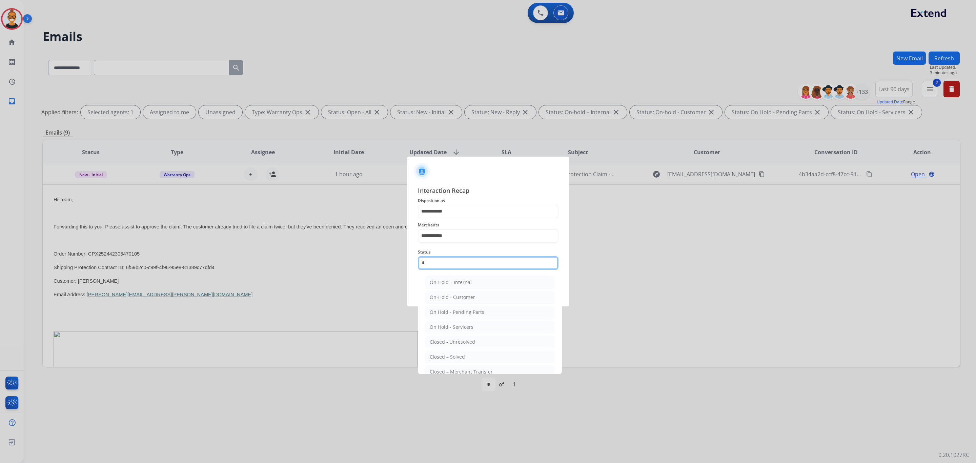
click at [462, 260] on input "*" at bounding box center [488, 263] width 141 height 14
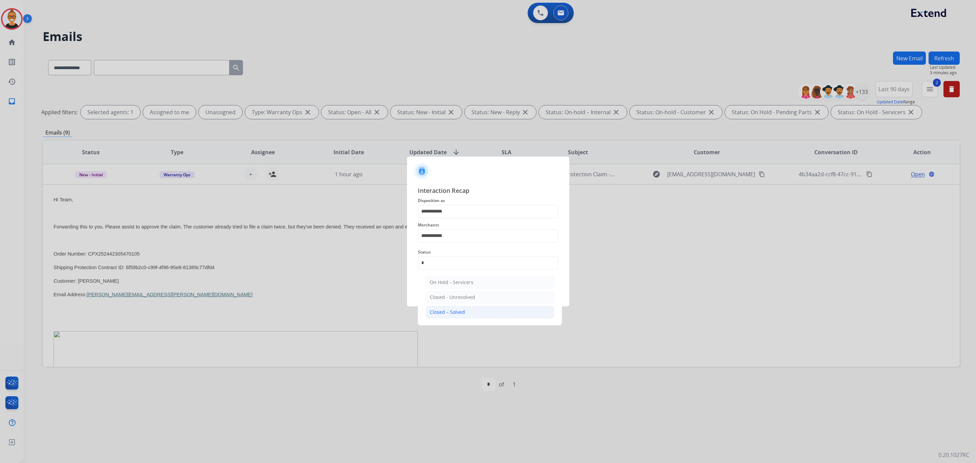
click at [459, 313] on div "Closed – Solved" at bounding box center [447, 312] width 35 height 7
type input "**********"
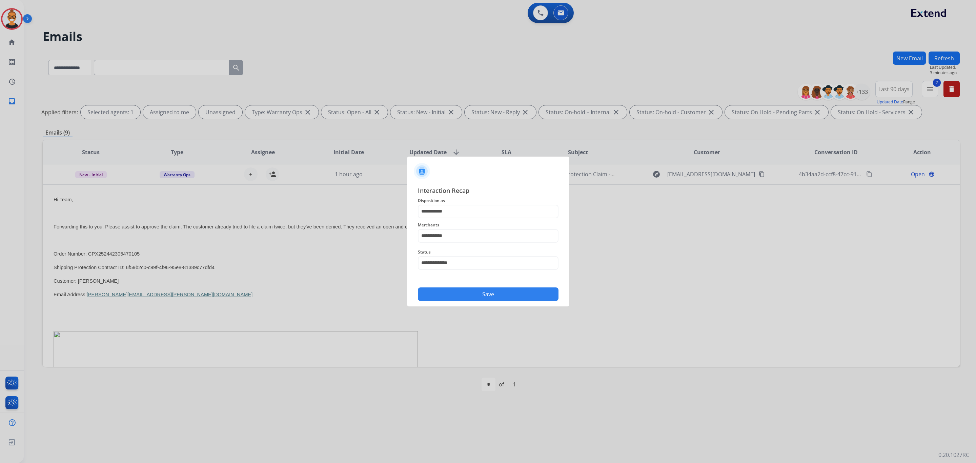
click at [462, 290] on button "Save" at bounding box center [488, 294] width 141 height 14
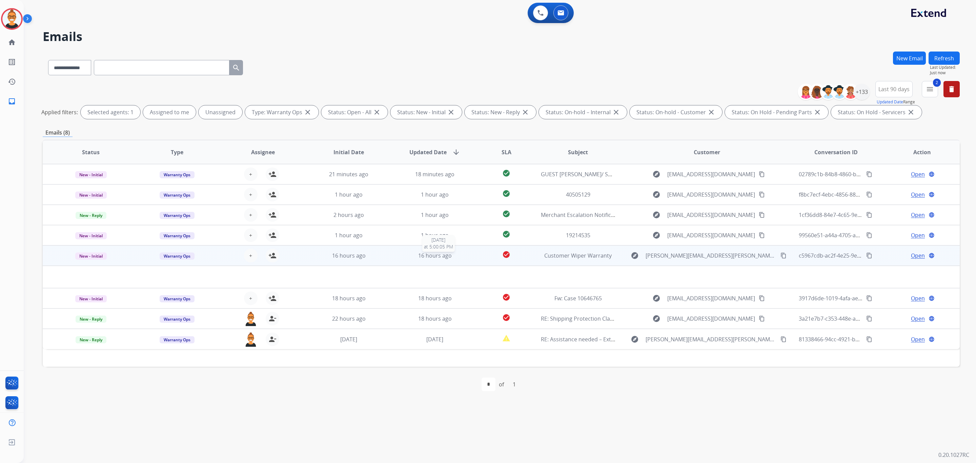
click at [398, 252] on div "16 hours ago" at bounding box center [435, 255] width 75 height 8
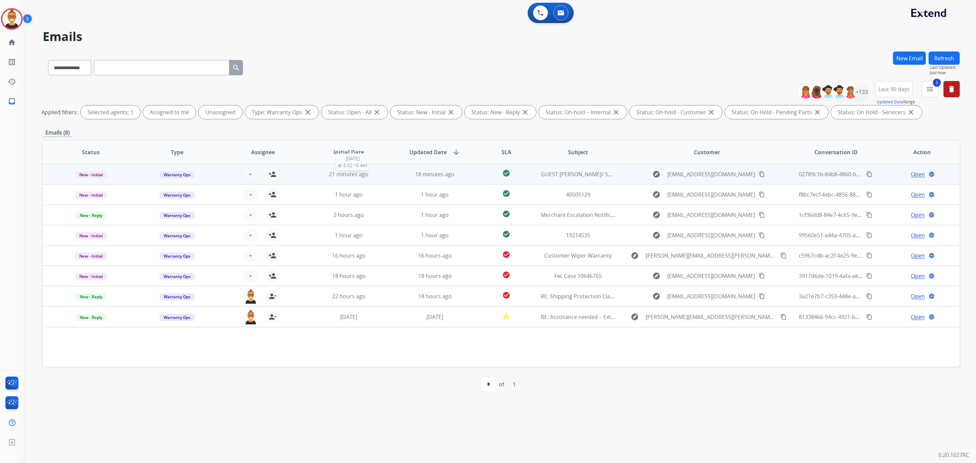
click at [383, 175] on div "21 minutes ago" at bounding box center [348, 174] width 75 height 8
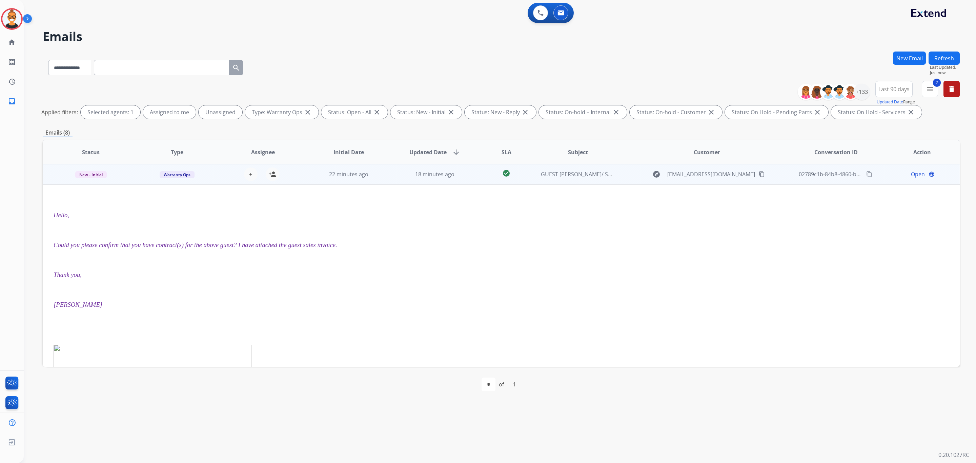
click at [911, 172] on span "Open" at bounding box center [918, 174] width 14 height 8
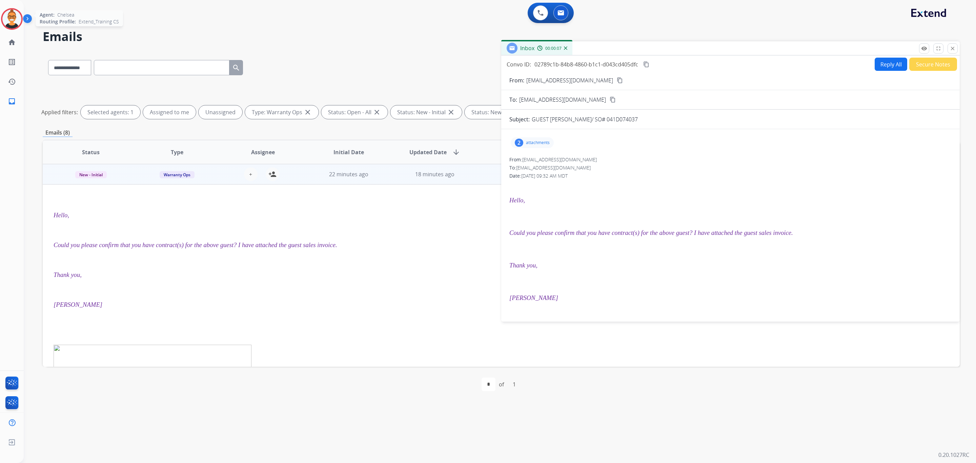
click at [5, 13] on img at bounding box center [11, 18] width 19 height 19
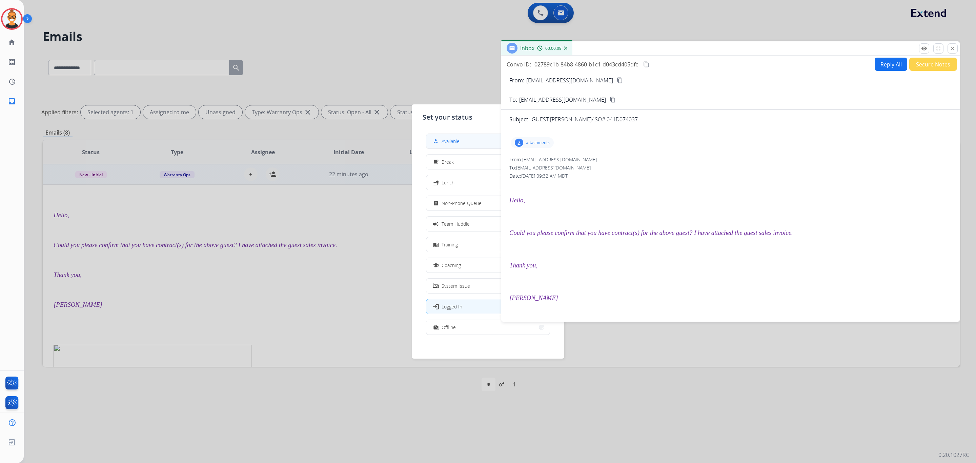
click at [457, 141] on span "Available" at bounding box center [451, 141] width 18 height 7
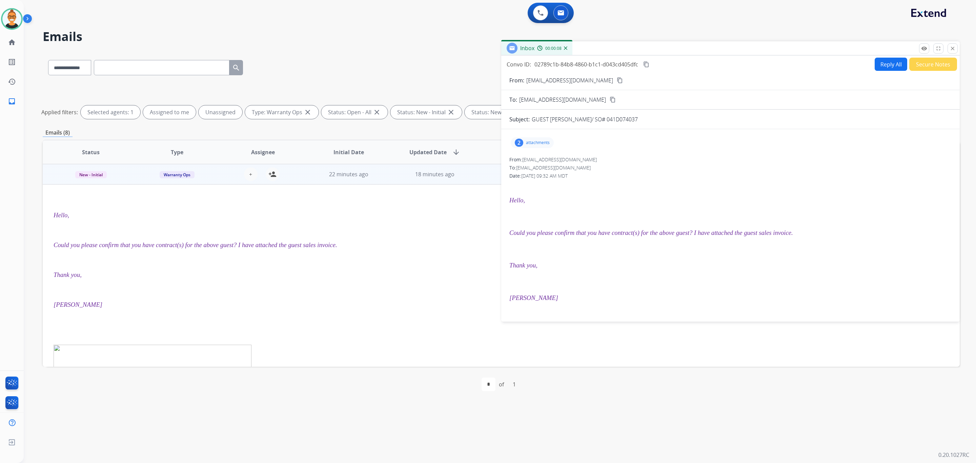
click at [751, 169] on div "To: [EMAIL_ADDRESS][DOMAIN_NAME]" at bounding box center [730, 167] width 442 height 7
drag, startPoint x: 636, startPoint y: 117, endPoint x: 606, endPoint y: 119, distance: 29.6
click at [606, 119] on p "GUEST [PERSON_NAME]/ SO# 041D074037" at bounding box center [585, 119] width 106 height 8
copy p "041D074037"
click at [537, 140] on div "2 attachments" at bounding box center [532, 142] width 43 height 11
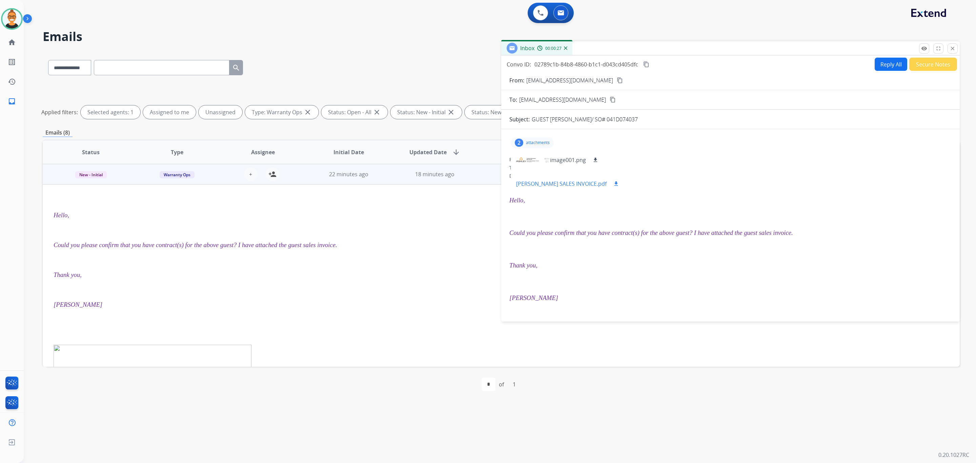
click at [613, 182] on mat-icon "download" at bounding box center [616, 184] width 6 height 6
click at [878, 60] on button "Reply All" at bounding box center [891, 64] width 33 height 13
select select "**********"
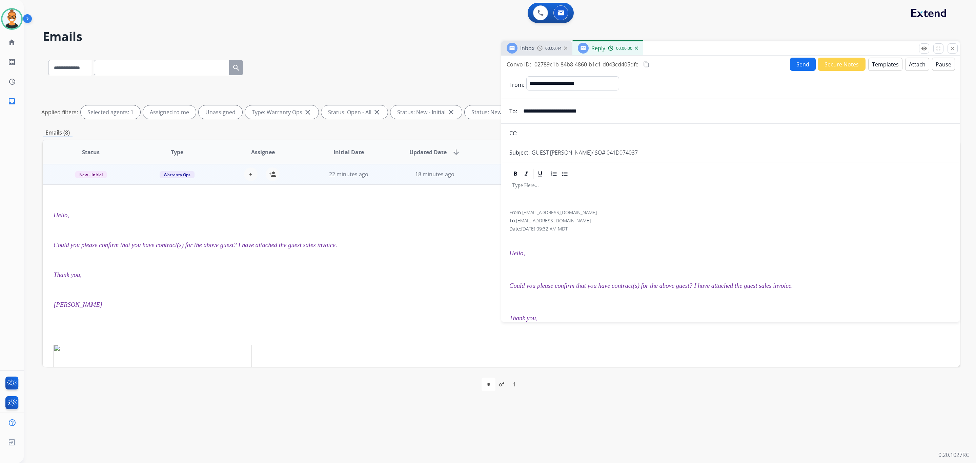
click at [878, 60] on button "Templates" at bounding box center [885, 64] width 34 height 13
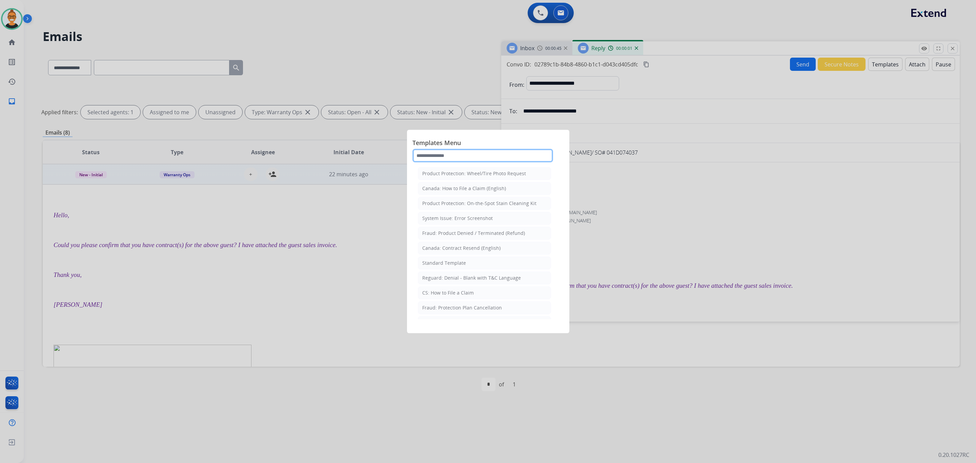
click at [435, 155] on input "text" at bounding box center [482, 156] width 141 height 14
type input "***"
click at [443, 192] on div "Standard Template" at bounding box center [444, 188] width 44 height 7
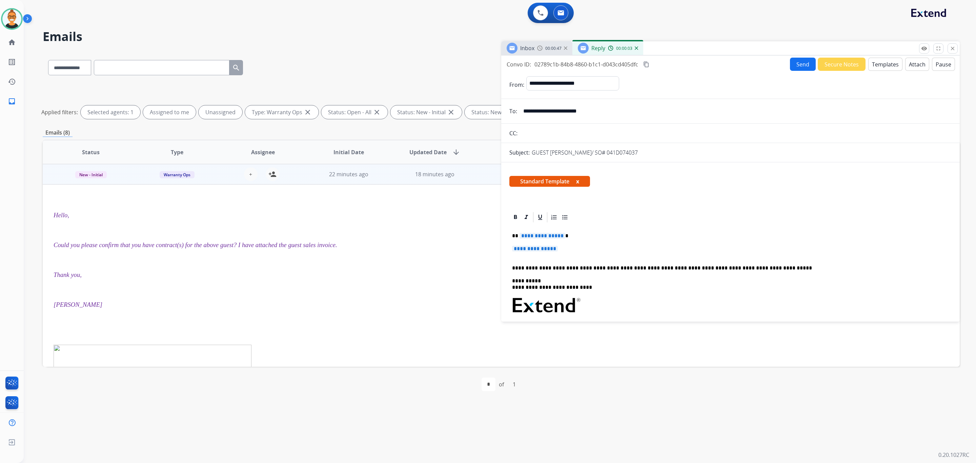
scroll to position [51, 0]
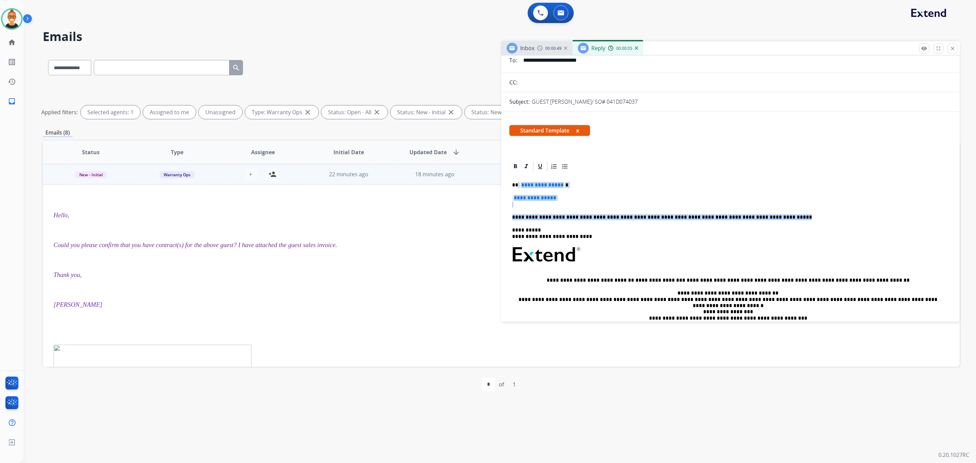
drag, startPoint x: 765, startPoint y: 220, endPoint x: 517, endPoint y: 182, distance: 250.9
click at [517, 182] on div "**********" at bounding box center [730, 263] width 442 height 183
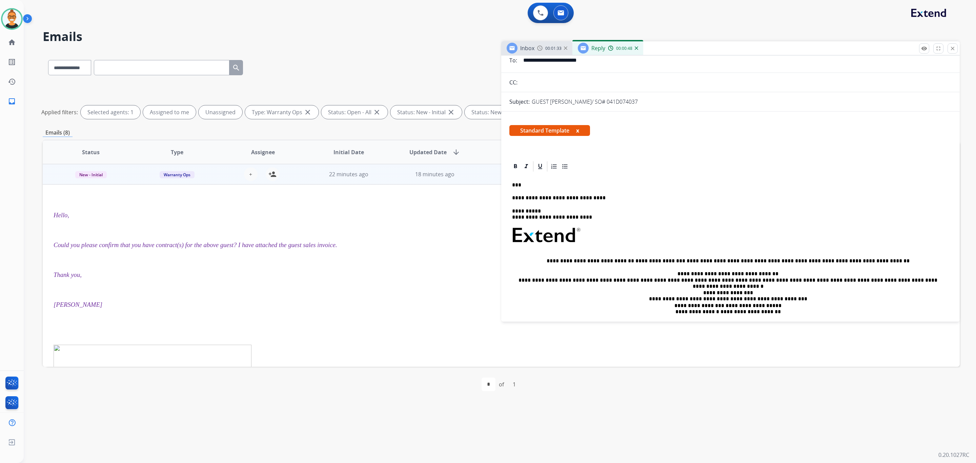
click at [597, 197] on p "**********" at bounding box center [728, 198] width 432 height 6
click at [753, 198] on p "**********" at bounding box center [728, 198] width 432 height 6
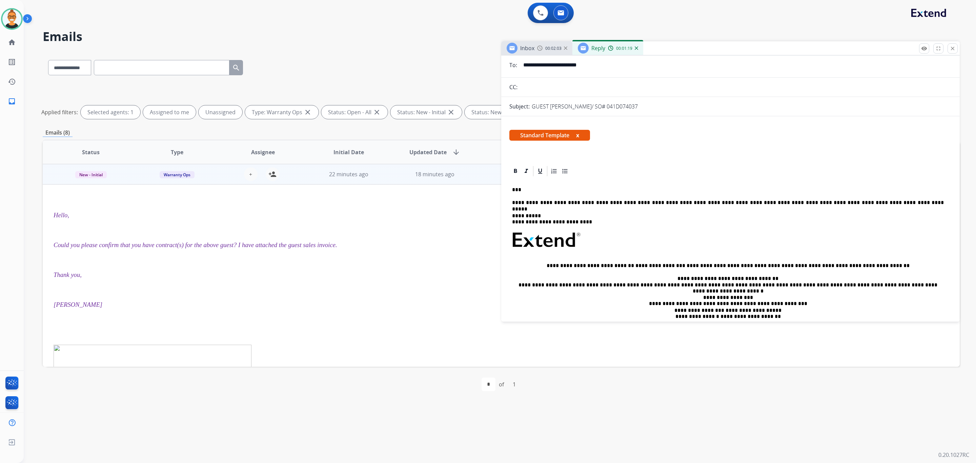
scroll to position [0, 0]
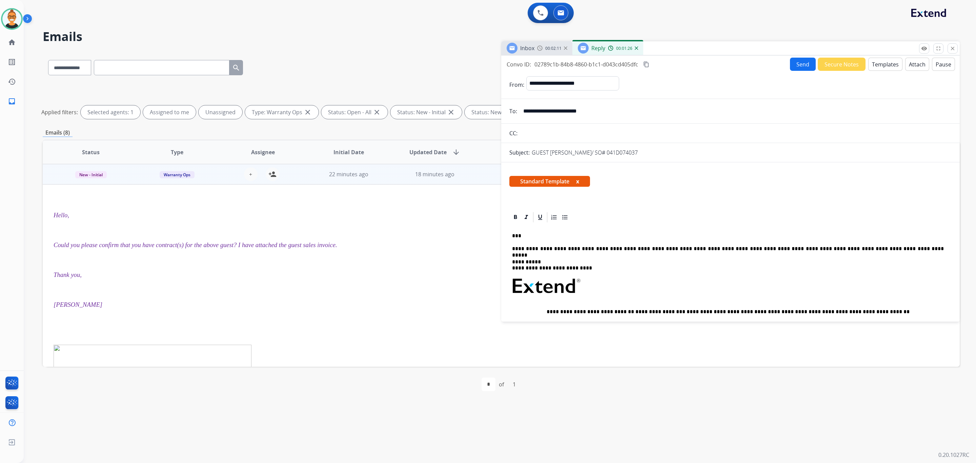
click at [882, 252] on p "**********" at bounding box center [728, 249] width 432 height 6
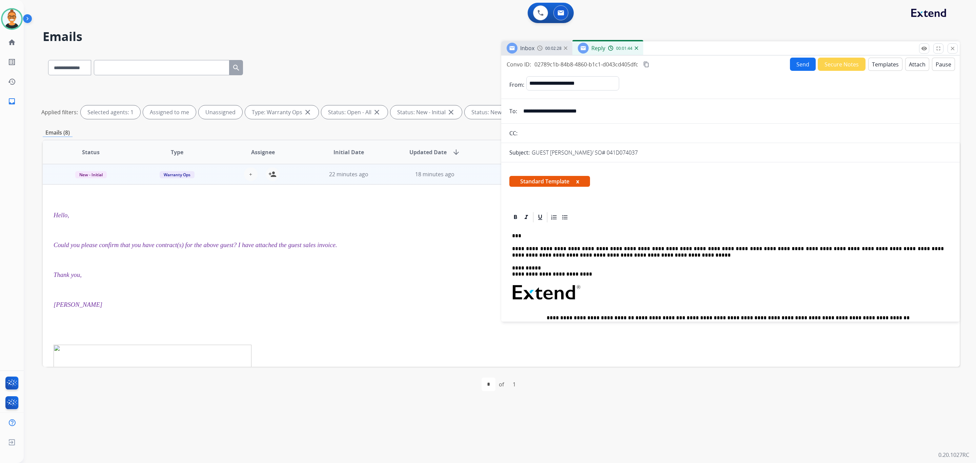
click at [888, 247] on p "**********" at bounding box center [728, 252] width 432 height 13
click at [803, 64] on button "Send" at bounding box center [803, 64] width 26 height 13
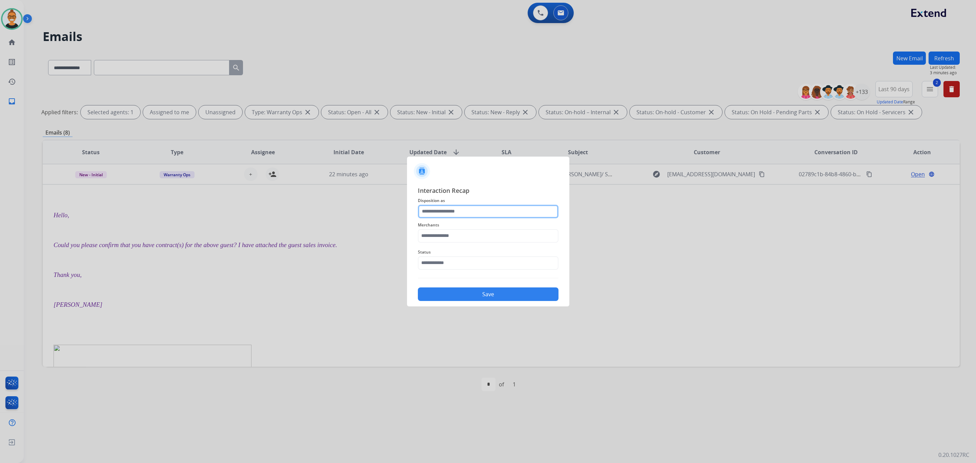
click at [452, 212] on input "text" at bounding box center [488, 212] width 141 height 14
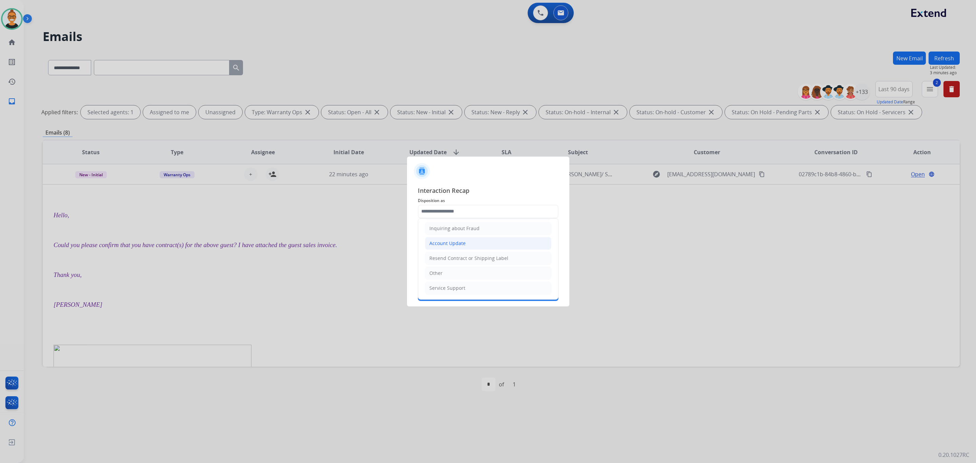
click at [441, 244] on div "Account Update" at bounding box center [447, 243] width 36 height 7
type input "**********"
click at [446, 231] on input "text" at bounding box center [488, 236] width 141 height 14
click at [454, 272] on div "Ashley furniture" at bounding box center [448, 270] width 37 height 7
type input "**********"
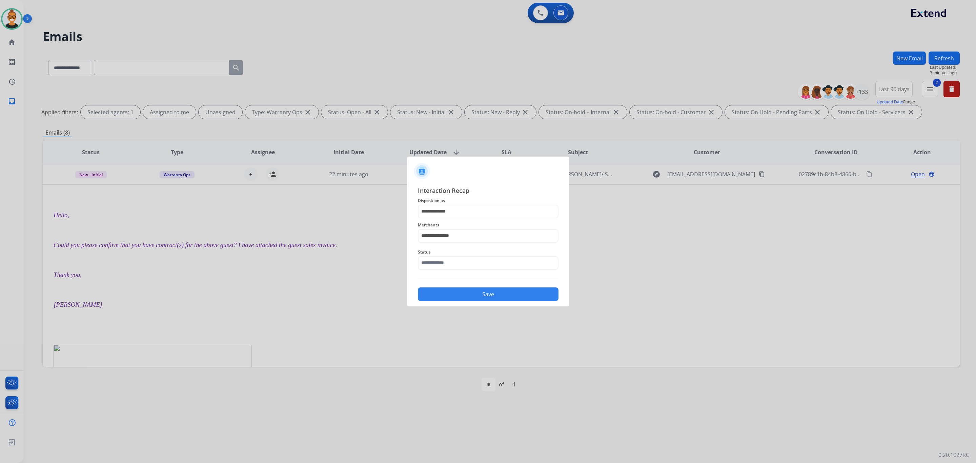
click at [454, 254] on span "Status" at bounding box center [488, 252] width 141 height 8
click at [454, 266] on input "text" at bounding box center [488, 263] width 141 height 14
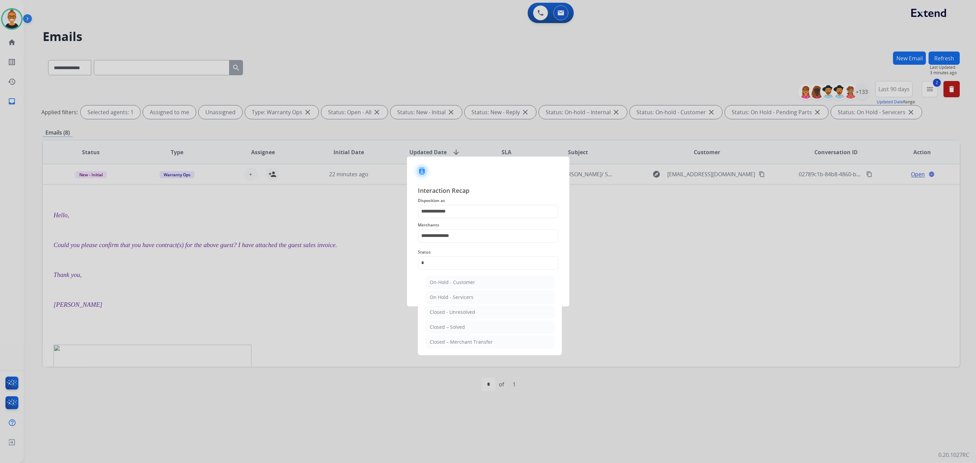
click at [465, 328] on li "Closed – Solved" at bounding box center [489, 327] width 129 height 13
type input "**********"
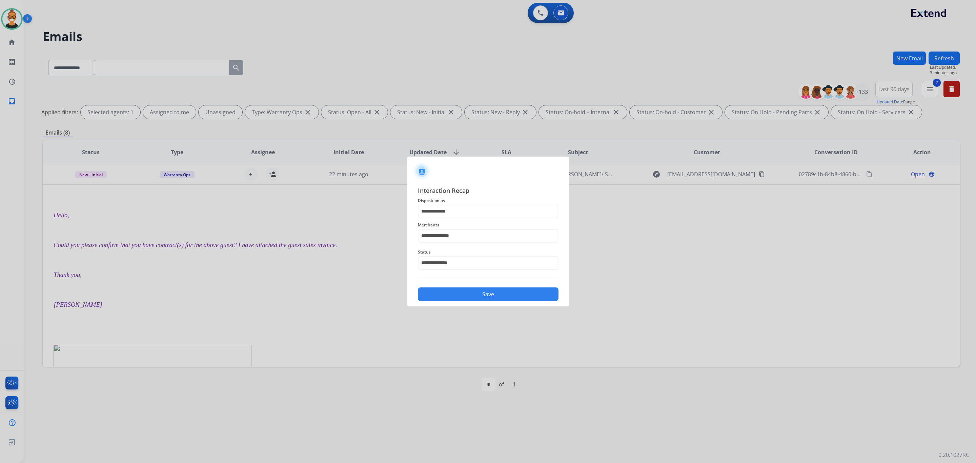
click at [466, 300] on button "Save" at bounding box center [488, 294] width 141 height 14
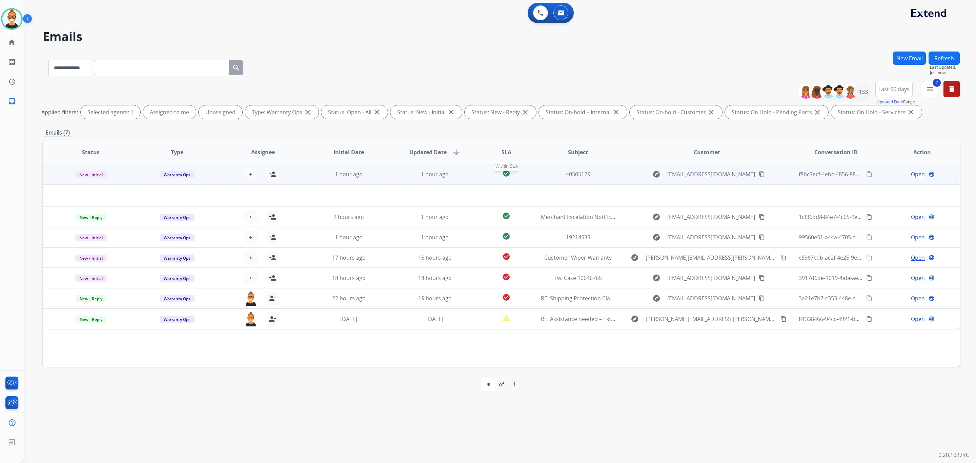
click at [517, 176] on div "check_circle" at bounding box center [506, 174] width 46 height 10
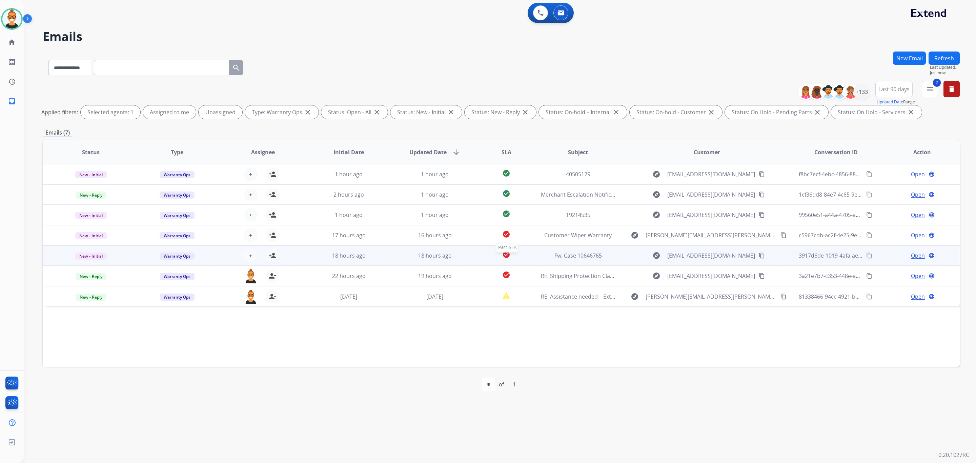
click at [521, 252] on div "check_circle" at bounding box center [506, 255] width 46 height 10
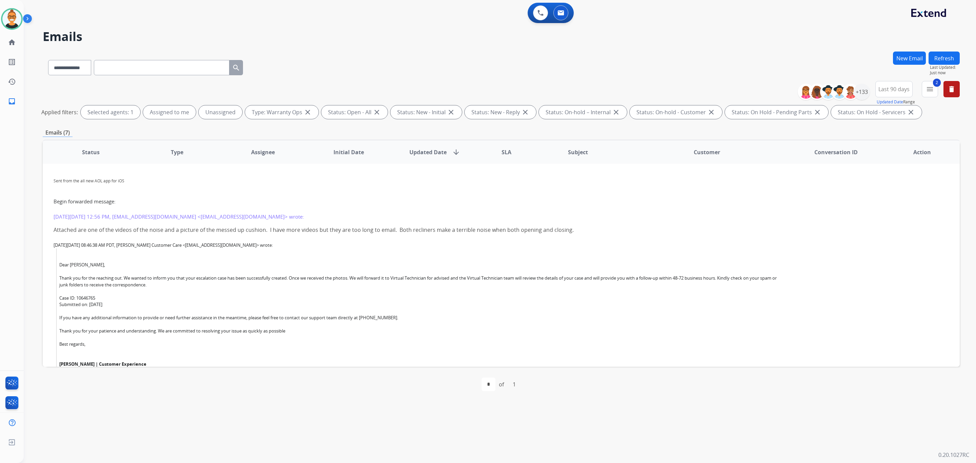
scroll to position [23, 0]
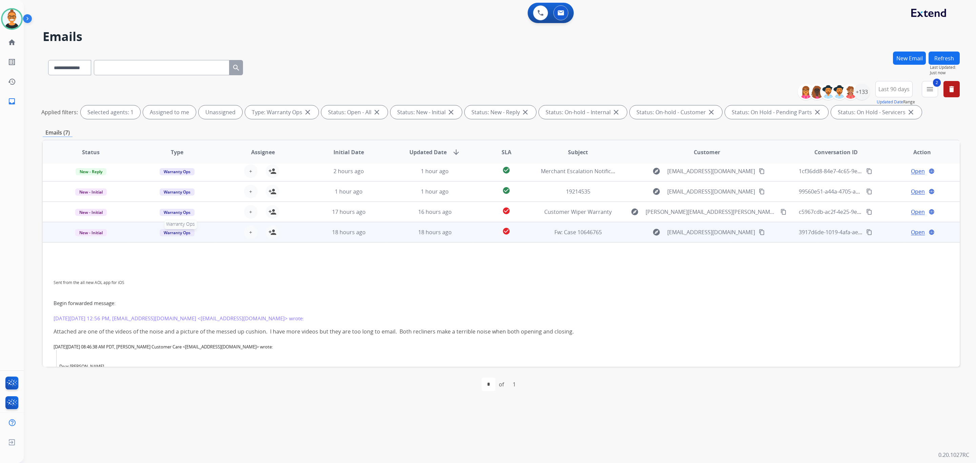
click at [178, 231] on span "Warranty Ops" at bounding box center [177, 232] width 35 height 7
click at [222, 170] on p "Service Support" at bounding box center [222, 169] width 39 height 9
click at [387, 238] on td "18 hours ago" at bounding box center [430, 232] width 86 height 20
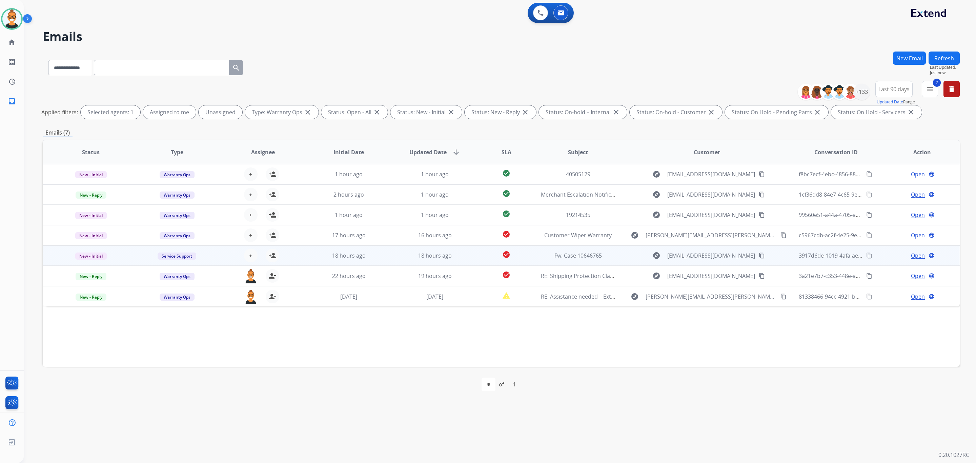
scroll to position [0, 0]
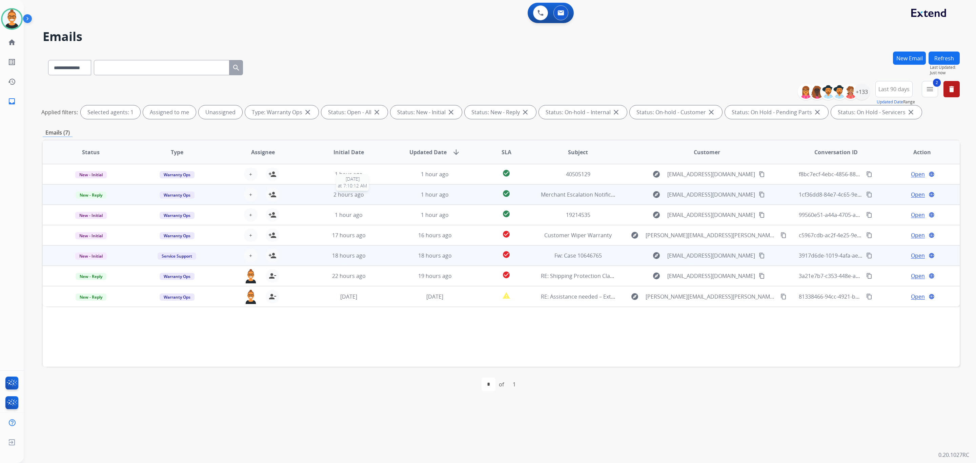
click at [380, 194] on div "2 hours ago" at bounding box center [348, 194] width 75 height 8
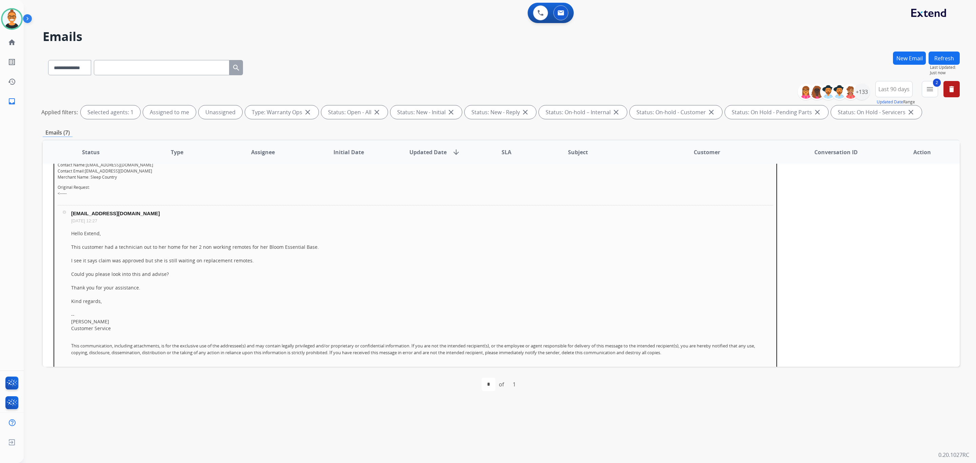
scroll to position [20, 0]
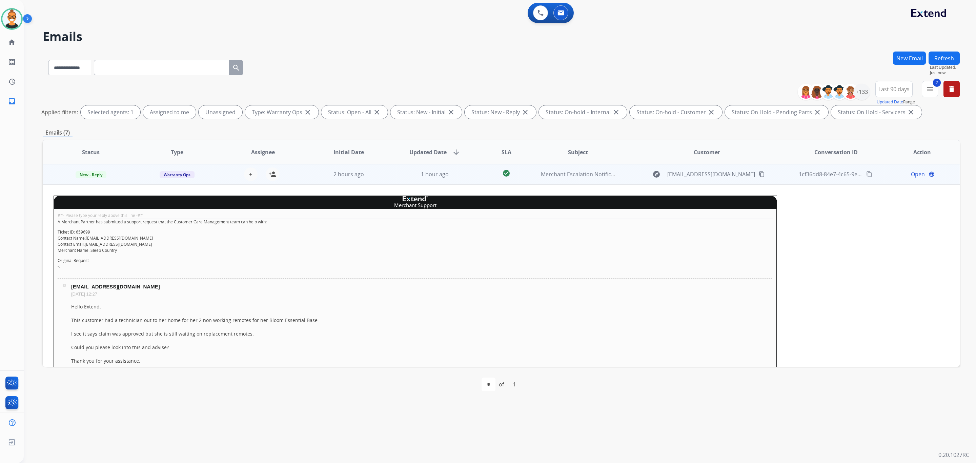
click at [911, 173] on span "Open" at bounding box center [918, 174] width 14 height 8
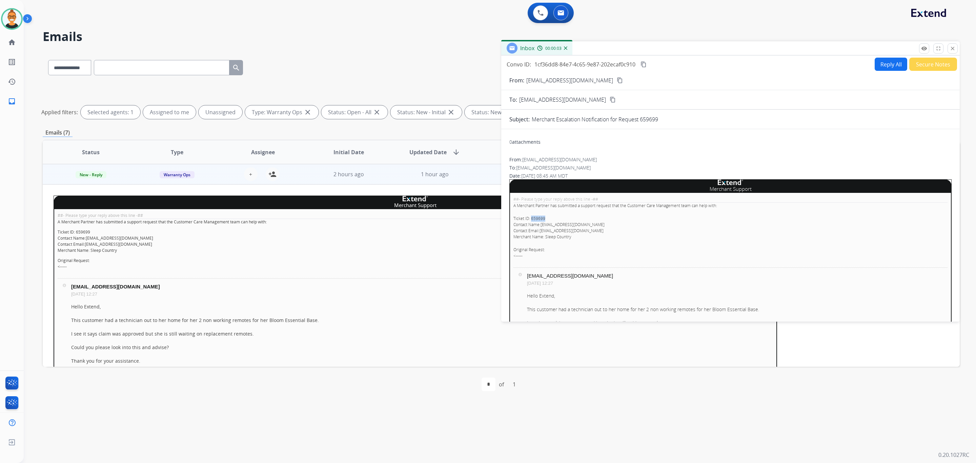
drag, startPoint x: 558, startPoint y: 220, endPoint x: 532, endPoint y: 217, distance: 26.9
click at [532, 217] on p "Ticket ID: 659699 Contact Name: [EMAIL_ADDRESS][DOMAIN_NAME] Contact Email: [EM…" at bounding box center [730, 228] width 434 height 24
copy p "659699"
click at [3, 18] on img at bounding box center [11, 18] width 19 height 19
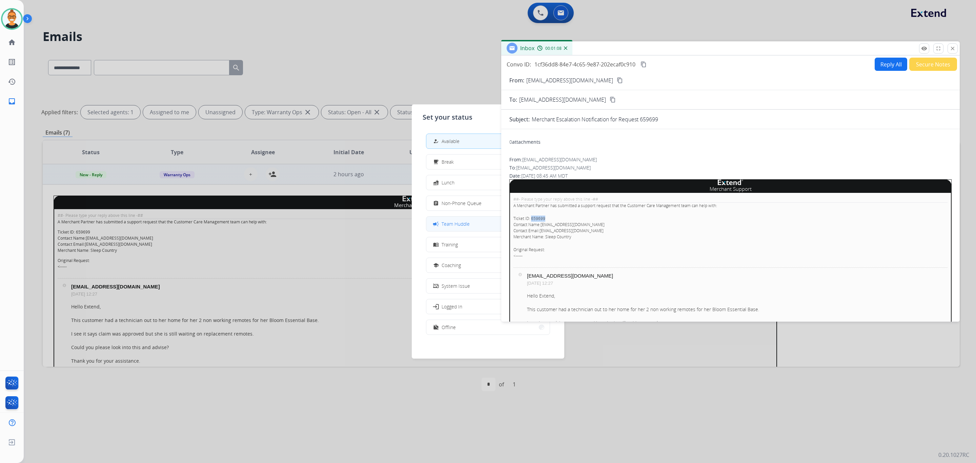
click at [464, 226] on span "Team Huddle" at bounding box center [456, 223] width 28 height 7
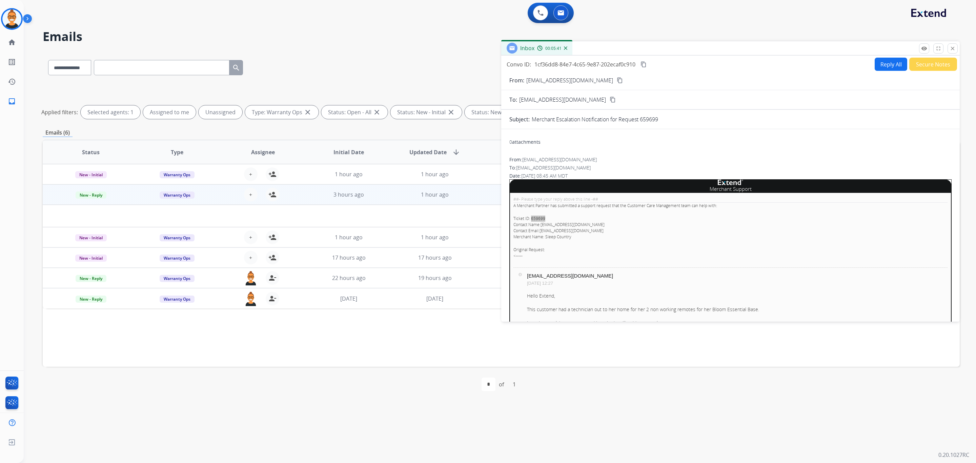
scroll to position [0, 0]
